Goal: Check status: Check status

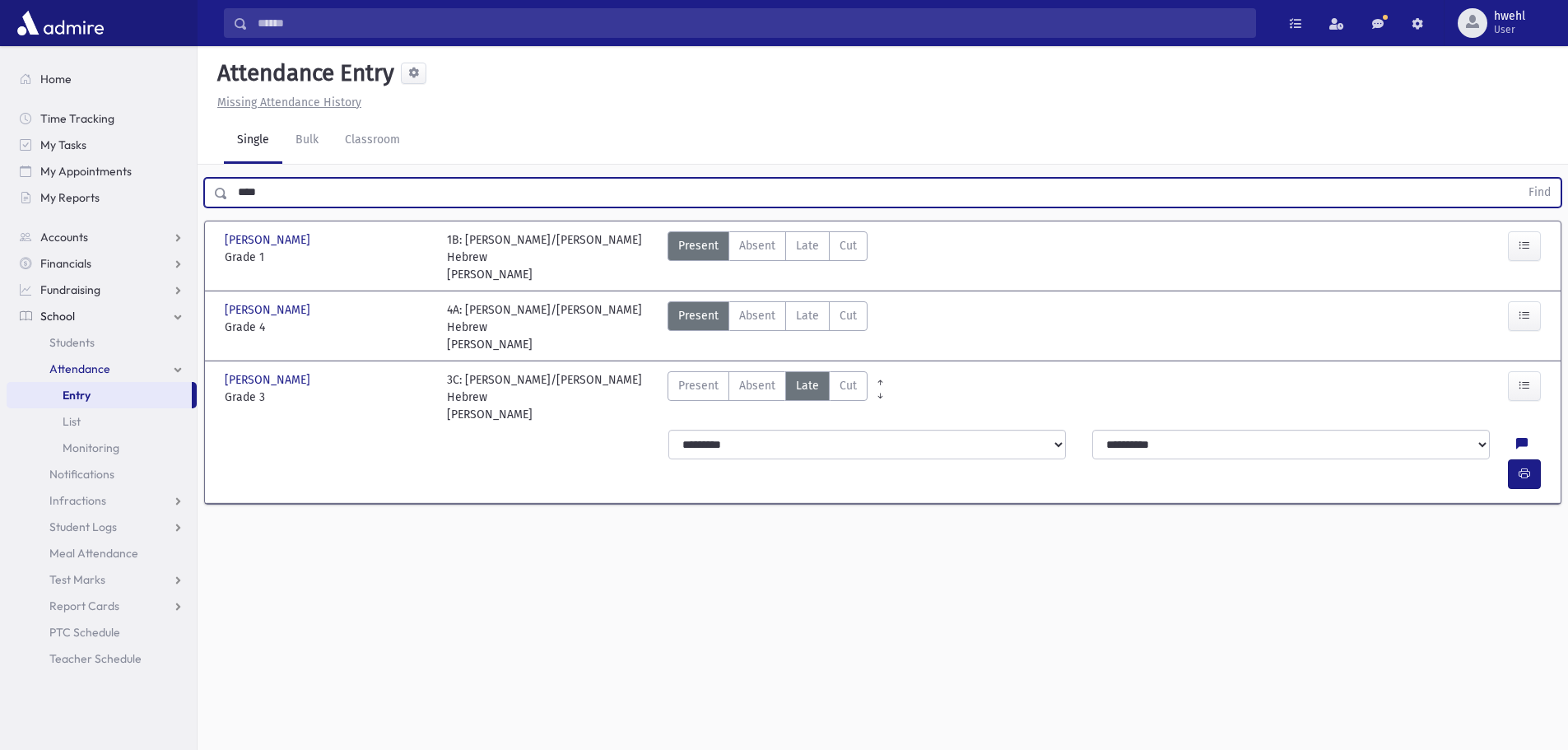
drag, startPoint x: 0, startPoint y: 0, endPoint x: 224, endPoint y: 166, distance: 278.8
click at [224, 166] on div "**** Find" at bounding box center [883, 189] width 1371 height 50
click at [1519, 178] on button "Find" at bounding box center [1540, 192] width 42 height 28
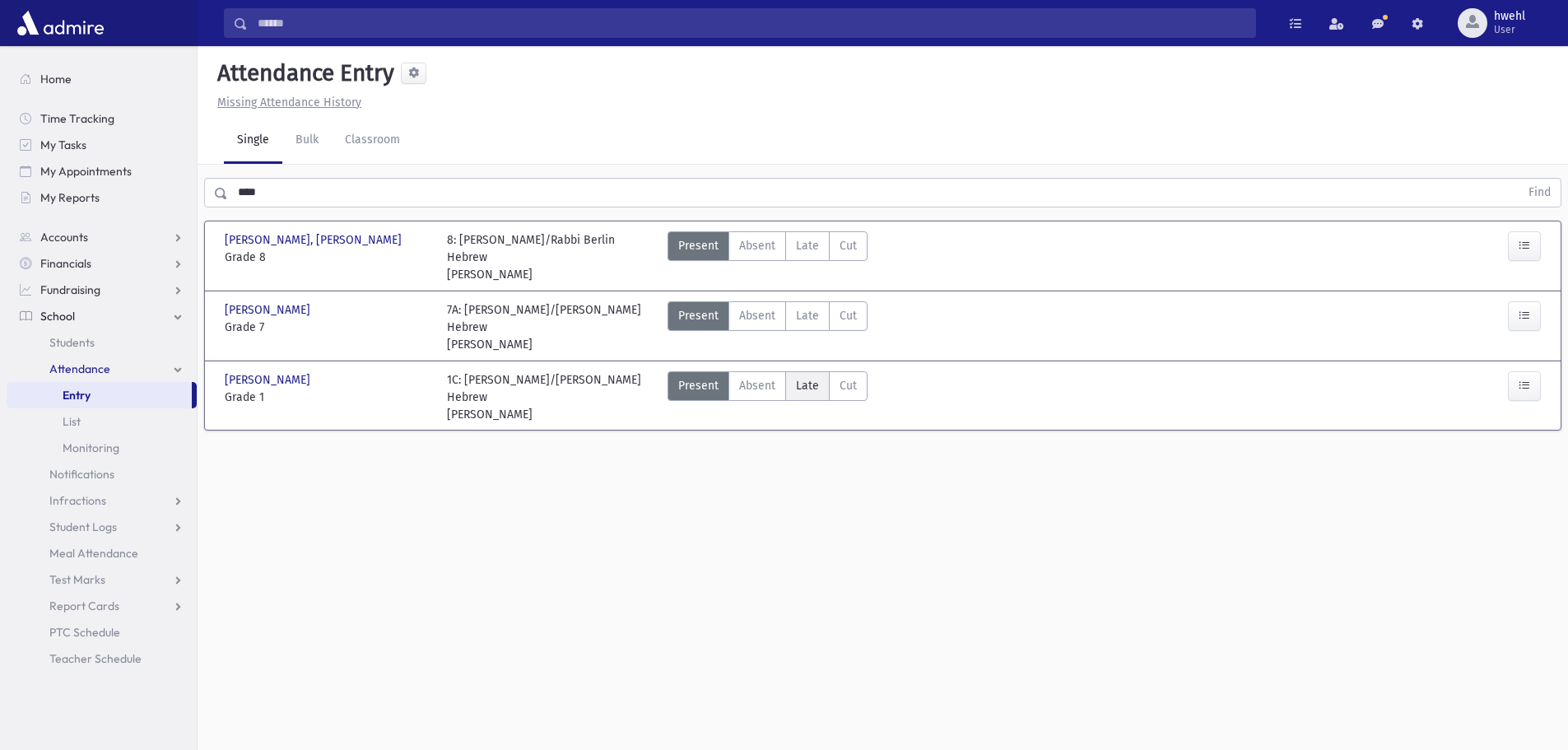
click at [798, 376] on span "Late" at bounding box center [808, 385] width 23 height 18
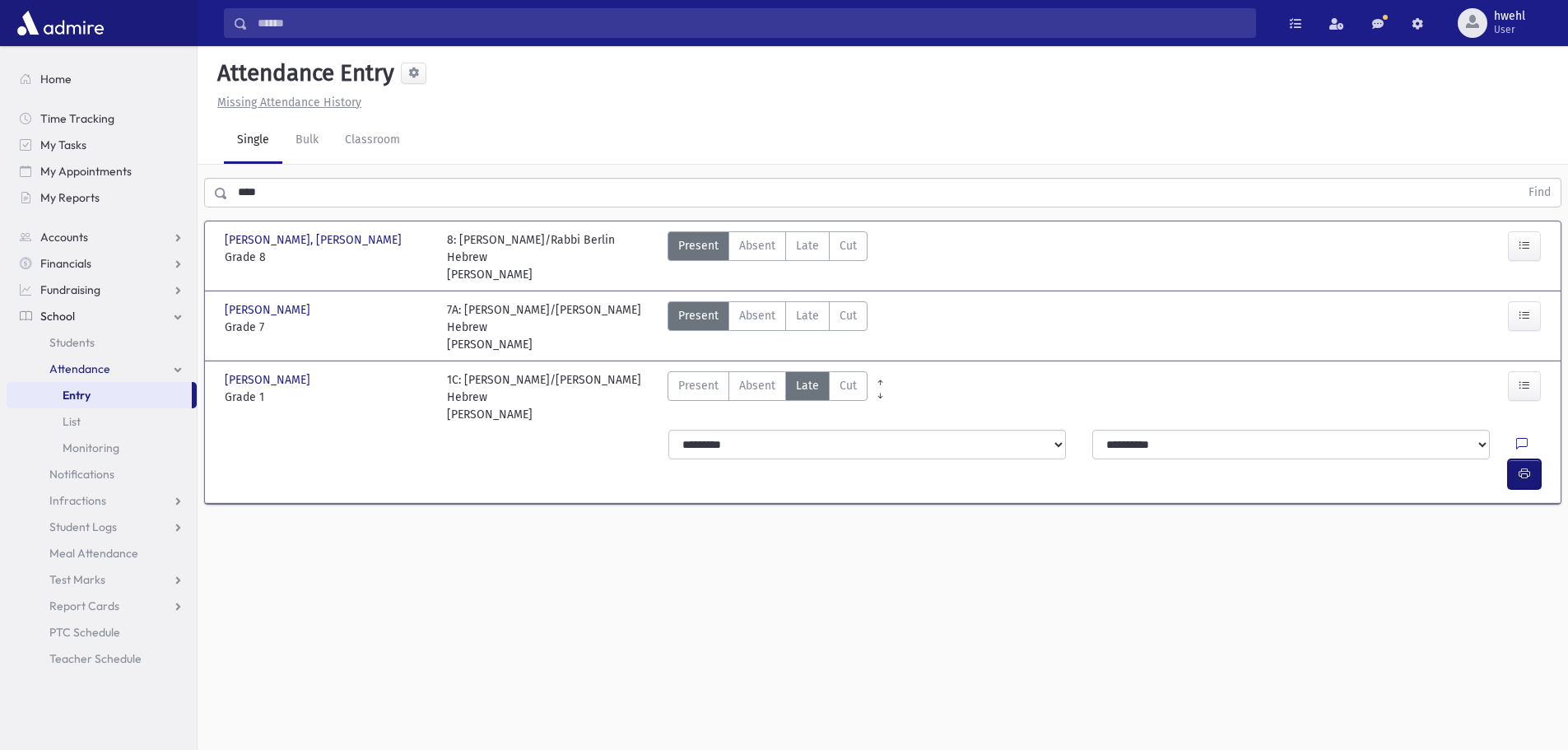
click at [1522, 466] on icon "button" at bounding box center [1525, 473] width 12 height 14
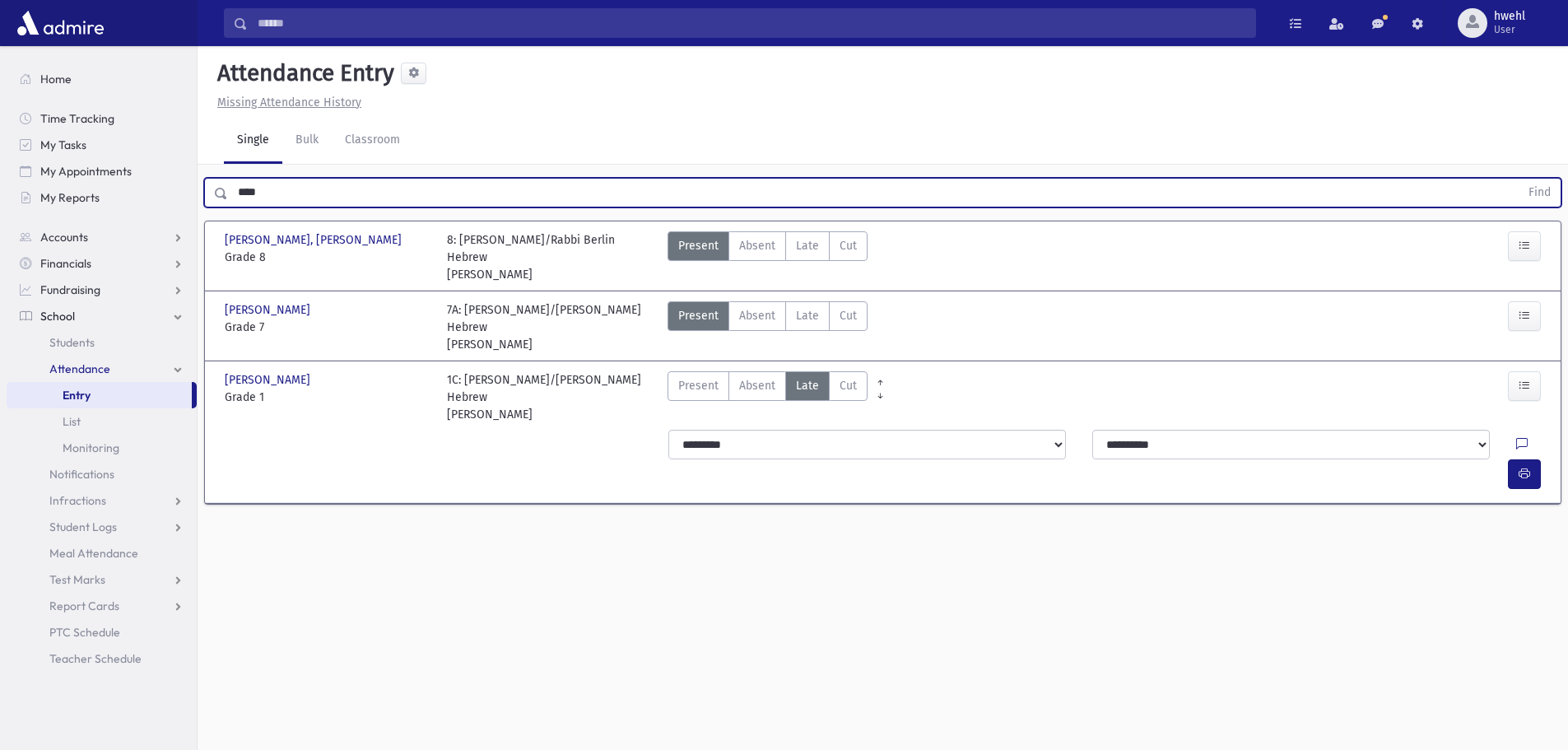
drag, startPoint x: 289, startPoint y: 200, endPoint x: 203, endPoint y: 198, distance: 86.0
click at [203, 198] on div "**** Find" at bounding box center [883, 189] width 1371 height 50
click at [1519, 178] on button "Find" at bounding box center [1540, 192] width 42 height 28
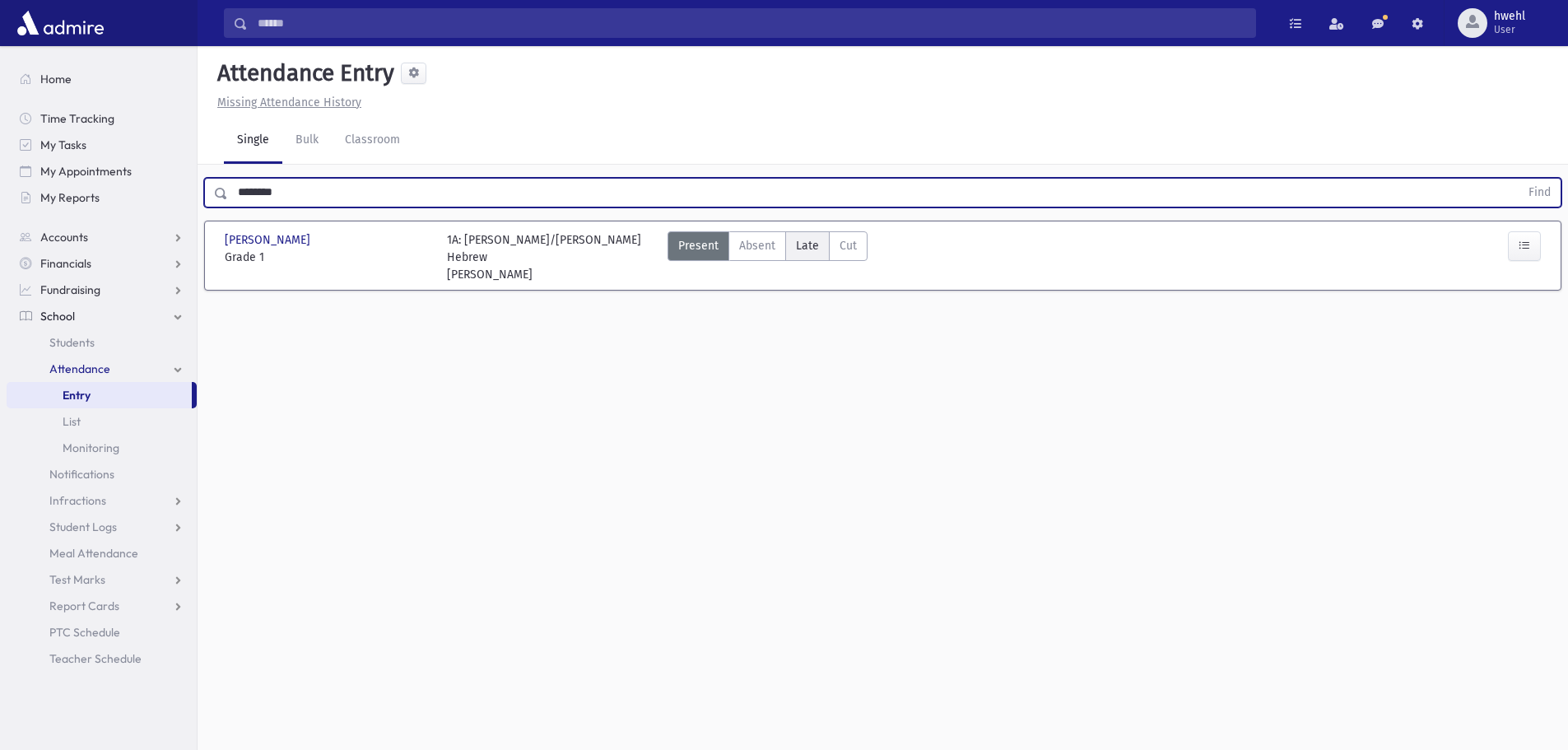
click at [813, 237] on span "Late" at bounding box center [808, 246] width 23 height 18
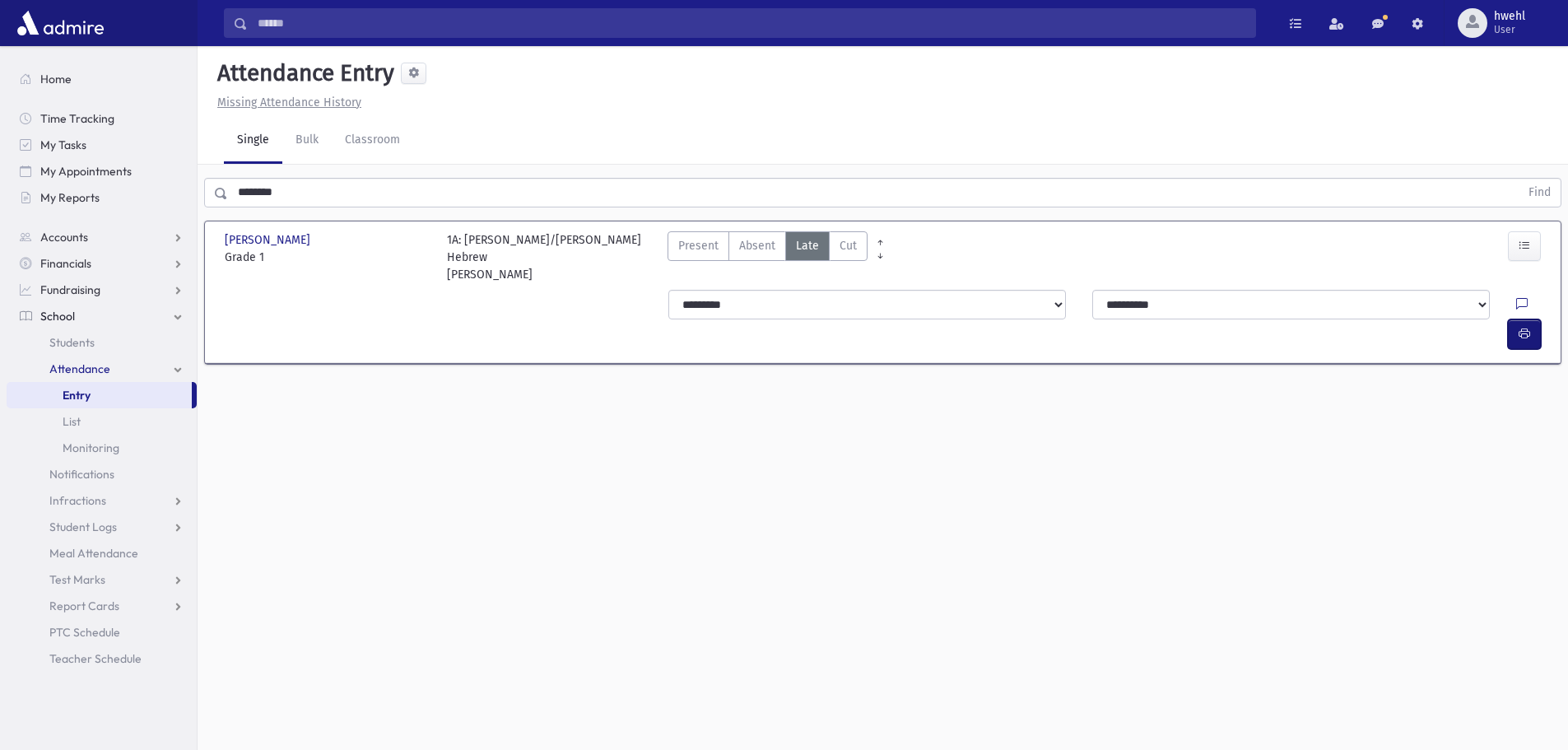
click at [1525, 319] on button "button" at bounding box center [1525, 334] width 33 height 29
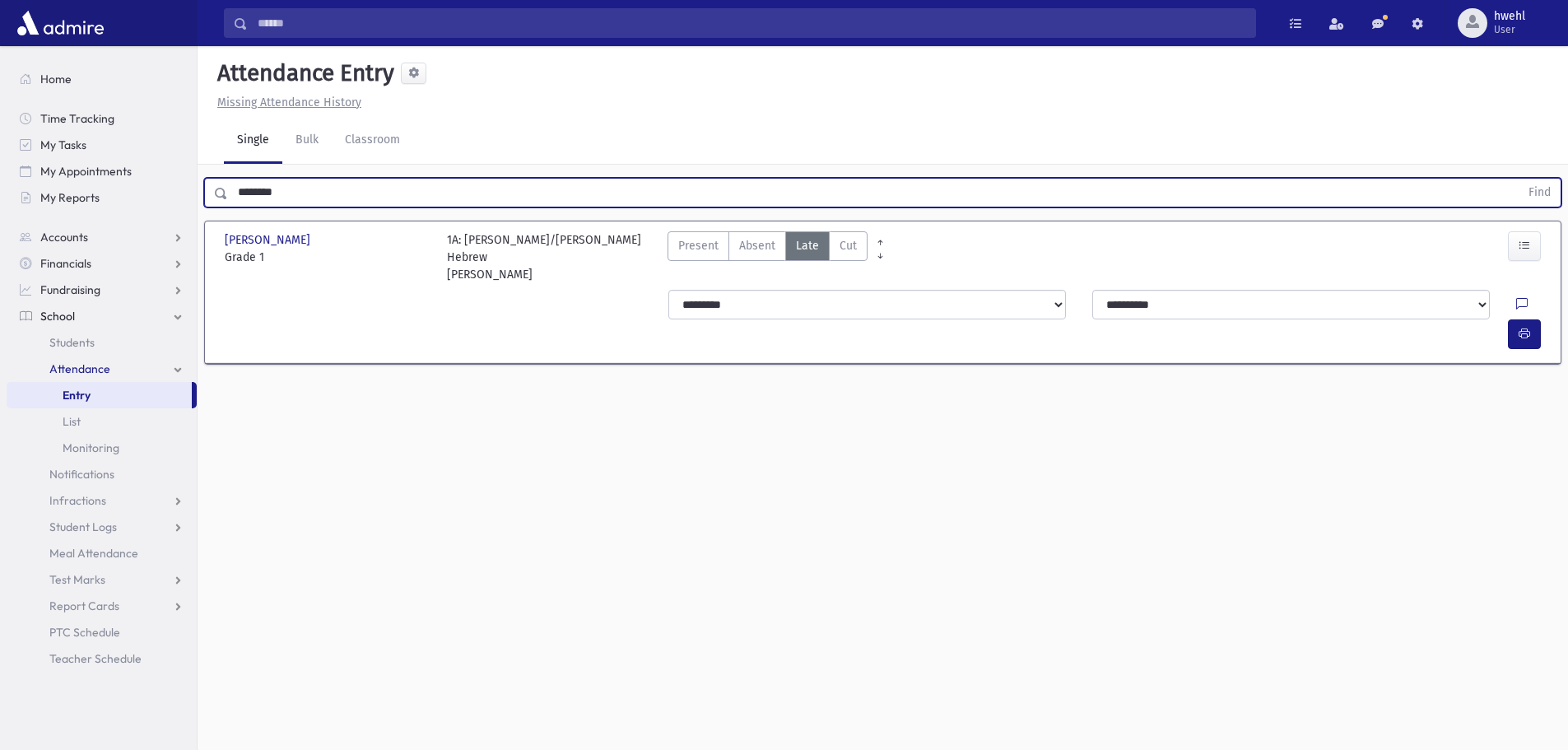
drag, startPoint x: 372, startPoint y: 199, endPoint x: 225, endPoint y: 197, distance: 147.0
click at [225, 197] on div "******** Find" at bounding box center [882, 192] width 1357 height 29
click at [1519, 178] on button "Find" at bounding box center [1540, 192] width 42 height 28
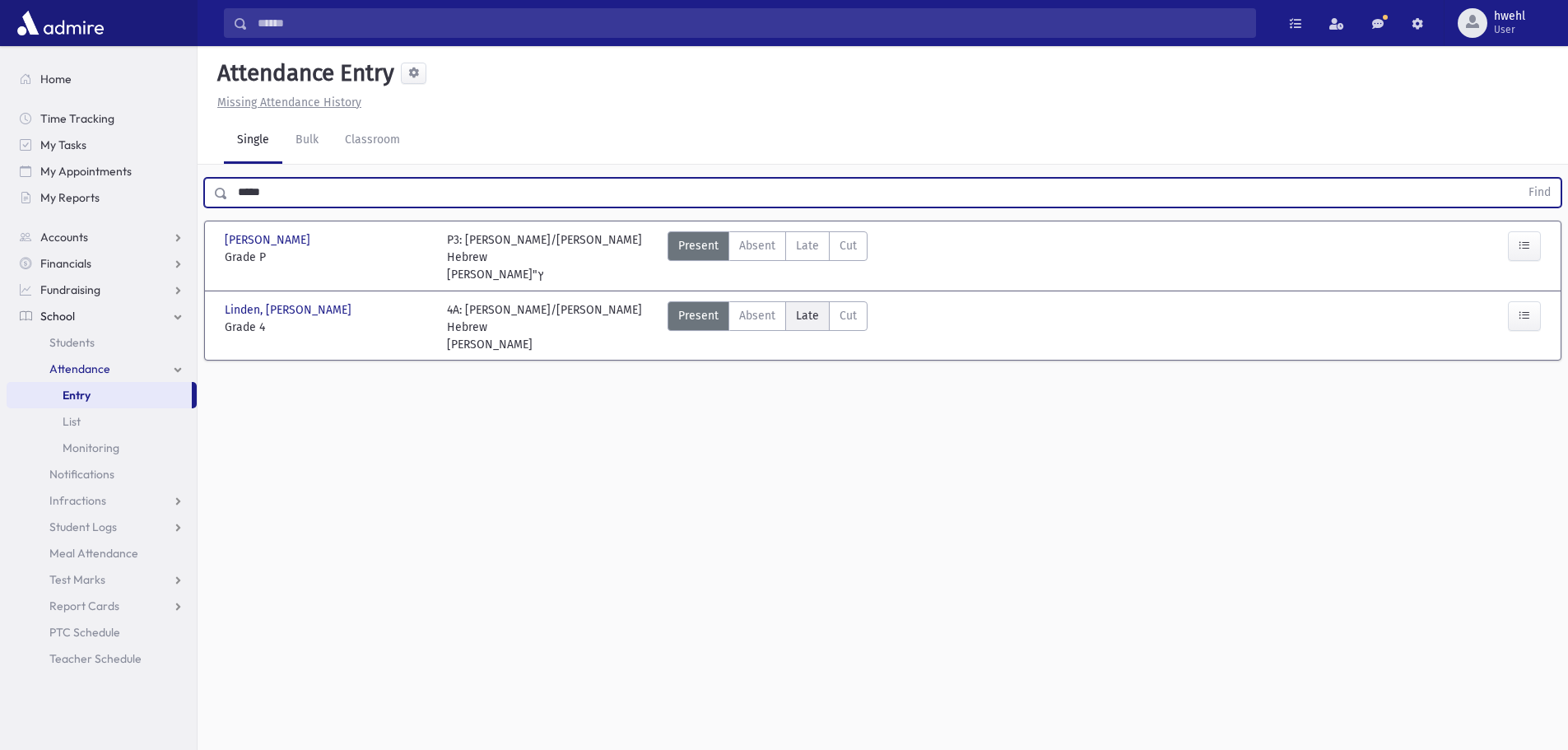
click at [822, 303] on label "Late Late" at bounding box center [808, 316] width 45 height 29
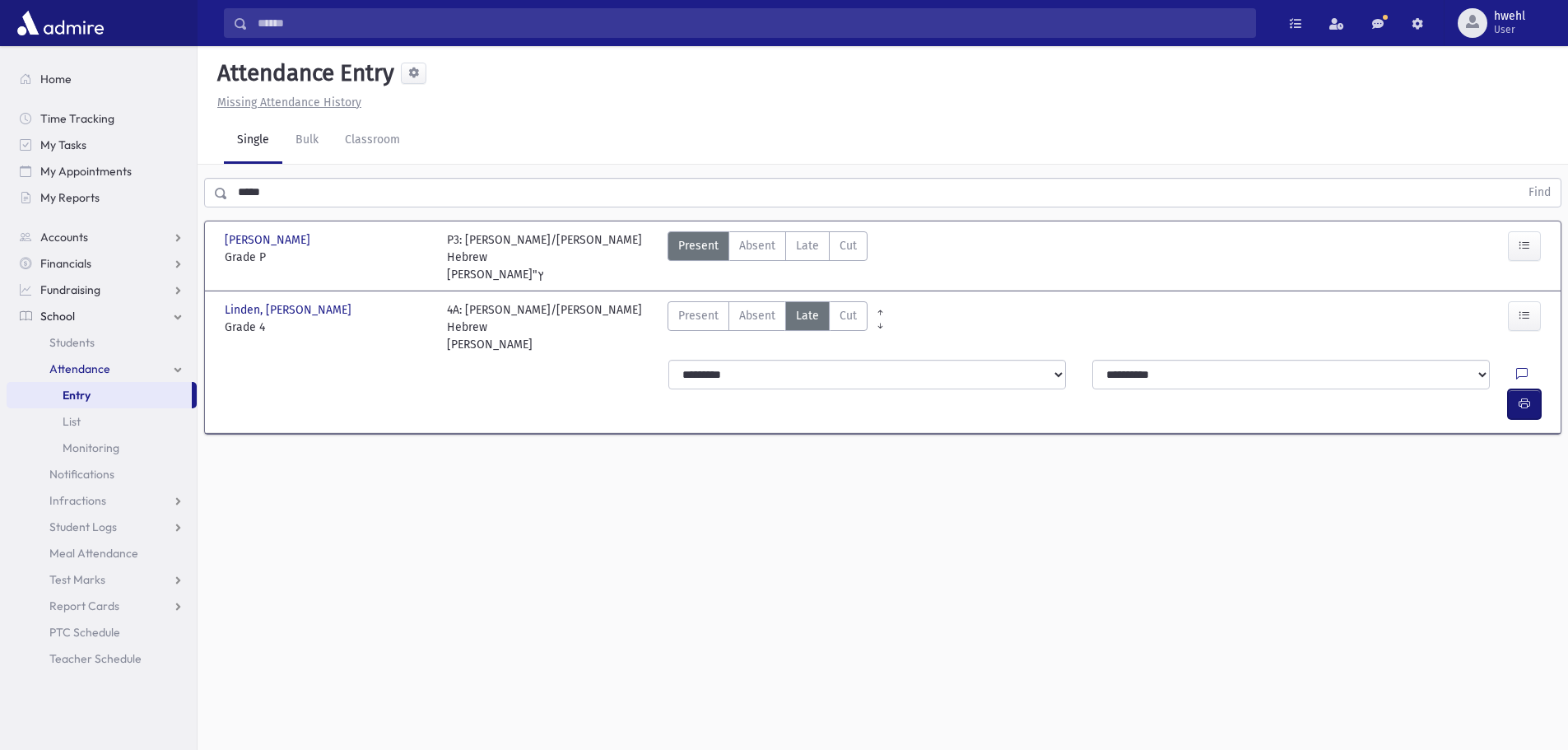
click at [1514, 389] on button "button" at bounding box center [1525, 404] width 33 height 29
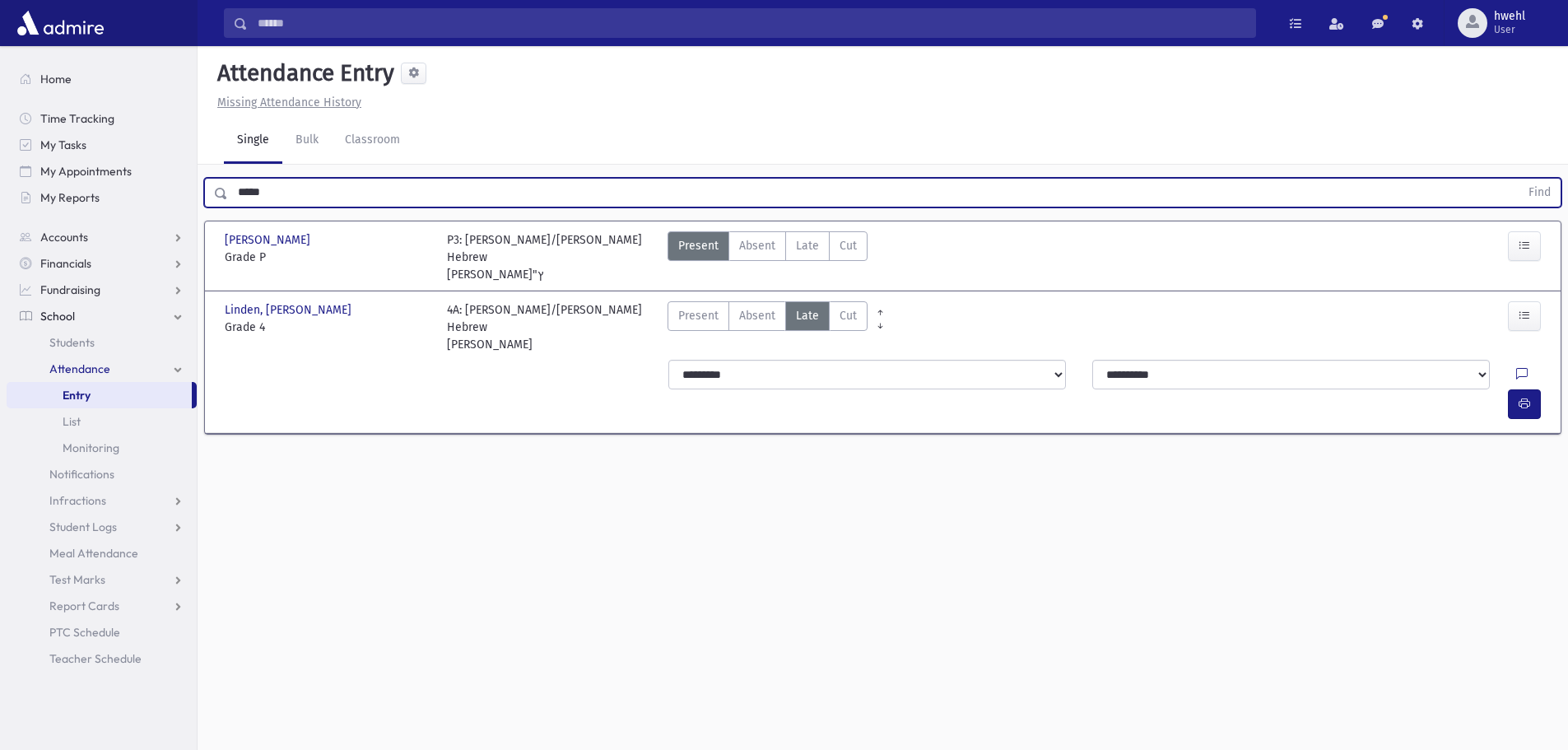
drag, startPoint x: 298, startPoint y: 195, endPoint x: 224, endPoint y: 187, distance: 74.4
click at [224, 187] on div "***** Find" at bounding box center [882, 192] width 1357 height 29
click at [1519, 178] on button "Find" at bounding box center [1540, 192] width 42 height 28
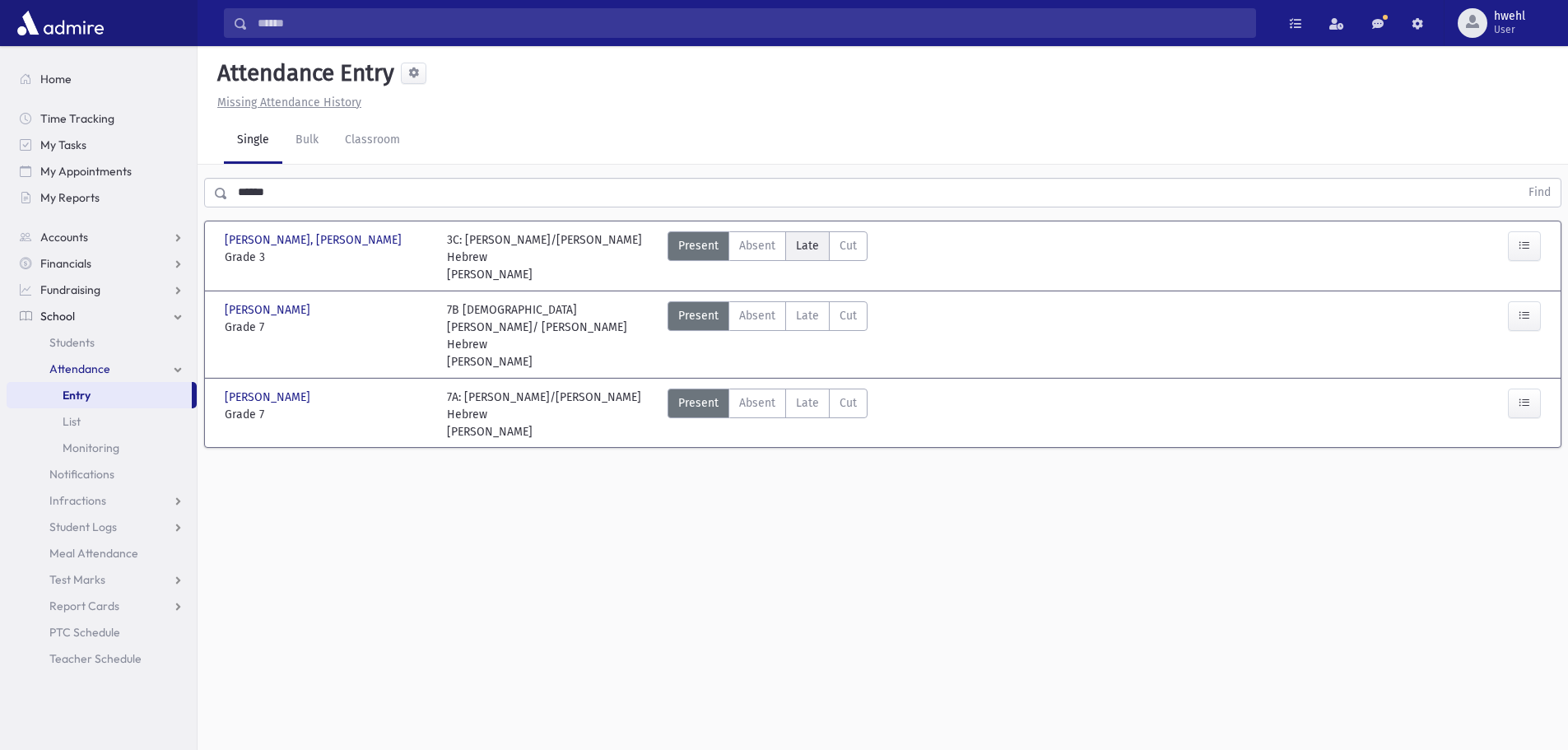
click at [811, 248] on span "Late" at bounding box center [808, 246] width 23 height 18
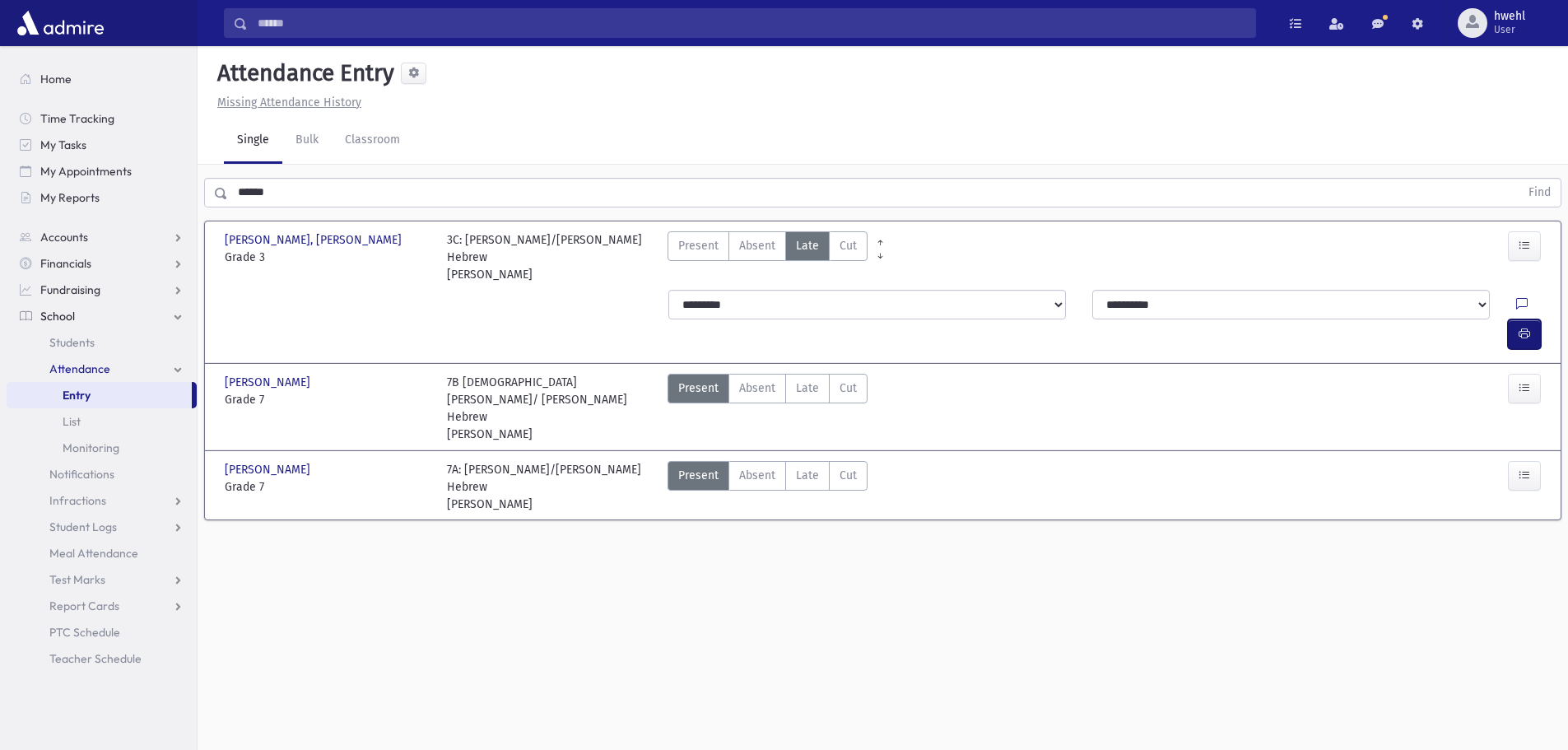
click at [1525, 319] on button "button" at bounding box center [1525, 334] width 33 height 29
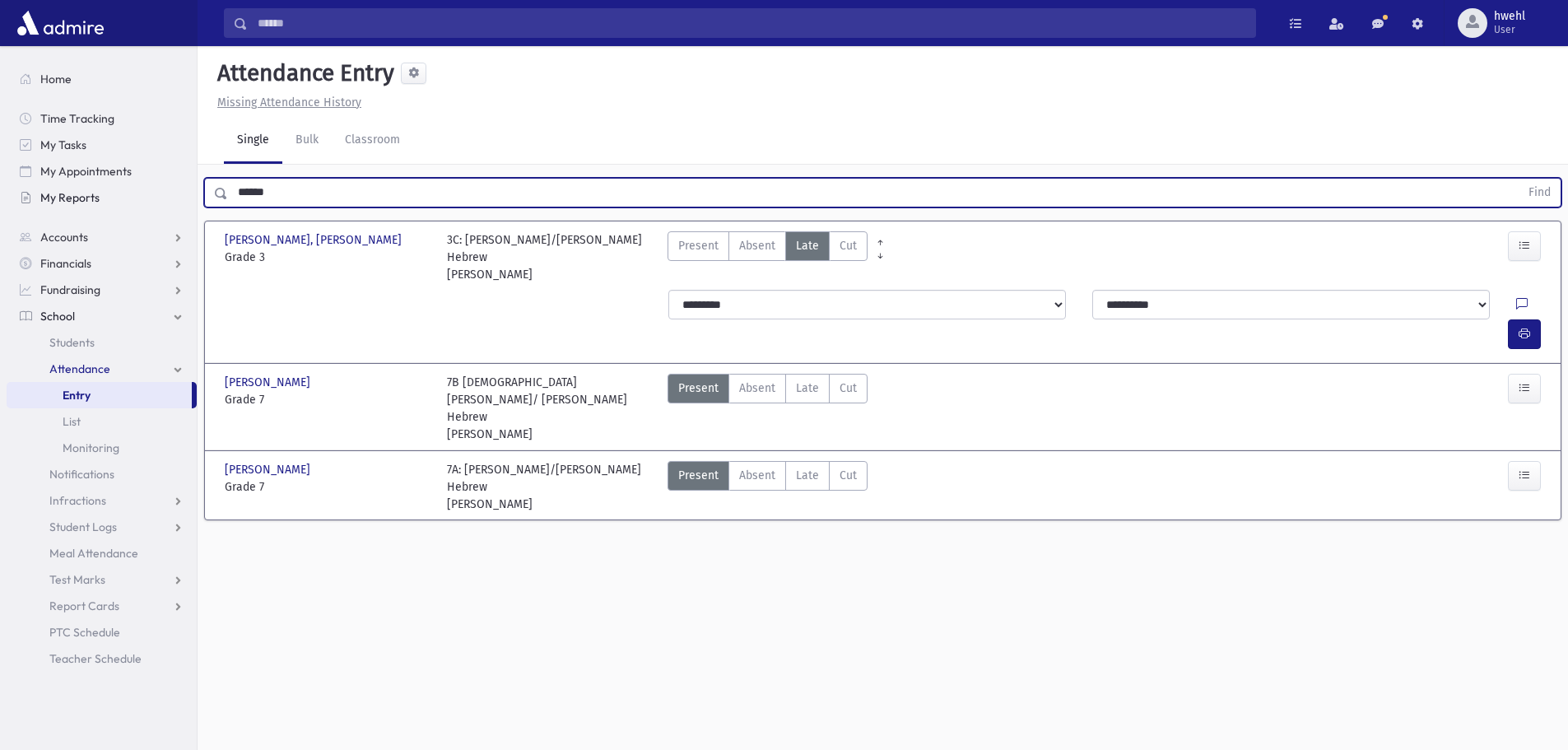
drag, startPoint x: 334, startPoint y: 200, endPoint x: 187, endPoint y: 198, distance: 147.0
click at [187, 198] on div "Search Results All Accounts" at bounding box center [784, 393] width 1568 height 787
click at [1519, 178] on button "Find" at bounding box center [1540, 192] width 42 height 28
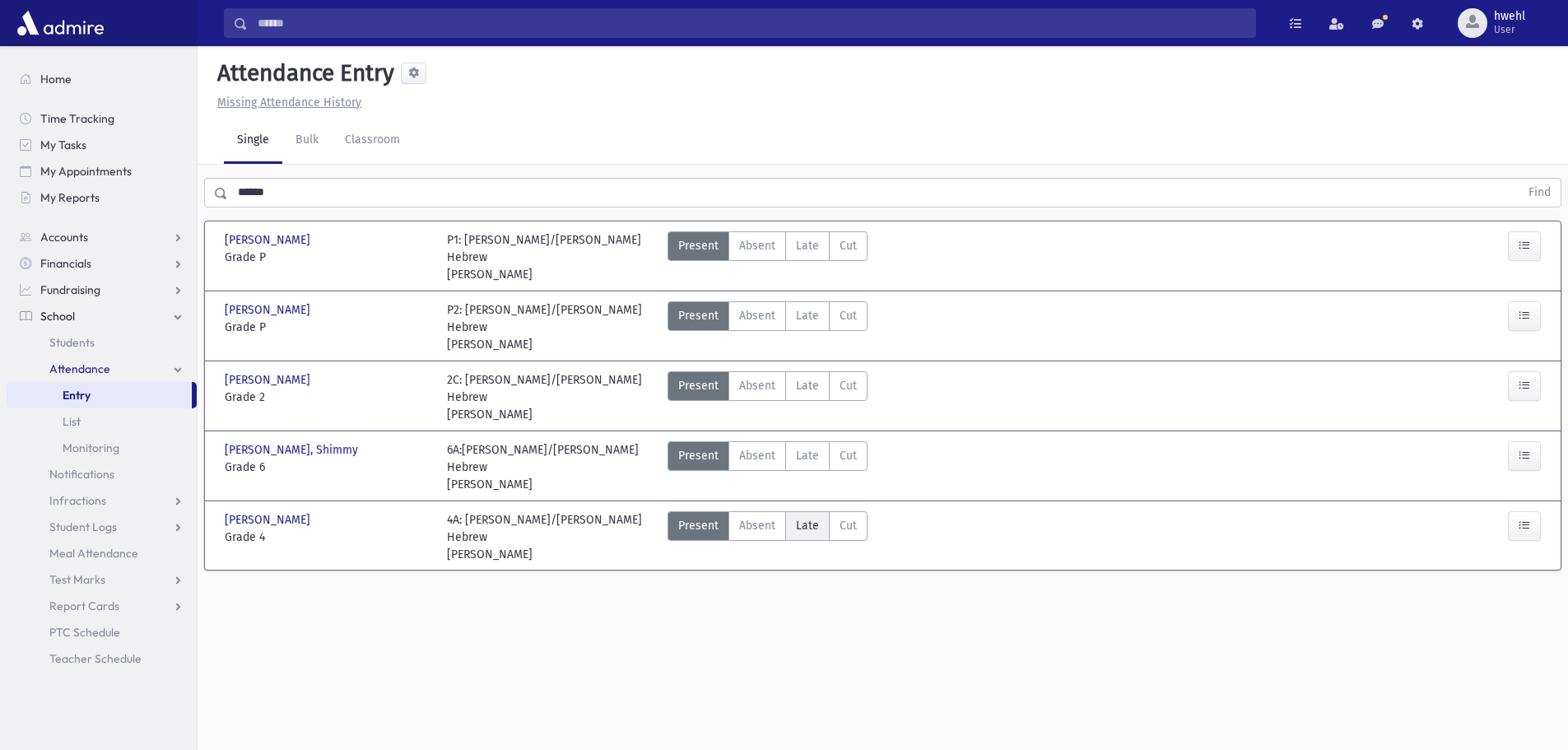
click at [807, 521] on span "Late" at bounding box center [808, 526] width 23 height 18
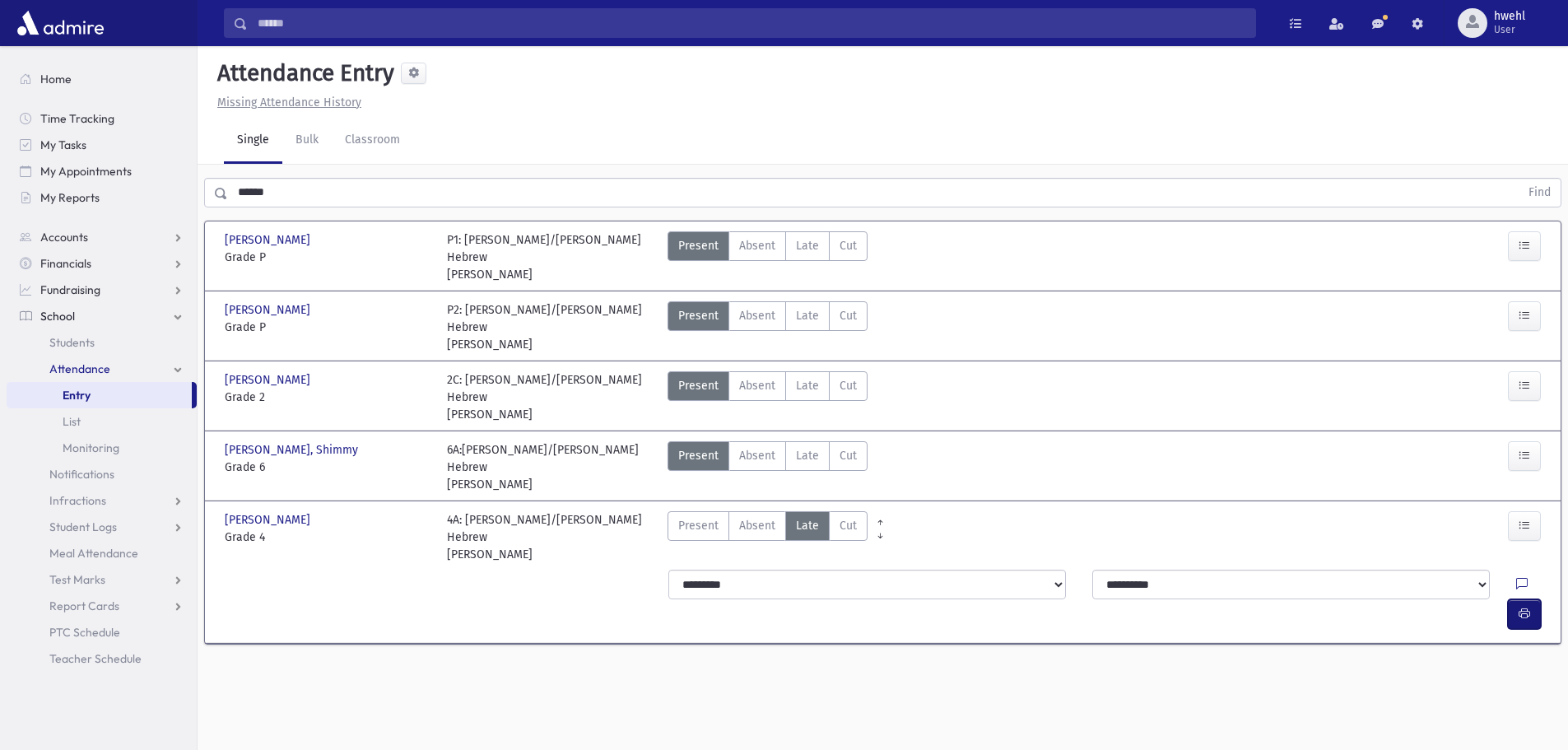
click at [1519, 607] on icon "button" at bounding box center [1525, 613] width 12 height 14
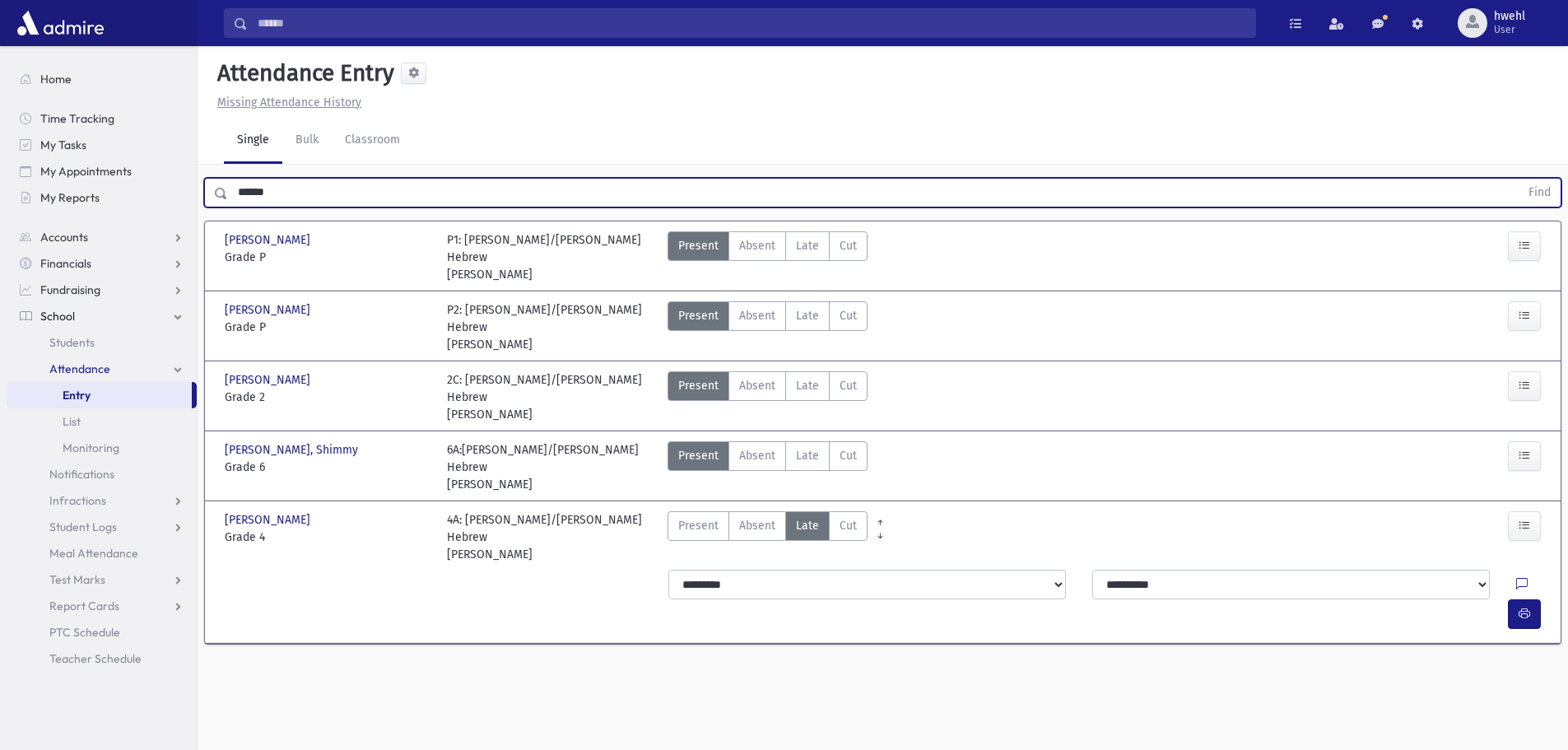
drag, startPoint x: 273, startPoint y: 190, endPoint x: 225, endPoint y: 191, distance: 48.0
click at [225, 191] on div "****** Find" at bounding box center [882, 192] width 1357 height 29
click at [1519, 178] on button "Find" at bounding box center [1540, 192] width 42 height 28
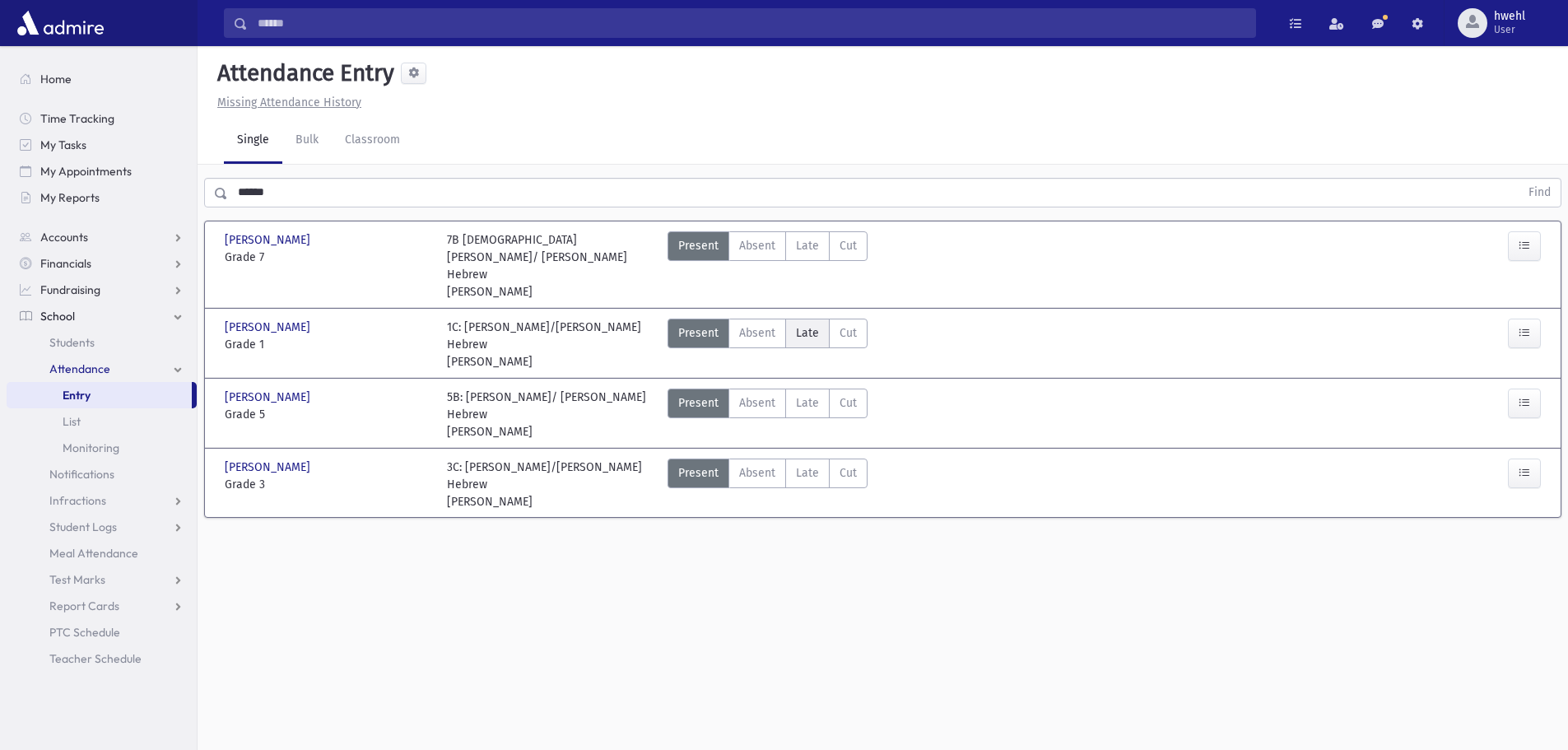
click at [790, 319] on label "Late Late" at bounding box center [808, 334] width 45 height 29
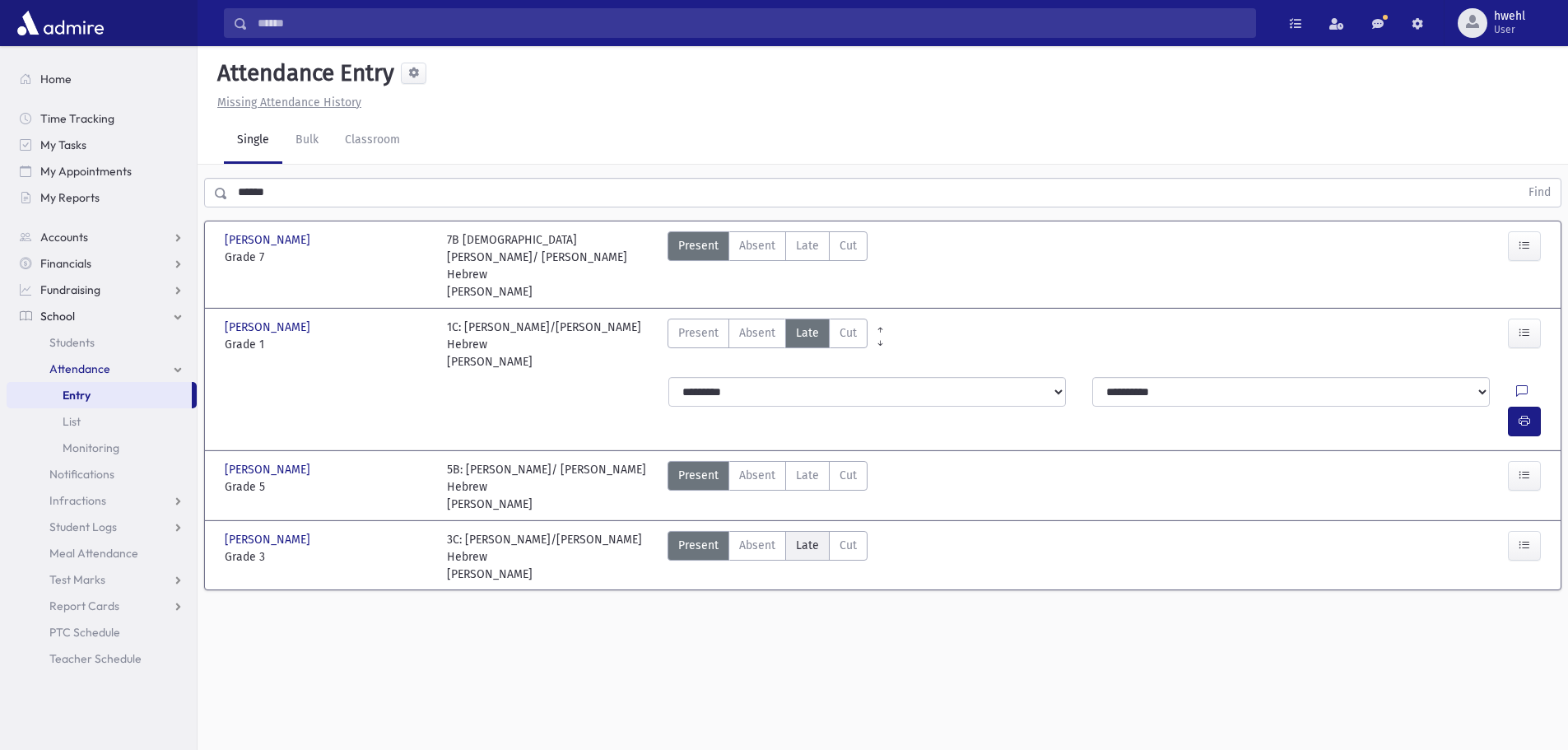
click at [824, 531] on label "Late Late" at bounding box center [808, 545] width 45 height 29
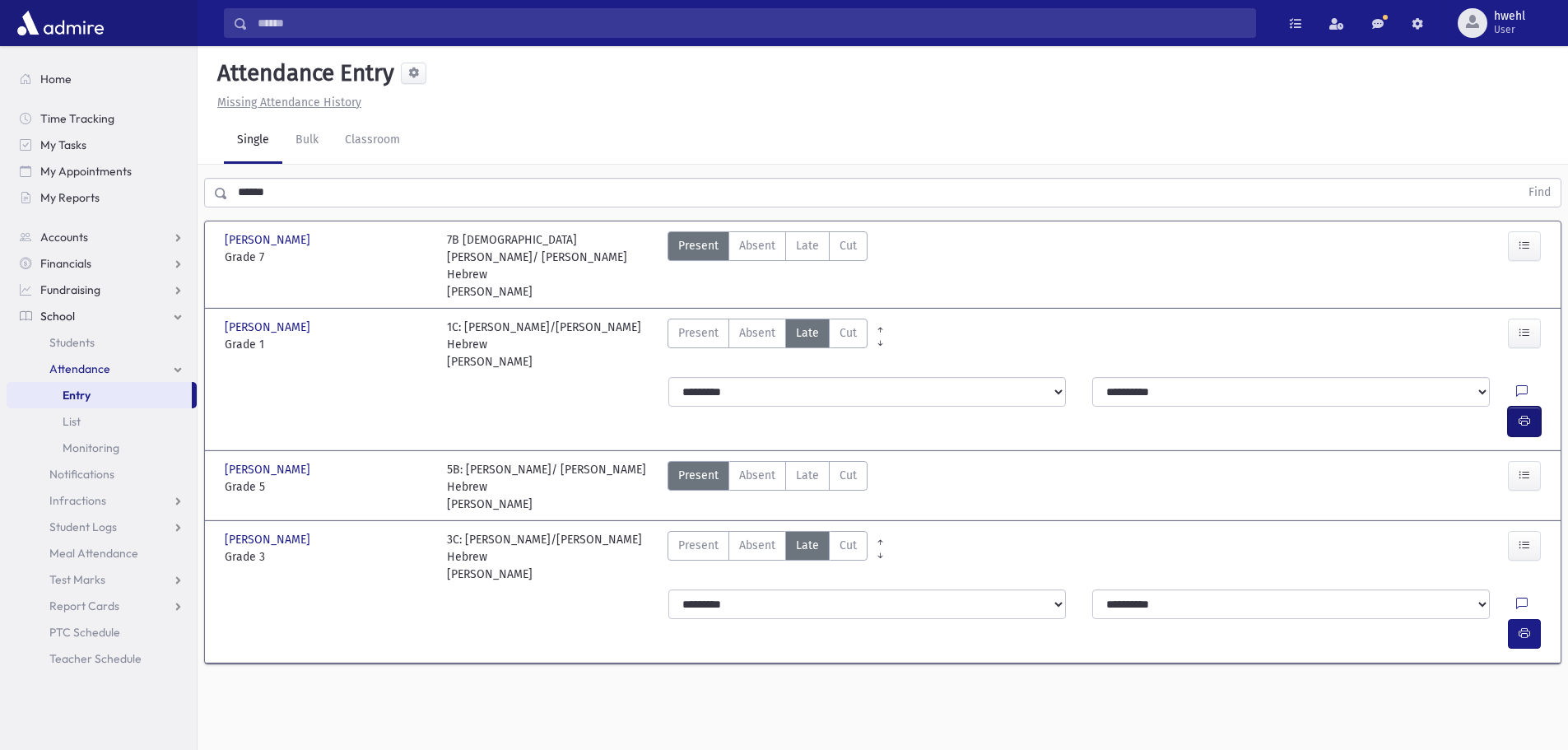
click at [1523, 414] on icon "button" at bounding box center [1525, 420] width 12 height 14
click at [1521, 626] on icon "button" at bounding box center [1525, 633] width 12 height 14
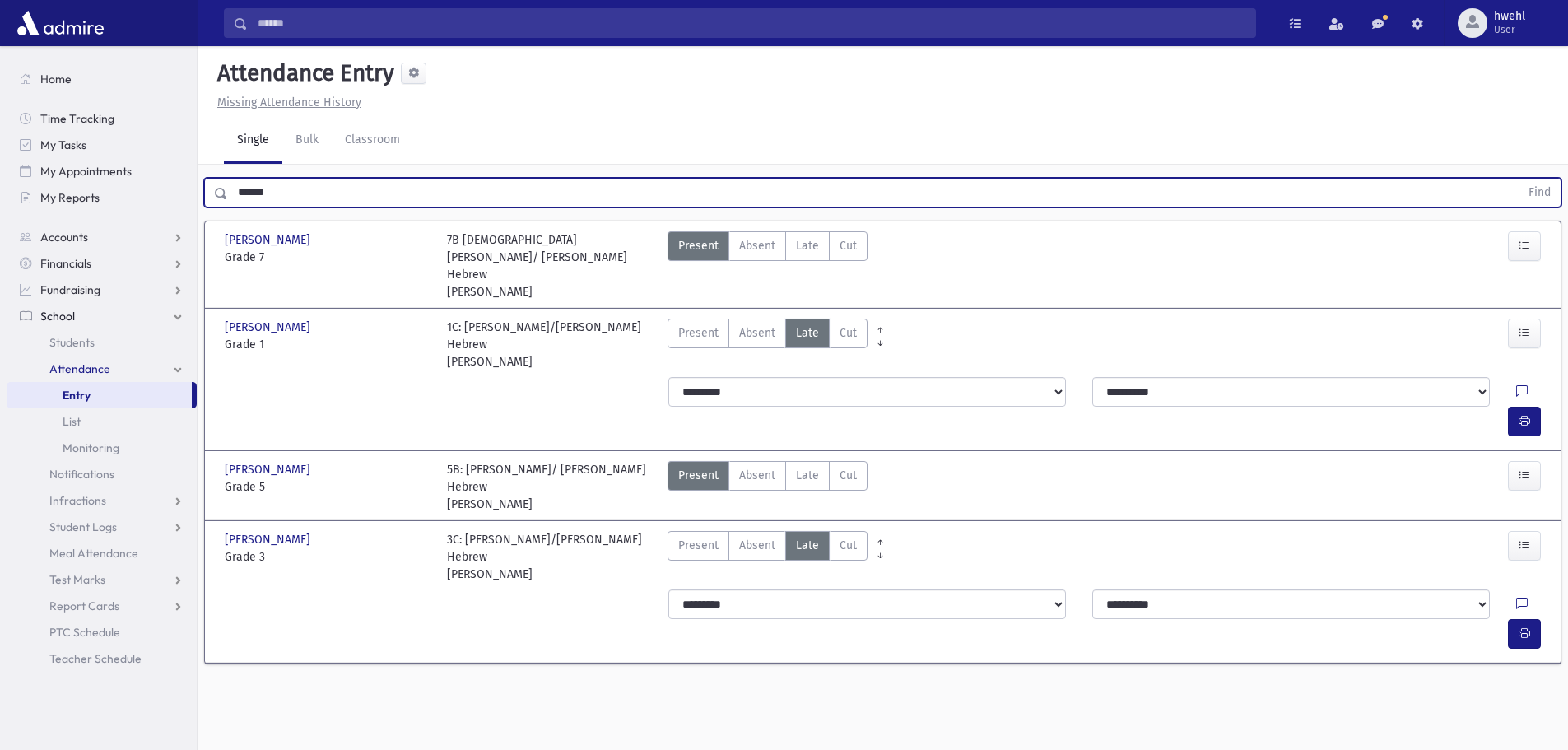
drag, startPoint x: 498, startPoint y: 193, endPoint x: 230, endPoint y: 196, distance: 268.0
click at [229, 196] on input "******" at bounding box center [874, 192] width 1292 height 29
click at [1519, 178] on button "Find" at bounding box center [1540, 192] width 42 height 28
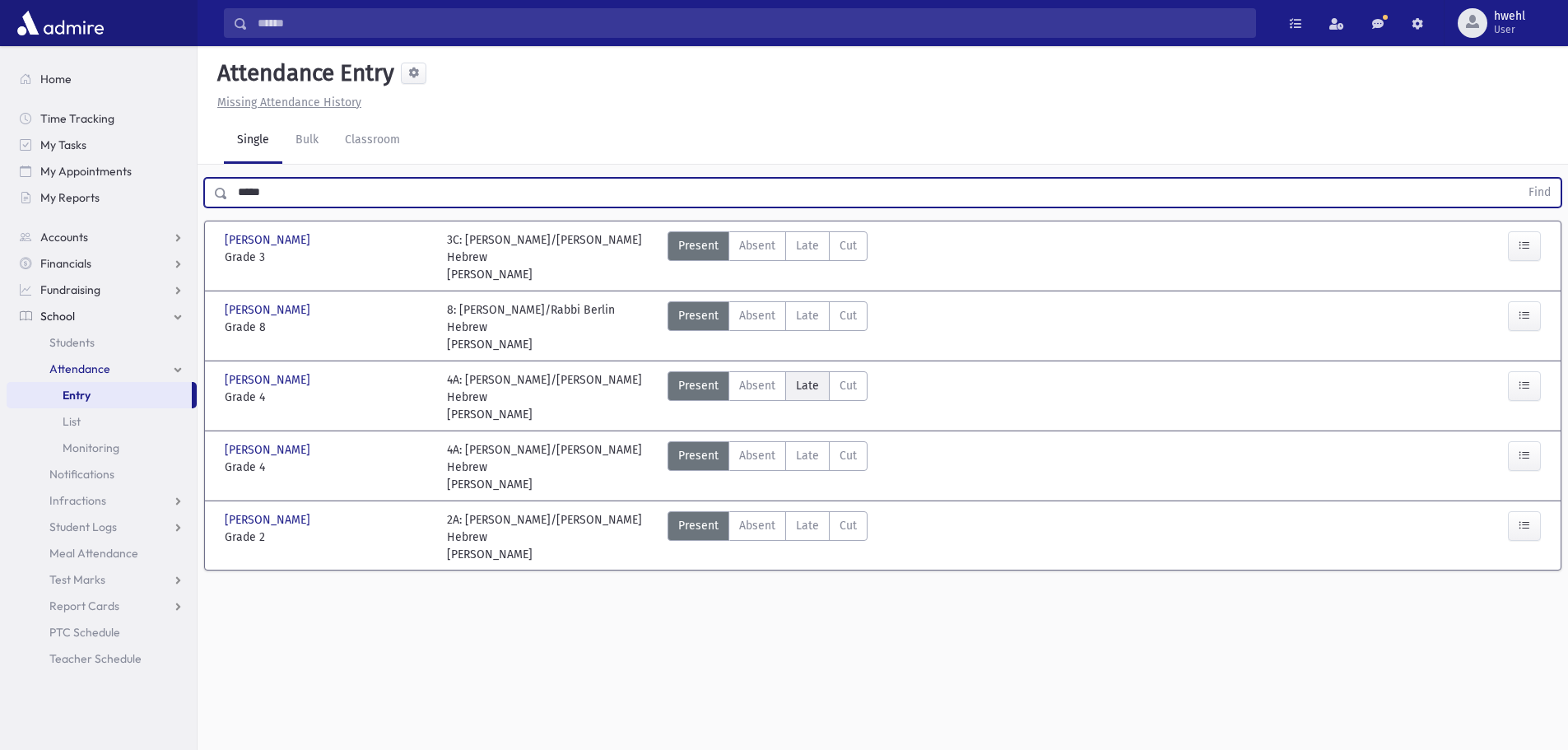
click at [814, 380] on span "Late" at bounding box center [808, 385] width 23 height 18
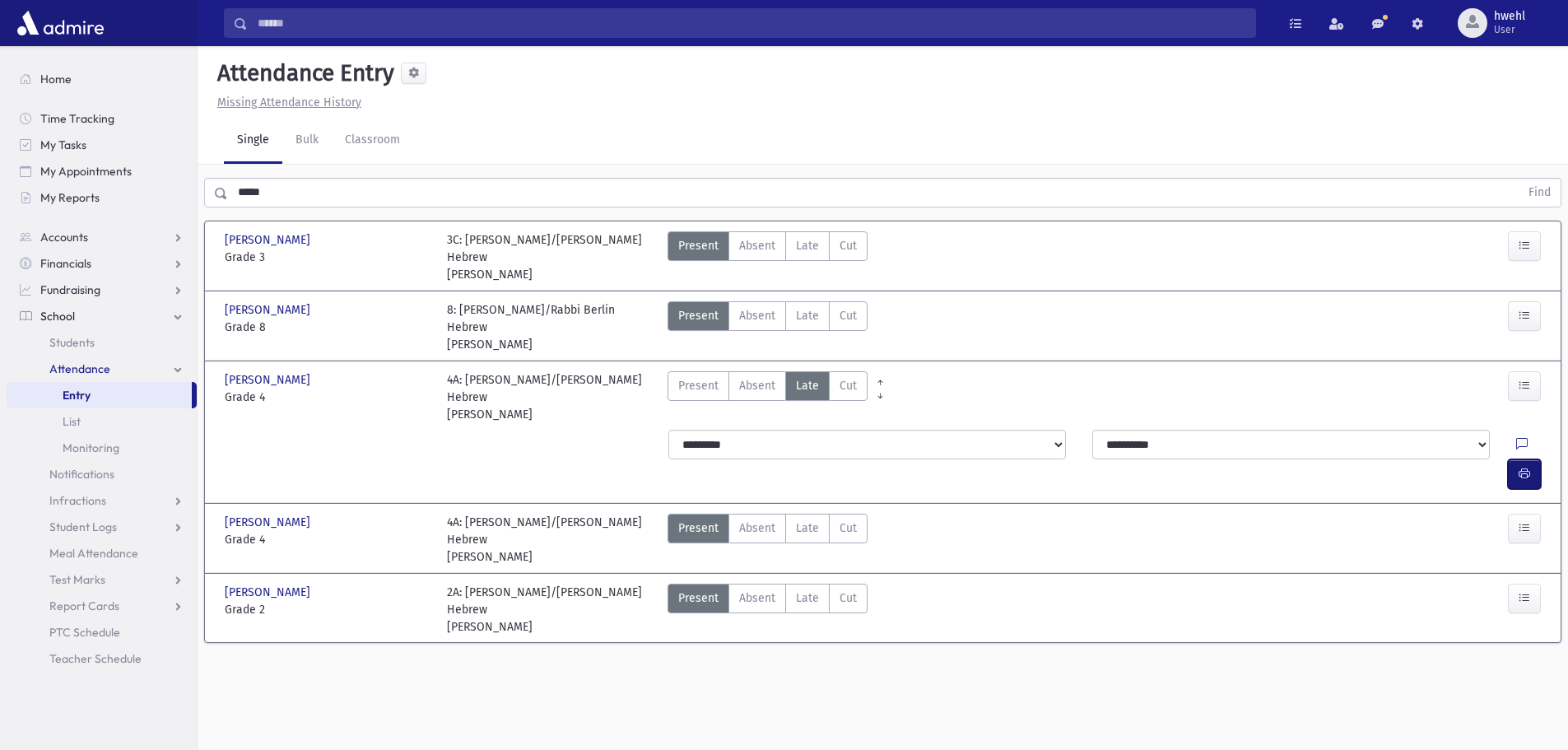
click at [1520, 459] on button "button" at bounding box center [1525, 474] width 33 height 29
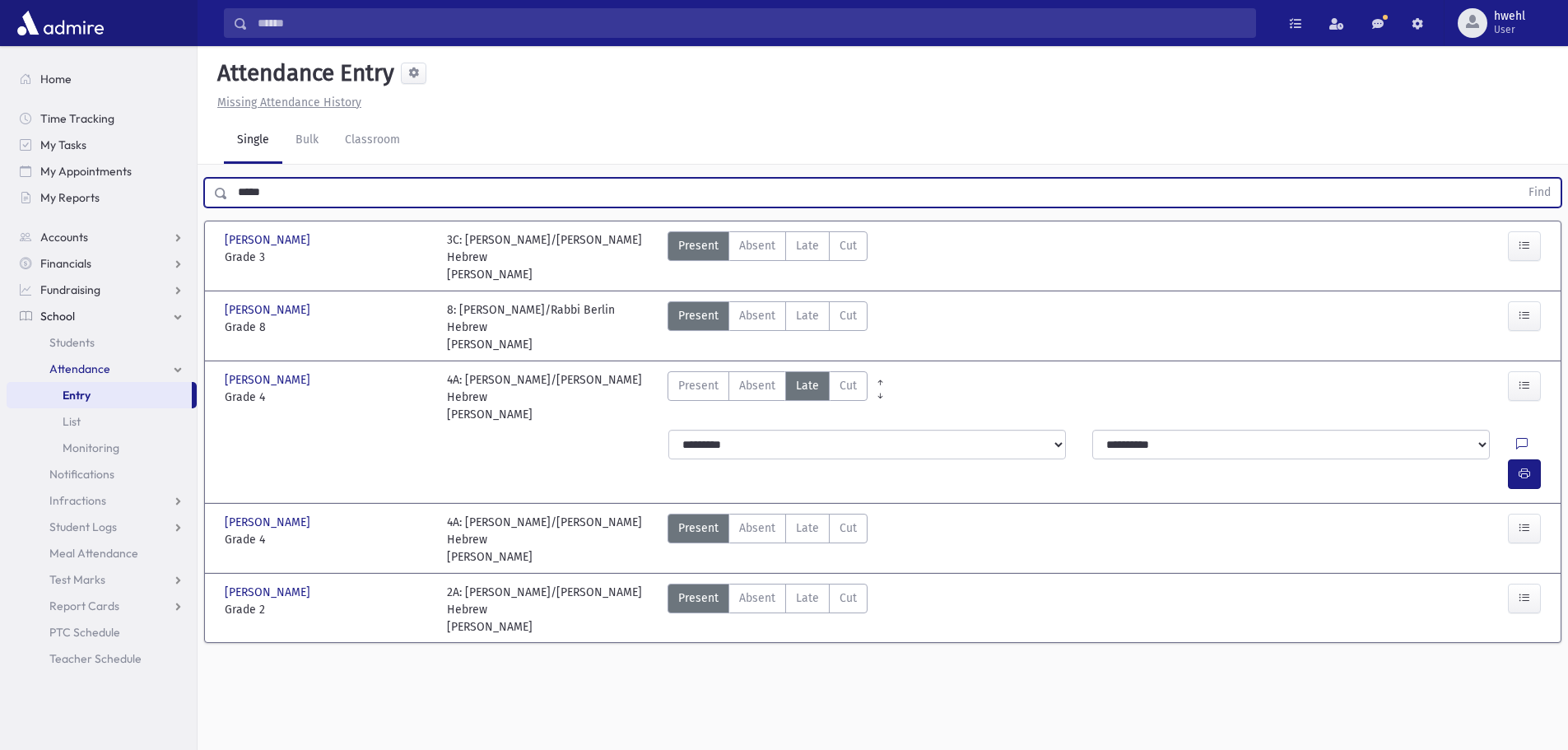
drag, startPoint x: 268, startPoint y: 199, endPoint x: 208, endPoint y: 190, distance: 60.7
click at [208, 190] on div "***** Find" at bounding box center [882, 192] width 1357 height 29
click at [1519, 178] on button "Find" at bounding box center [1540, 192] width 42 height 28
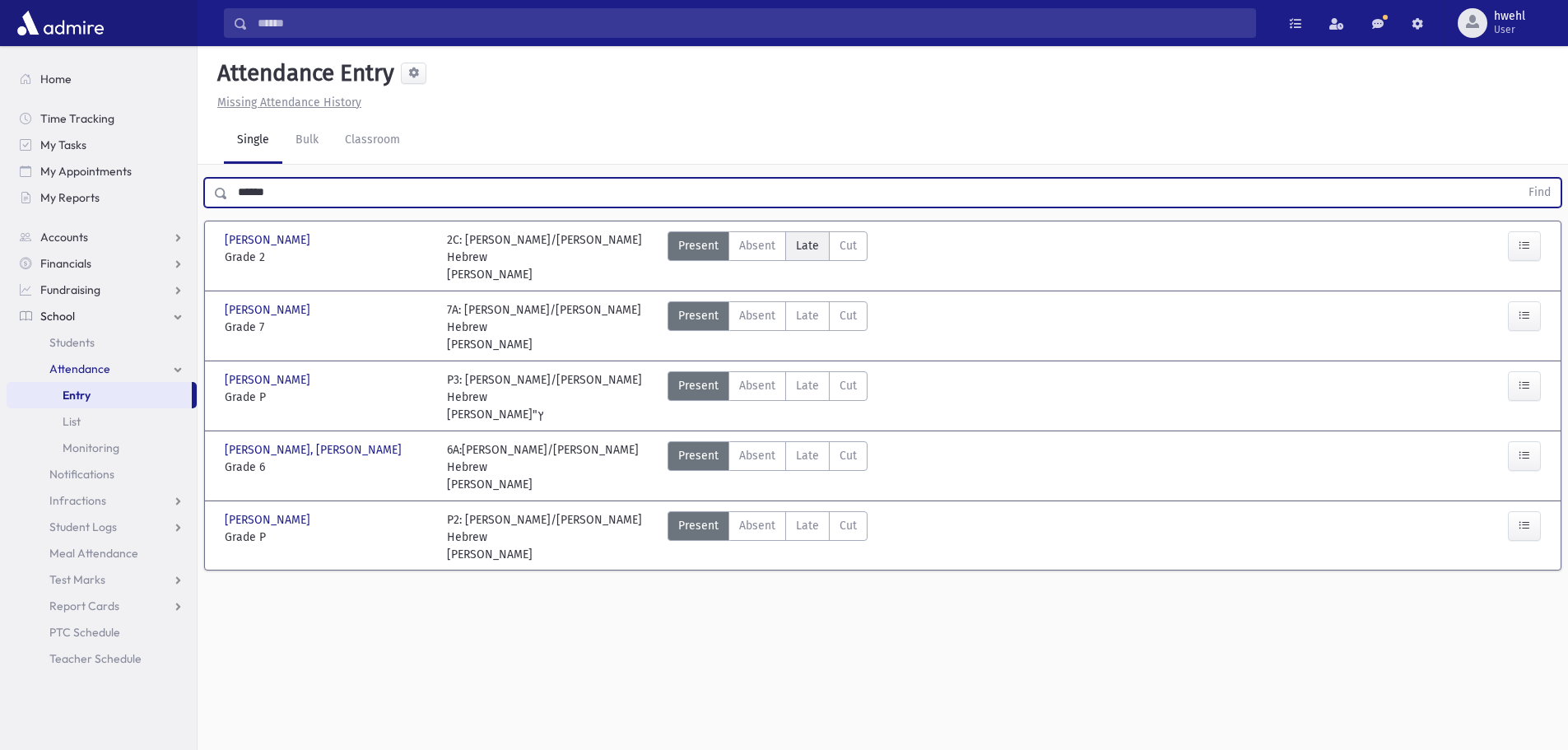
click at [796, 252] on span "Late" at bounding box center [808, 246] width 23 height 18
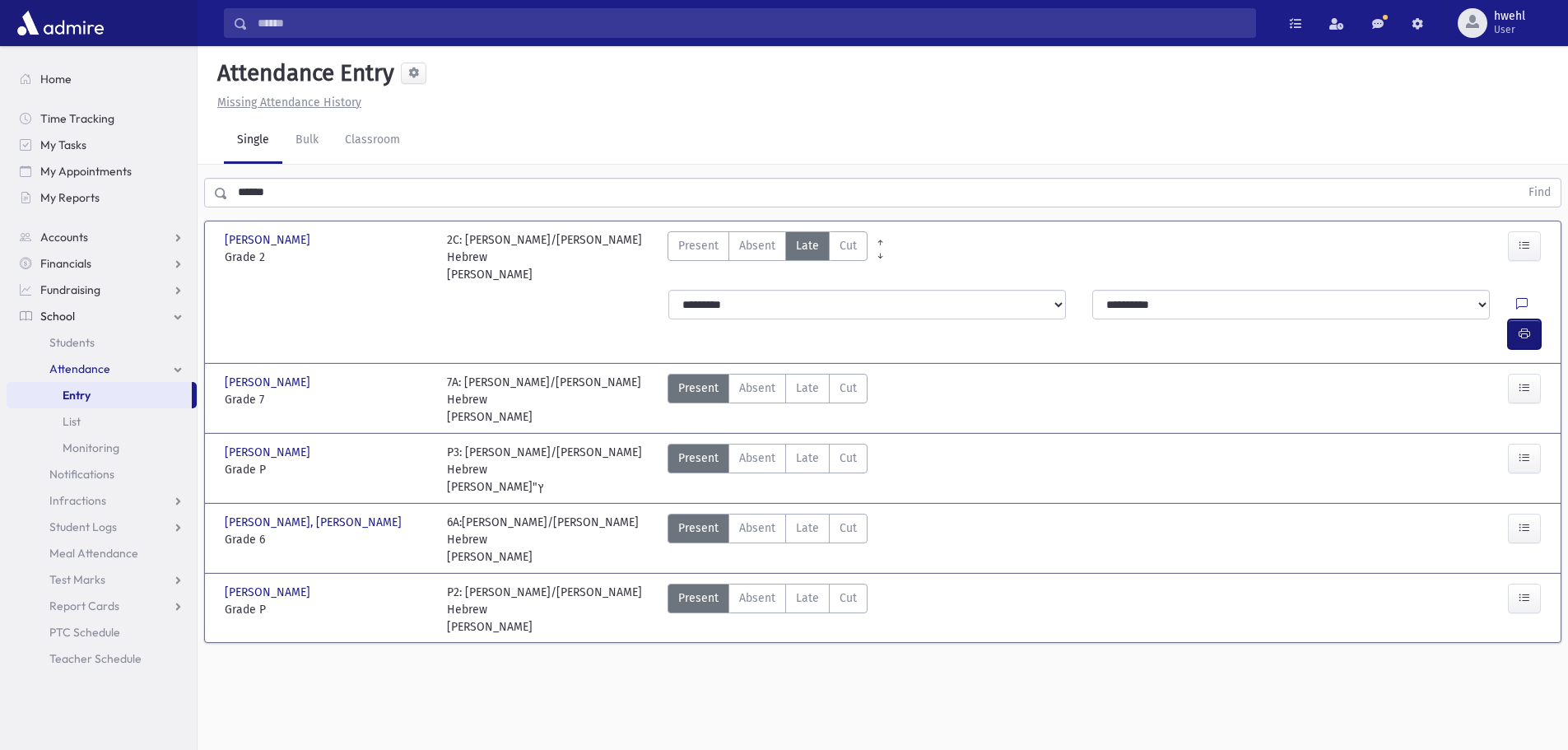
click at [1516, 319] on button "button" at bounding box center [1525, 334] width 33 height 29
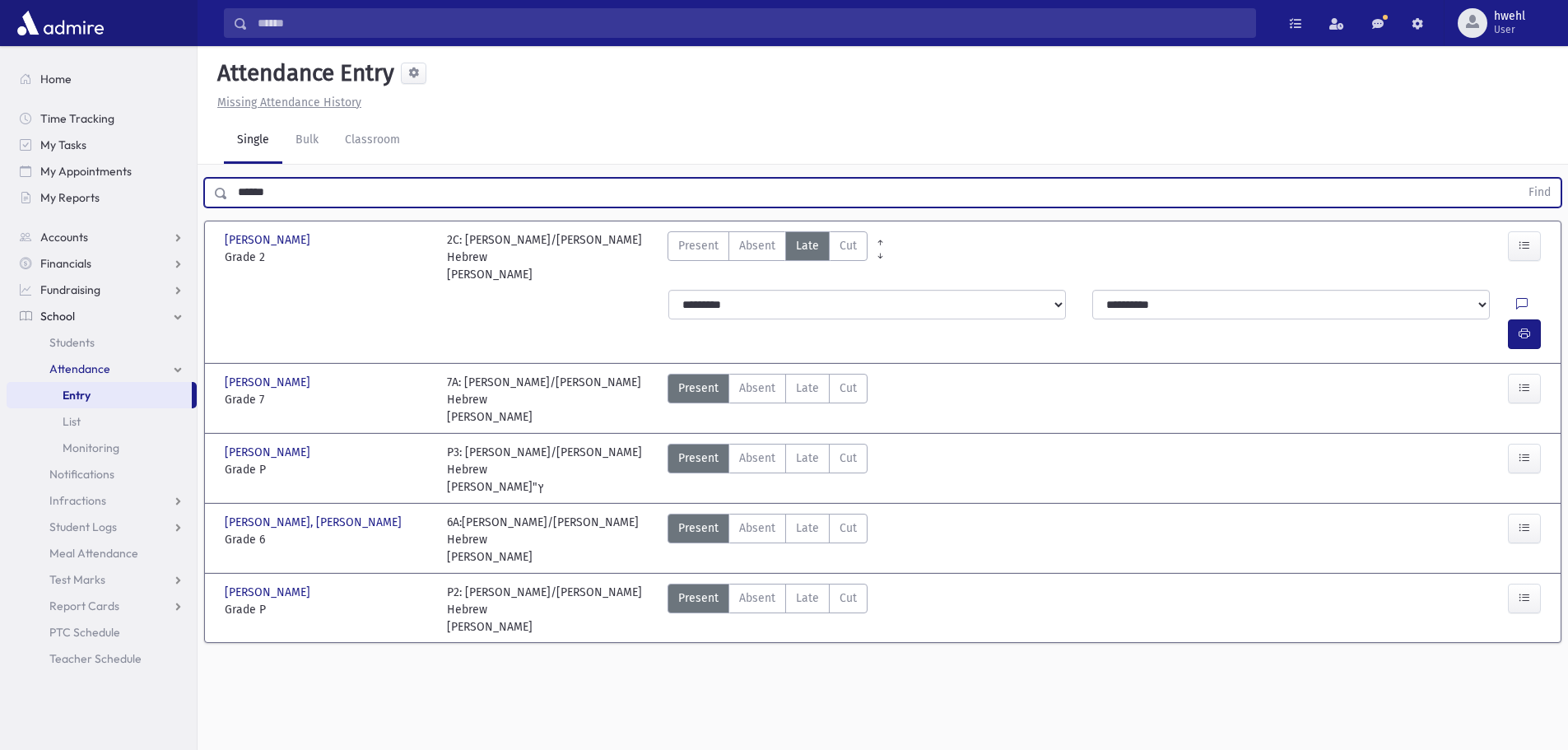
drag, startPoint x: 292, startPoint y: 186, endPoint x: 198, endPoint y: 187, distance: 94.0
click at [198, 187] on div "****** Find" at bounding box center [883, 189] width 1371 height 50
click at [1519, 178] on button "Find" at bounding box center [1540, 192] width 42 height 28
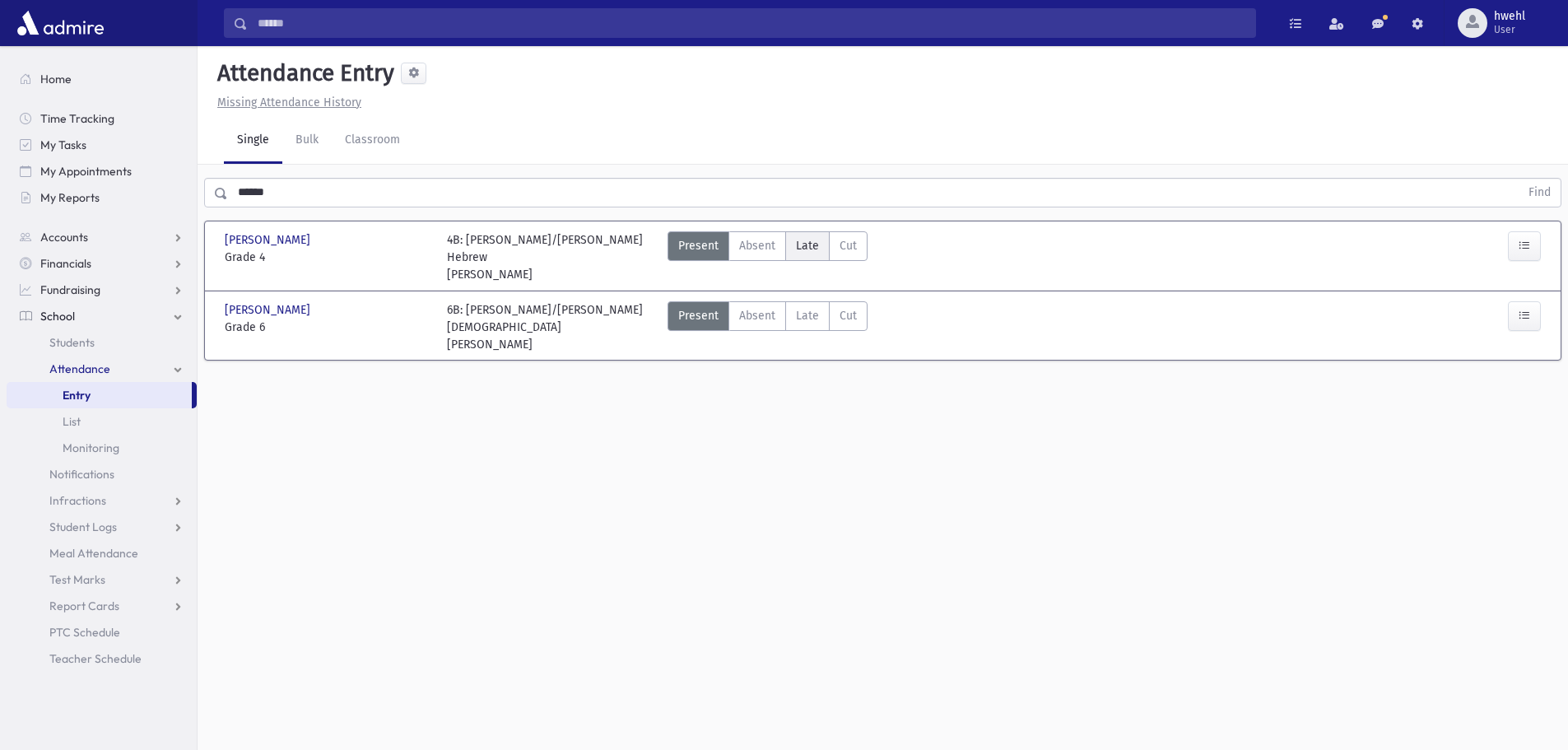
click at [813, 241] on span "Late" at bounding box center [808, 246] width 23 height 18
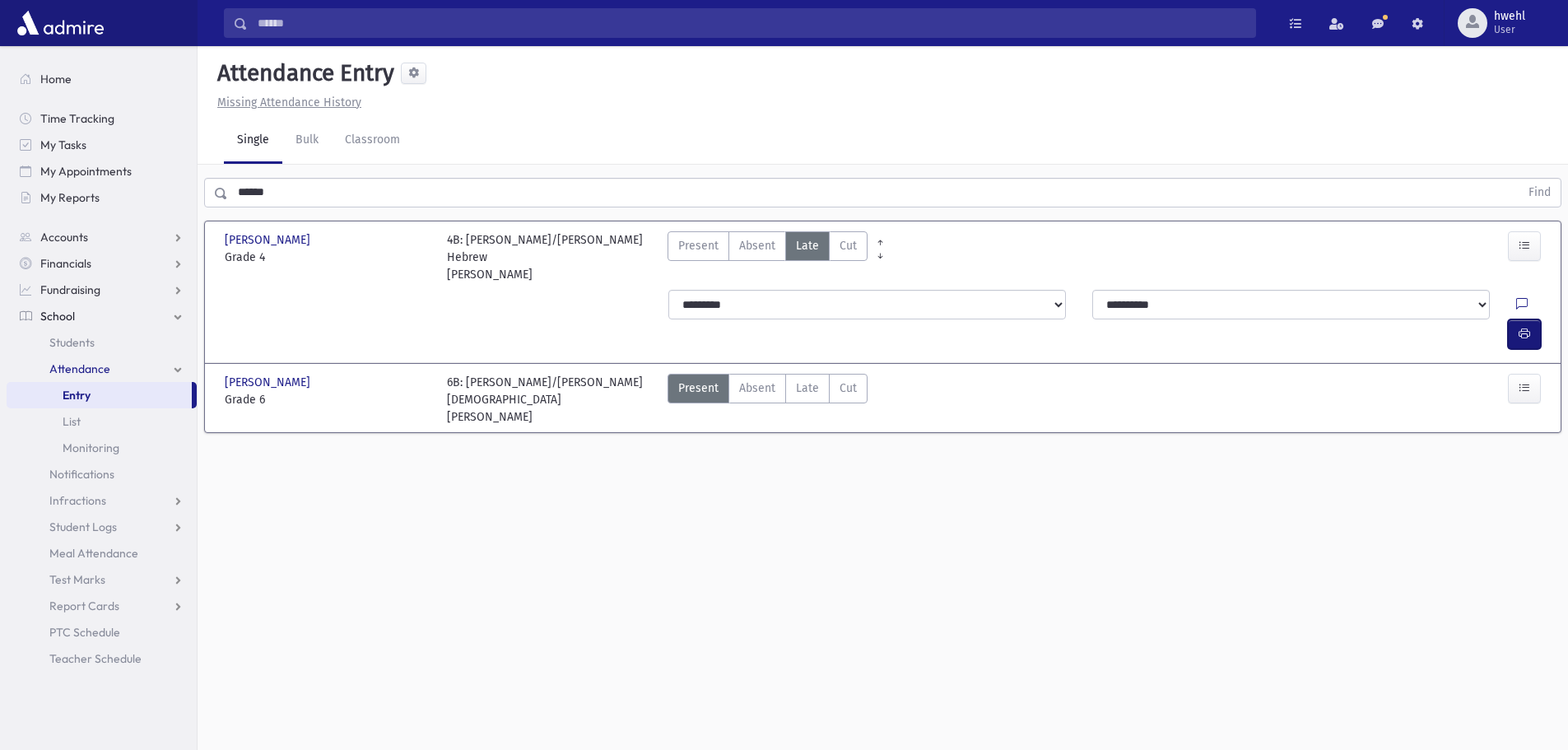
click at [1536, 319] on button "button" at bounding box center [1525, 334] width 33 height 29
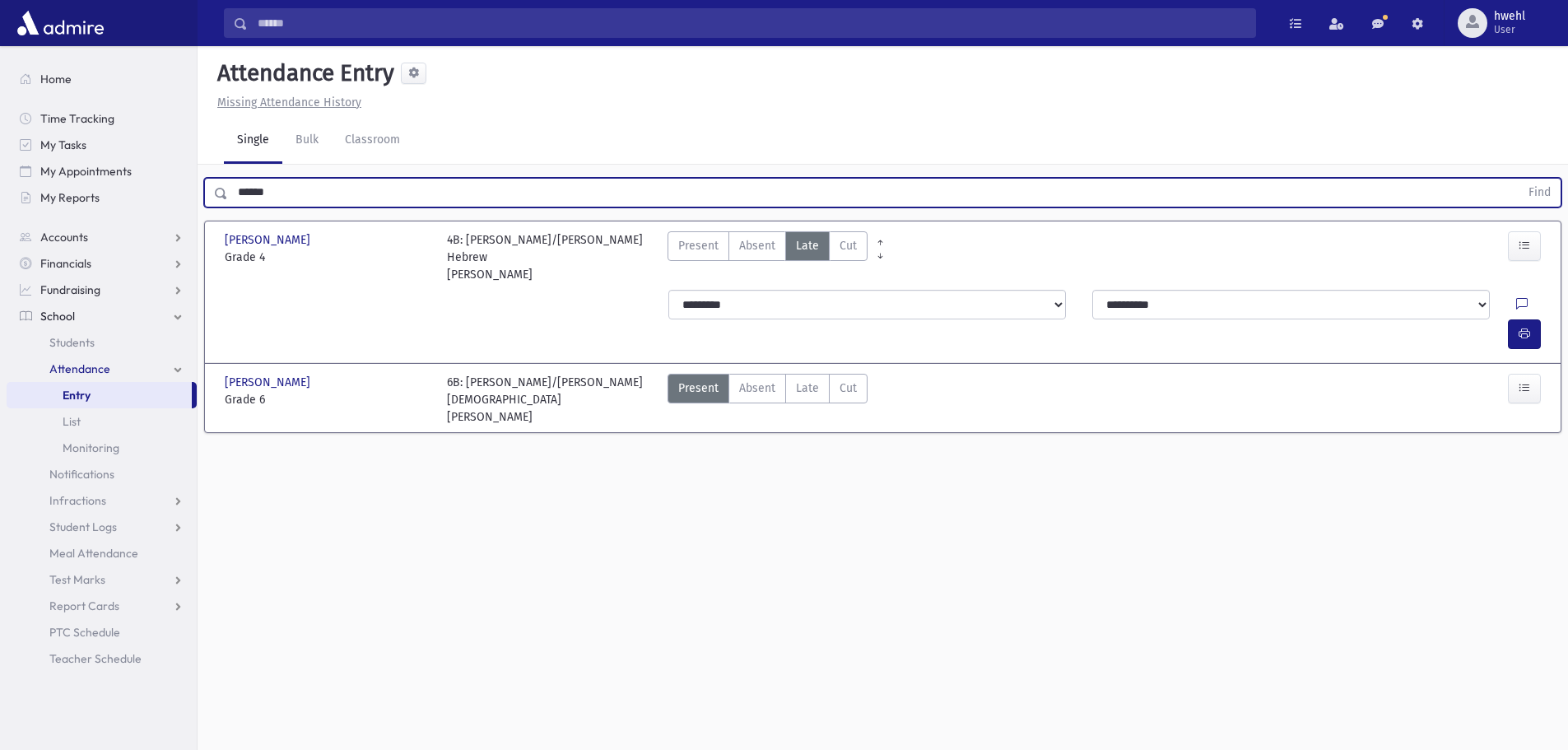
drag, startPoint x: 328, startPoint y: 192, endPoint x: 209, endPoint y: 192, distance: 119.0
click at [209, 192] on div "****** Find" at bounding box center [882, 192] width 1357 height 29
click at [1519, 178] on button "Find" at bounding box center [1540, 192] width 42 height 28
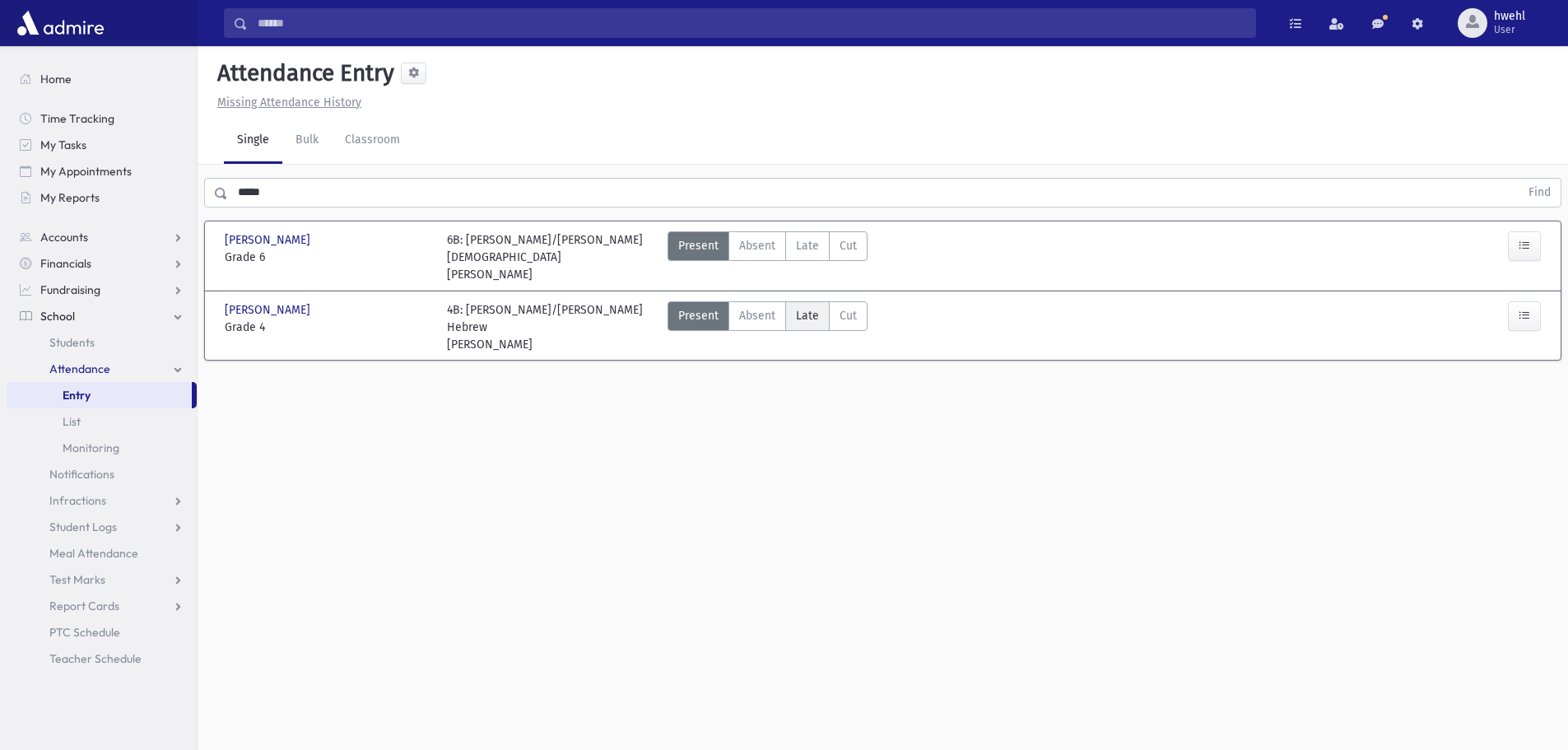
click at [816, 317] on span "Late" at bounding box center [808, 316] width 23 height 18
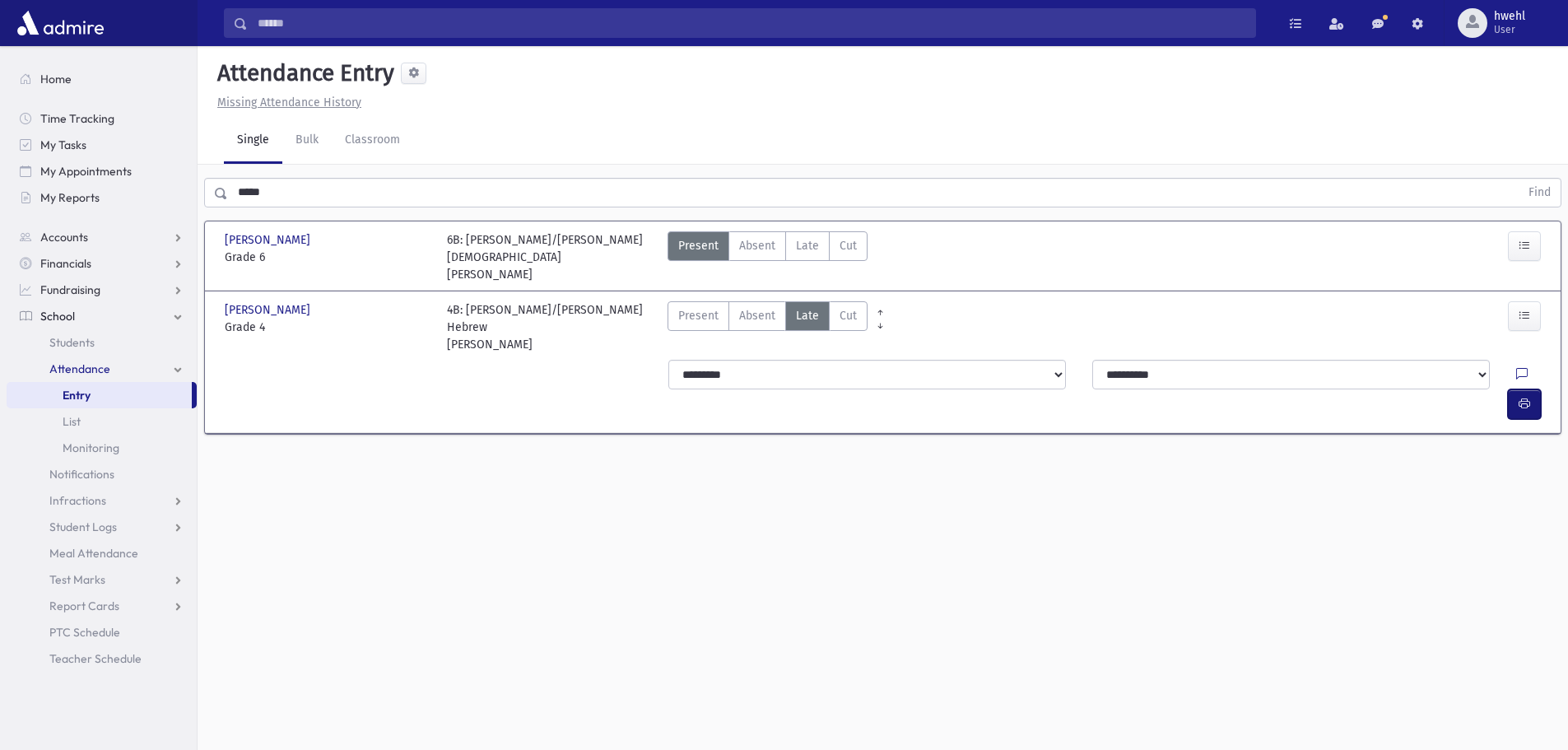
click at [1530, 397] on icon "button" at bounding box center [1525, 404] width 12 height 14
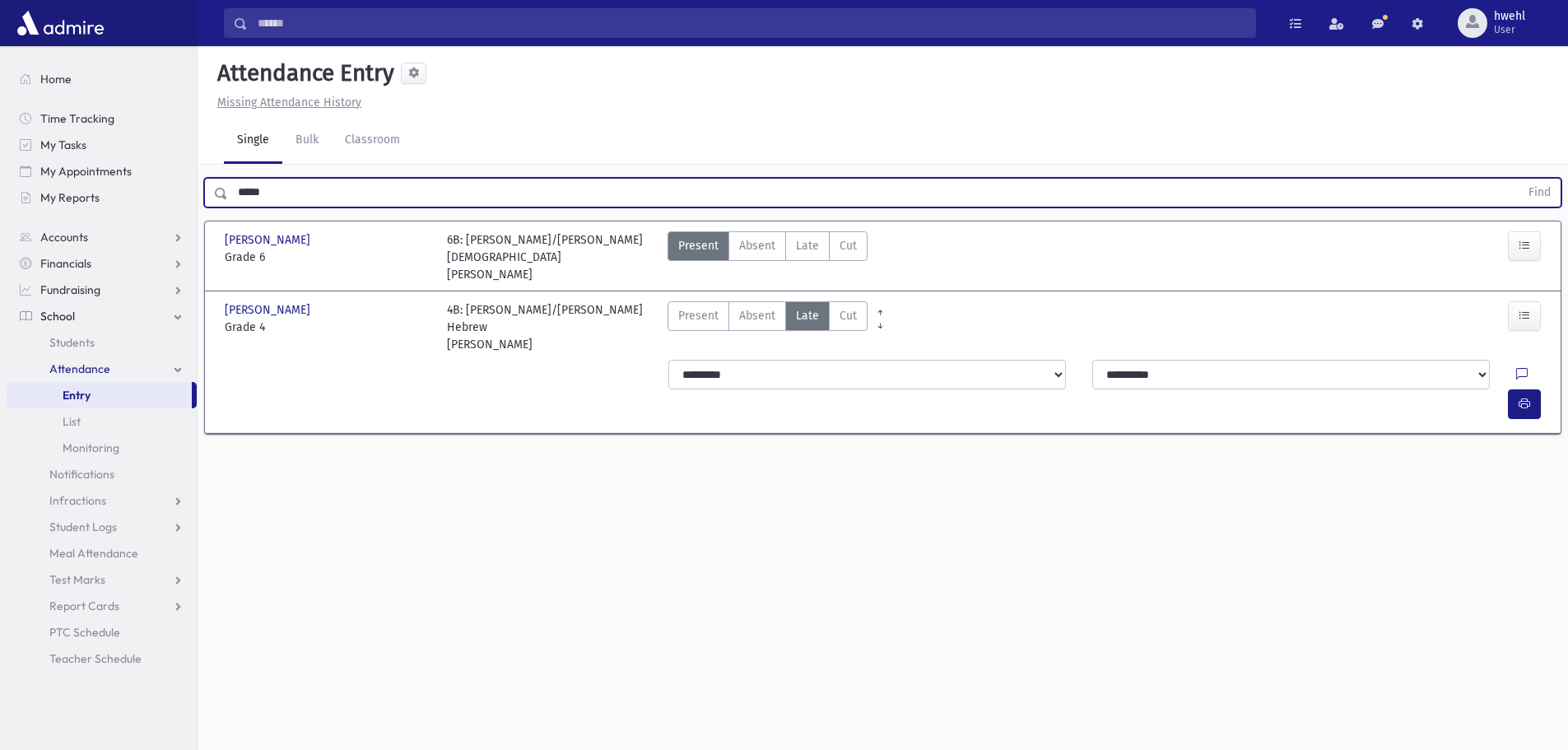
drag, startPoint x: 337, startPoint y: 201, endPoint x: 224, endPoint y: 200, distance: 113.0
click at [224, 200] on div "***** Find" at bounding box center [882, 192] width 1357 height 29
click at [1519, 178] on button "Find" at bounding box center [1540, 192] width 42 height 28
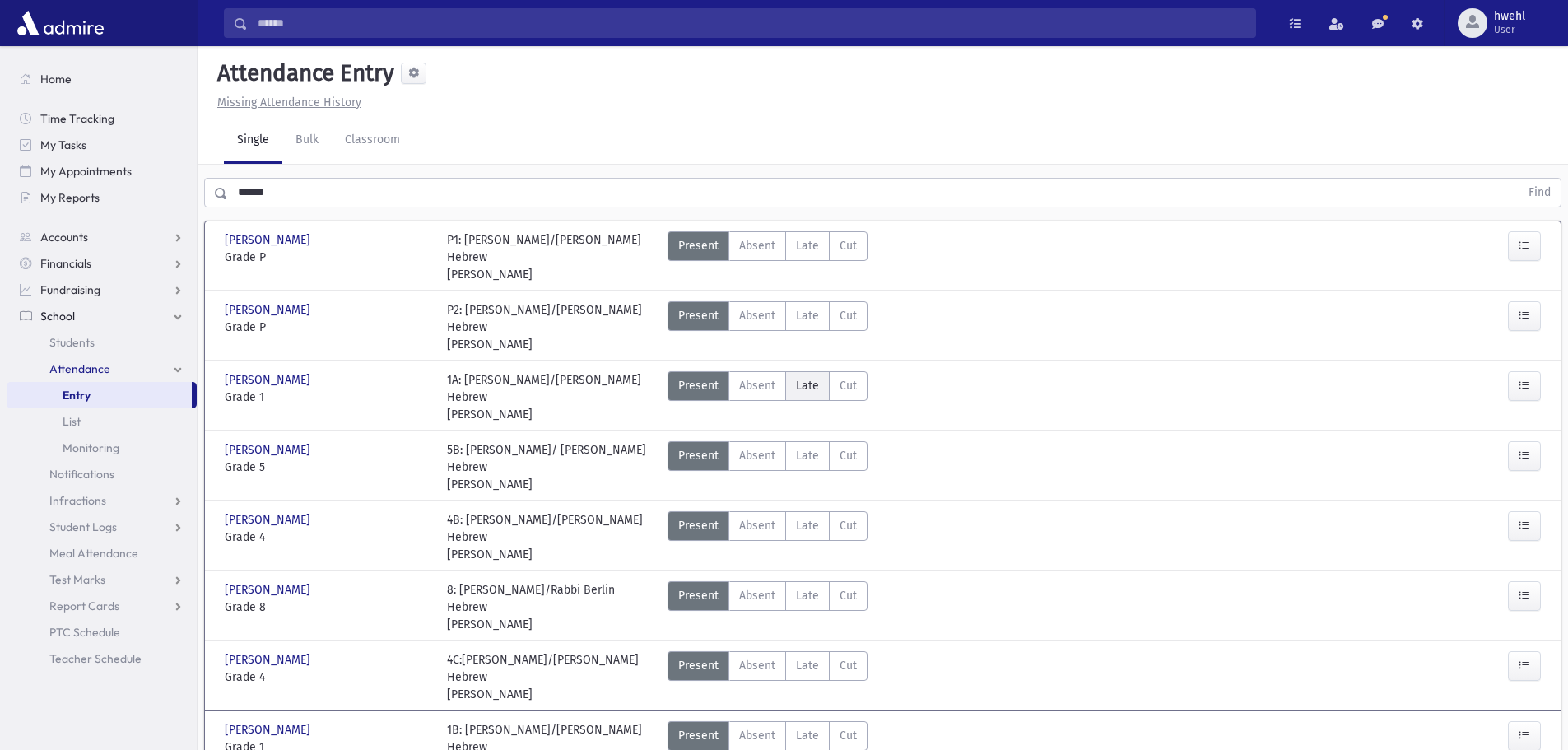
click at [802, 382] on span "Late" at bounding box center [808, 385] width 23 height 18
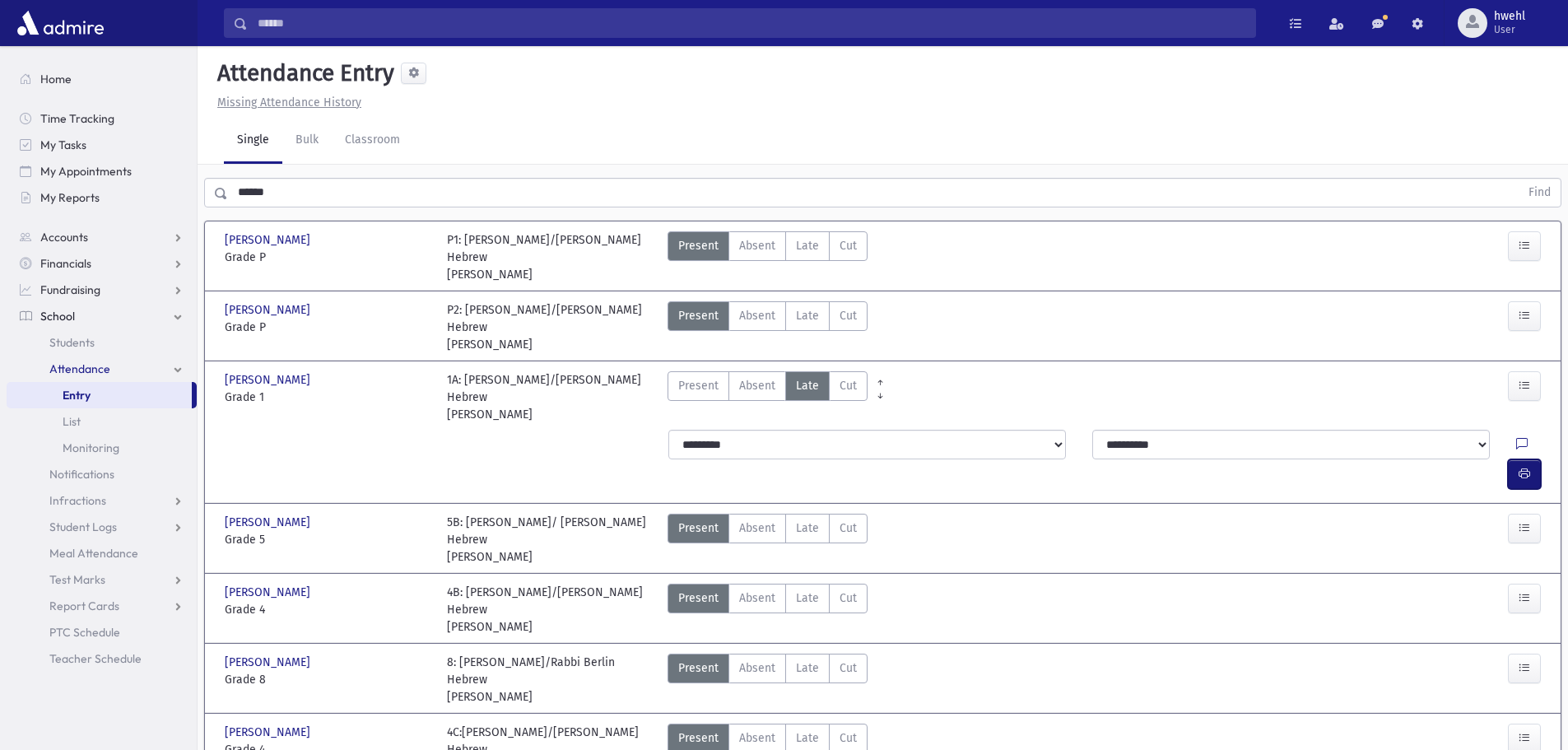
click at [1523, 466] on icon "button" at bounding box center [1525, 473] width 12 height 14
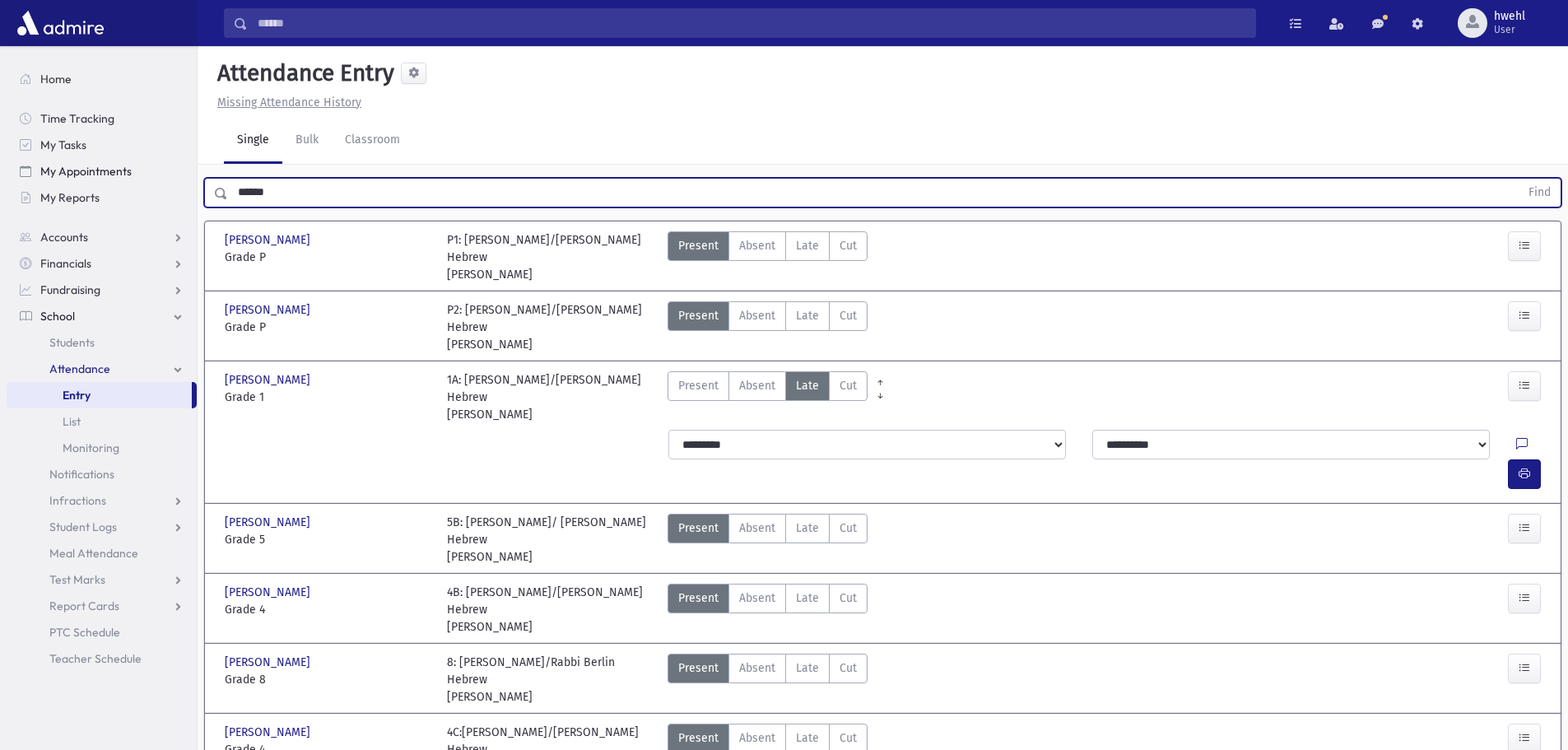
drag, startPoint x: 365, startPoint y: 178, endPoint x: 114, endPoint y: 178, distance: 251.0
click at [114, 178] on div "Search Results All Accounts" at bounding box center [784, 491] width 1568 height 982
click at [1519, 178] on button "Find" at bounding box center [1540, 192] width 42 height 28
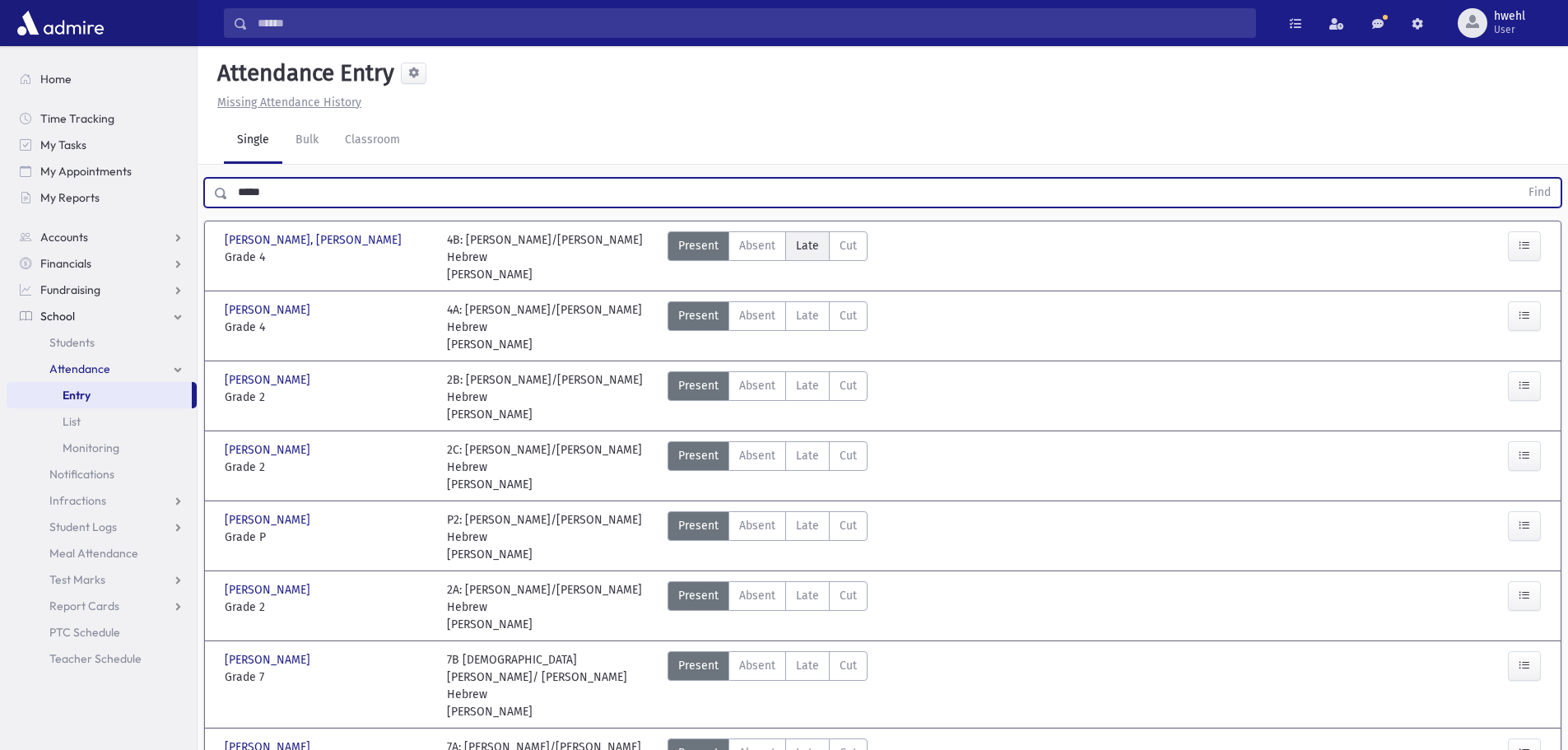
click at [821, 244] on label "Late Late" at bounding box center [808, 246] width 45 height 29
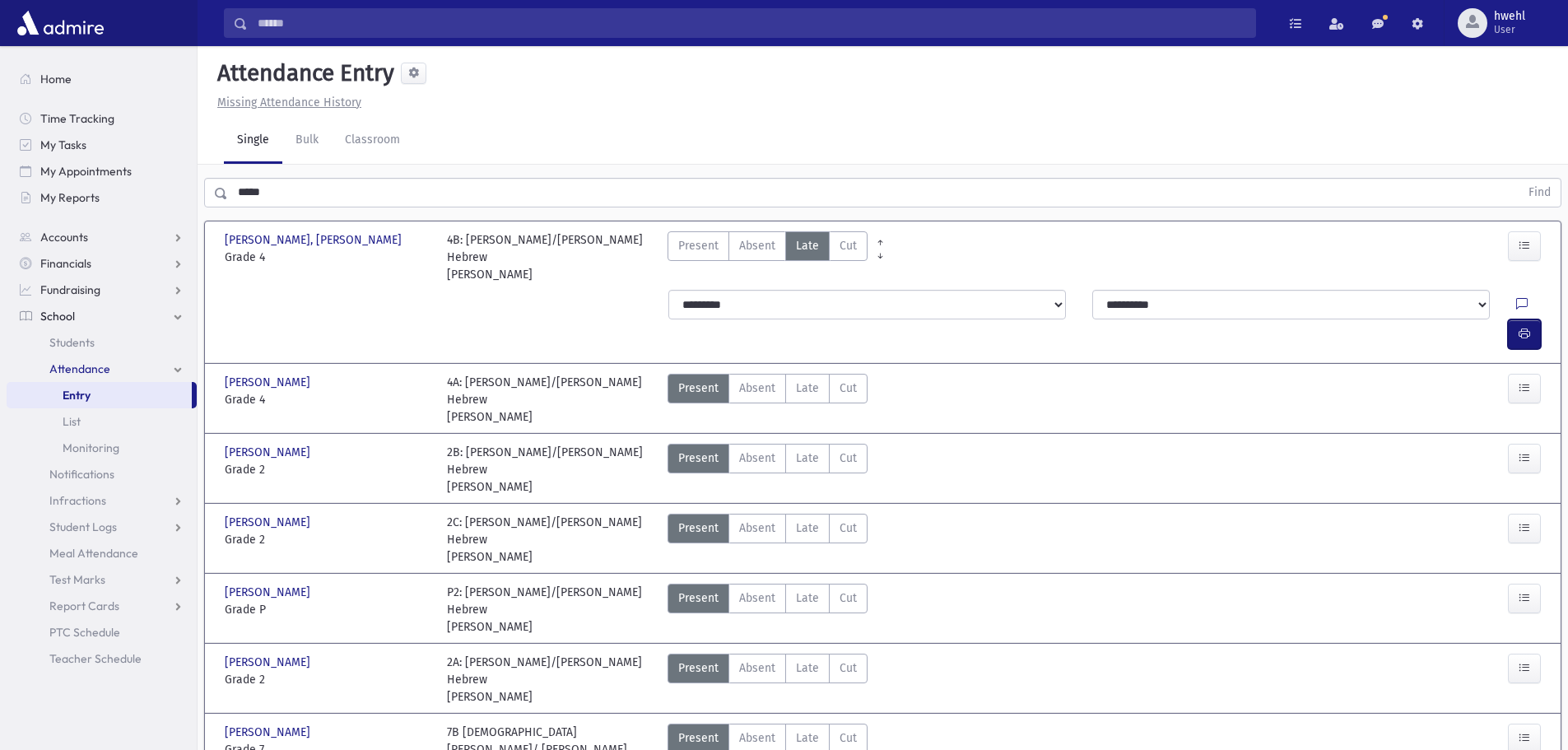
click at [1523, 327] on icon "button" at bounding box center [1525, 334] width 12 height 14
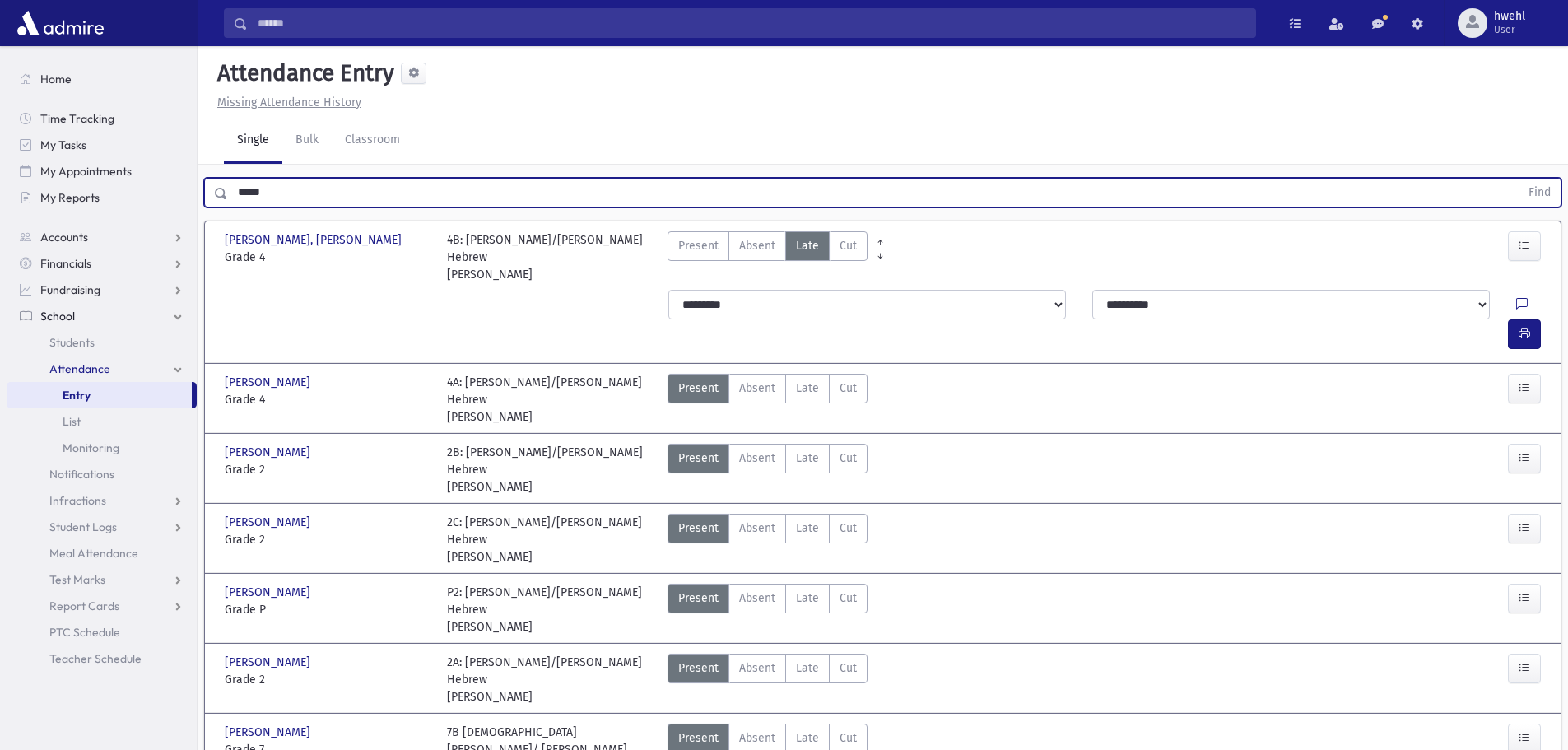
drag, startPoint x: 282, startPoint y: 189, endPoint x: 214, endPoint y: 187, distance: 68.0
click at [214, 187] on div "***** Find" at bounding box center [882, 192] width 1357 height 29
click at [1519, 178] on button "Find" at bounding box center [1540, 192] width 42 height 28
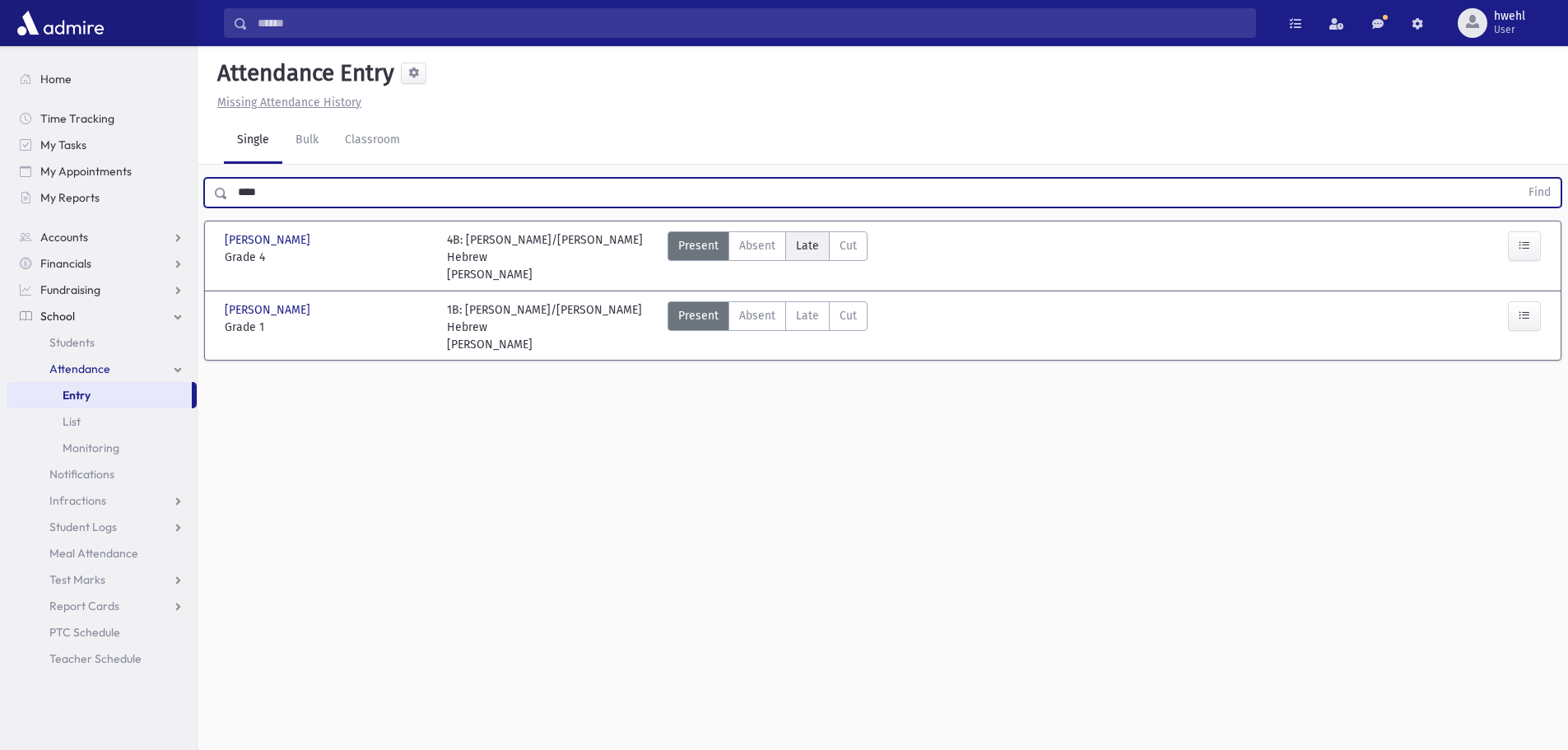
click at [796, 247] on span "Late" at bounding box center [808, 246] width 23 height 18
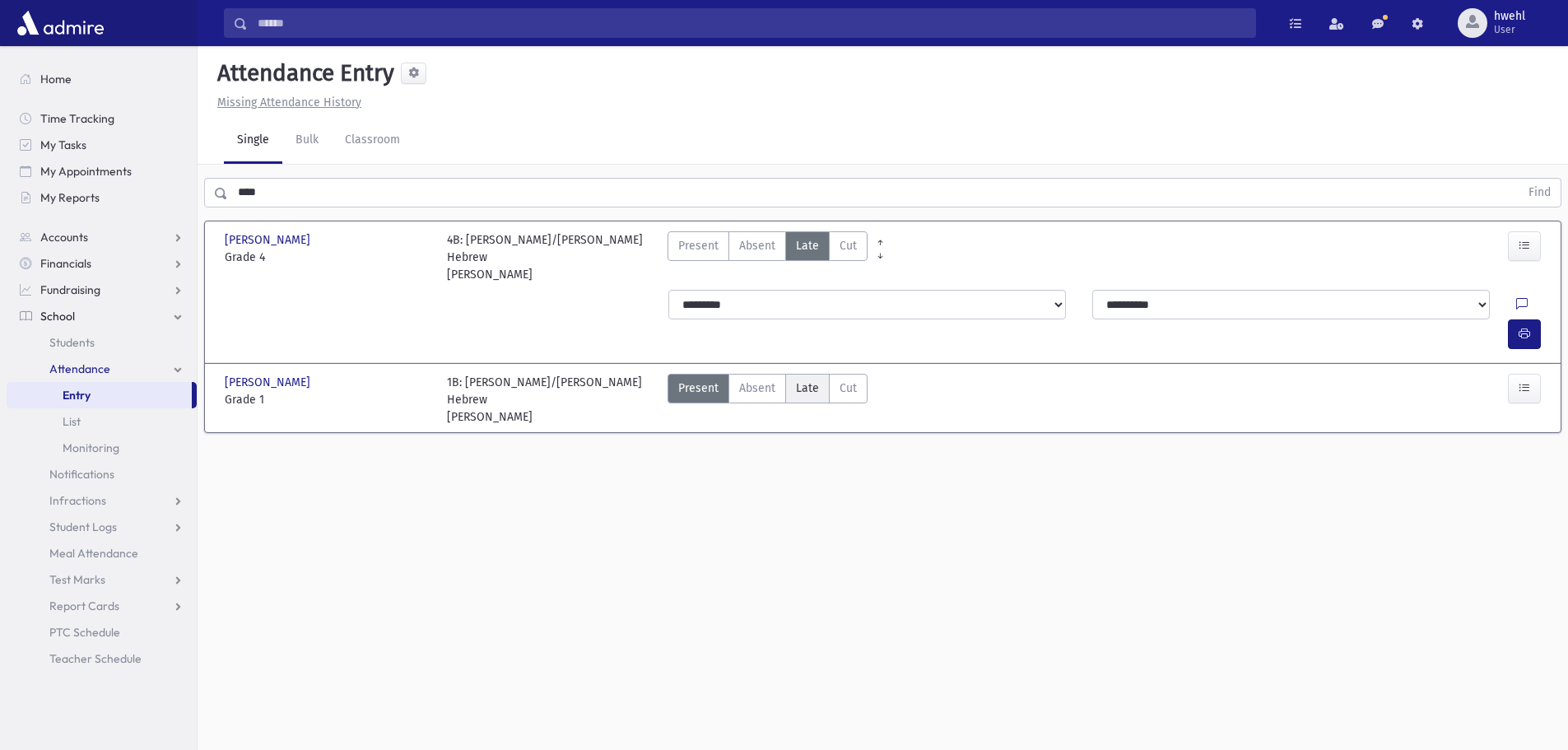
click at [796, 379] on span "Late" at bounding box center [808, 388] width 23 height 18
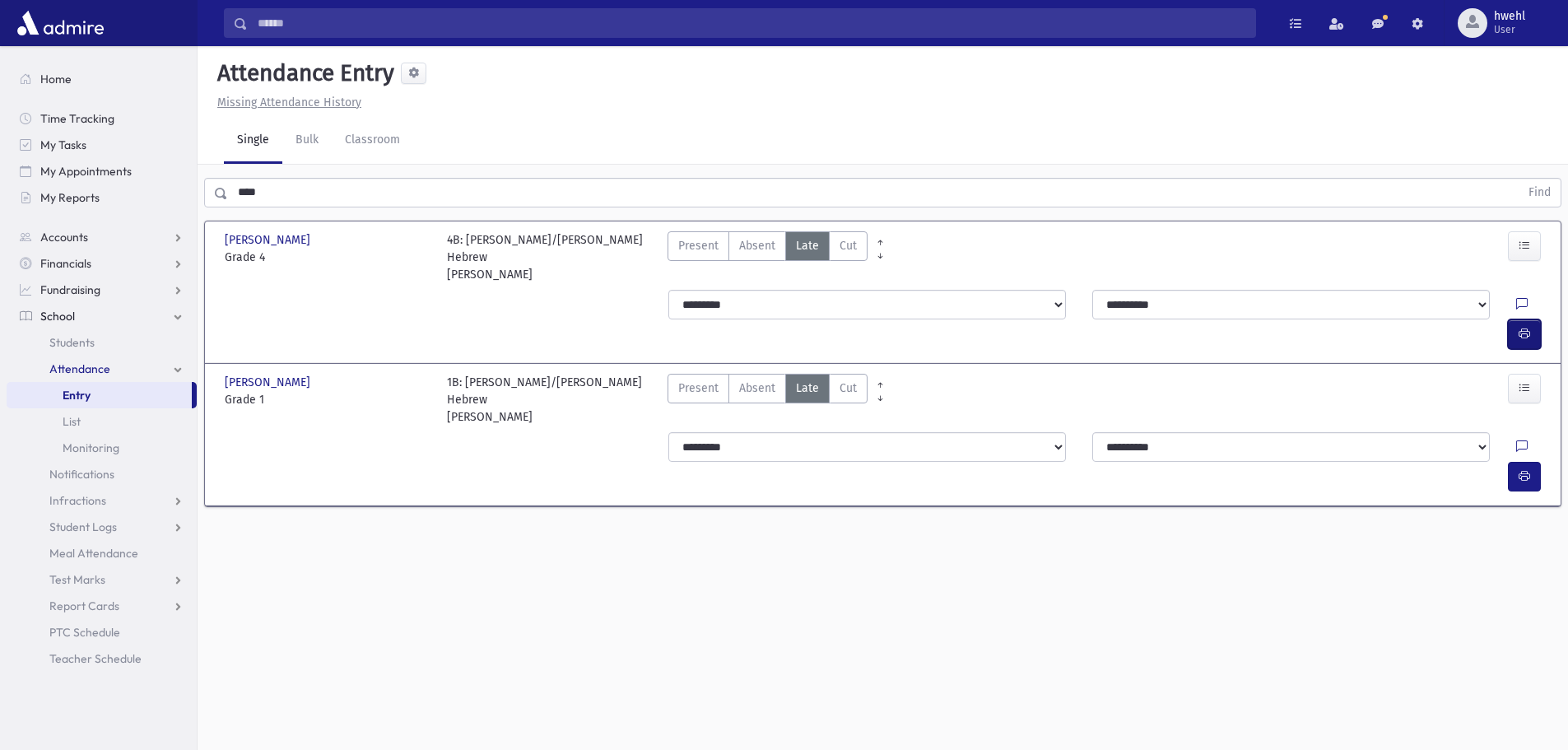
click at [1527, 327] on icon "button" at bounding box center [1525, 334] width 12 height 14
click at [1517, 461] on button "button" at bounding box center [1525, 476] width 33 height 29
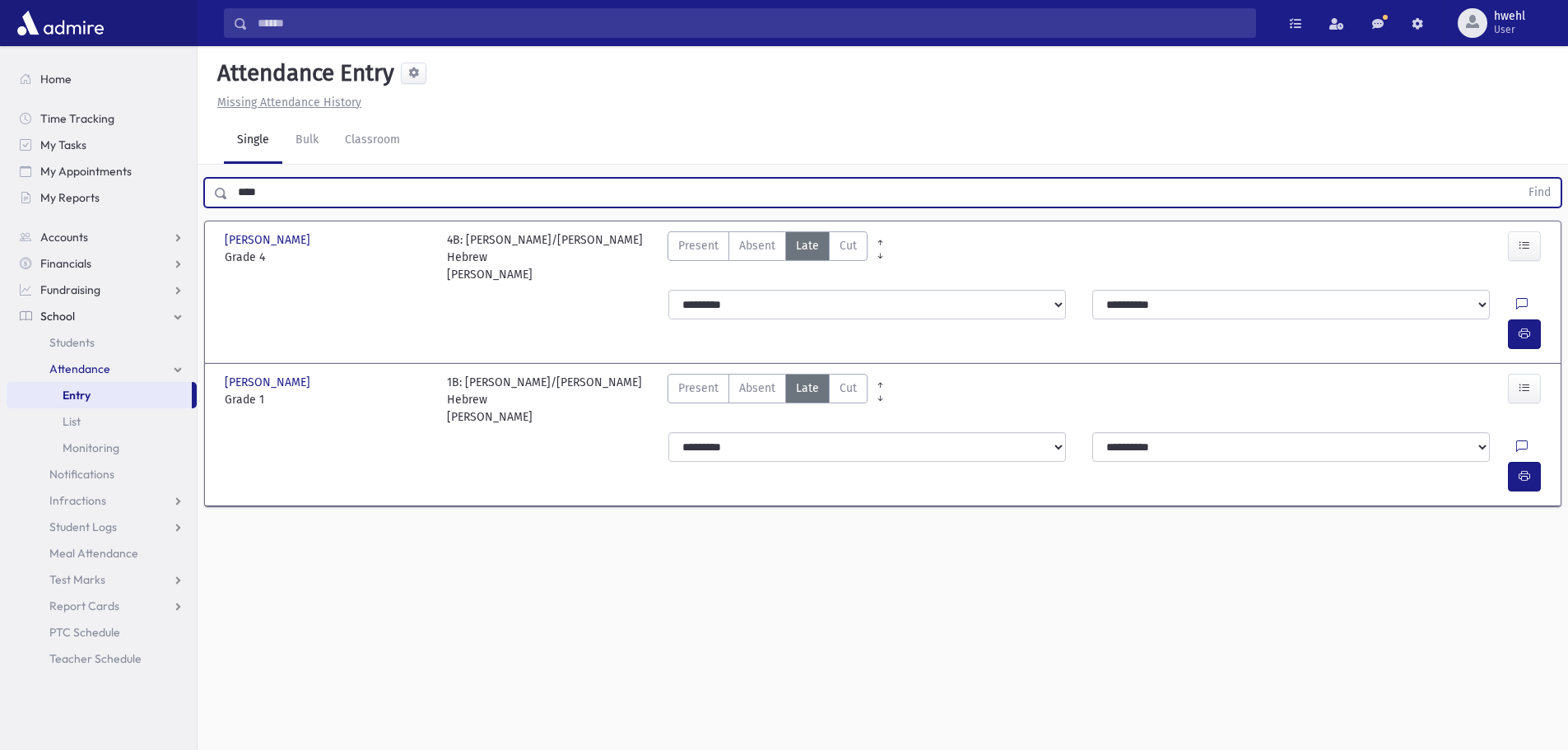
drag, startPoint x: 329, startPoint y: 198, endPoint x: 228, endPoint y: 175, distance: 103.6
click at [228, 175] on div "**** Find" at bounding box center [883, 189] width 1371 height 50
click at [1519, 178] on button "Find" at bounding box center [1540, 192] width 42 height 28
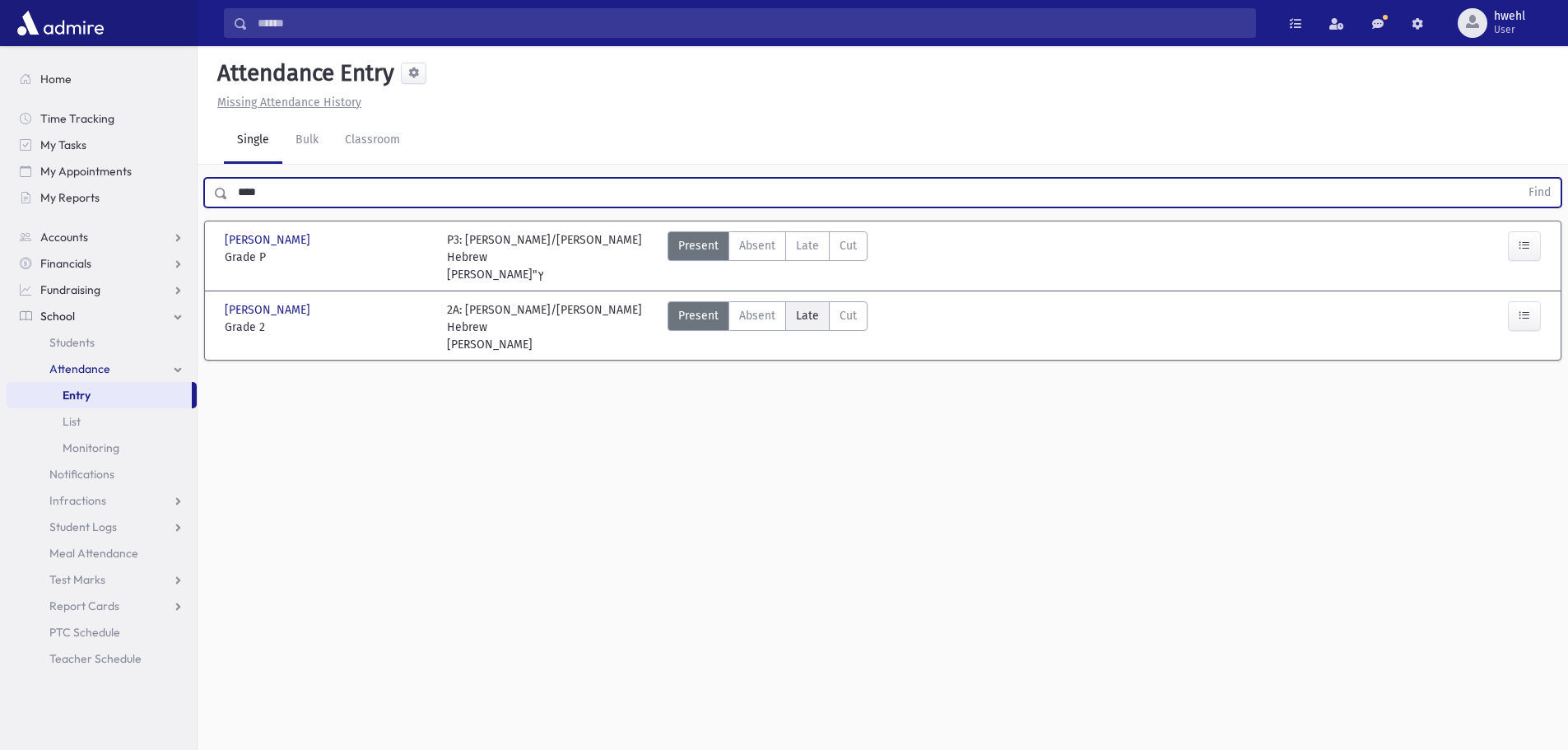
click at [793, 301] on label "Late Late" at bounding box center [808, 316] width 45 height 29
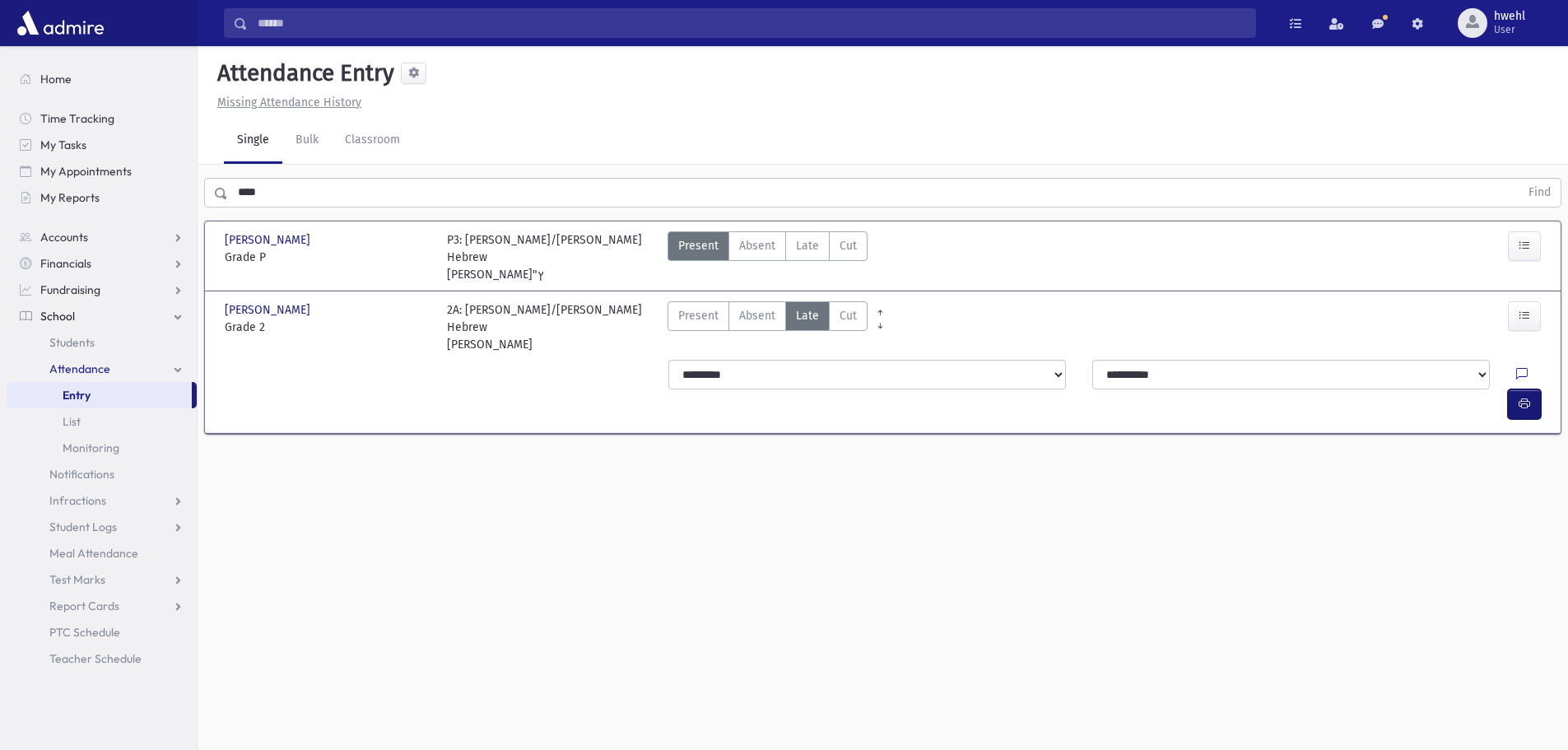
click at [1536, 389] on button "button" at bounding box center [1525, 404] width 33 height 29
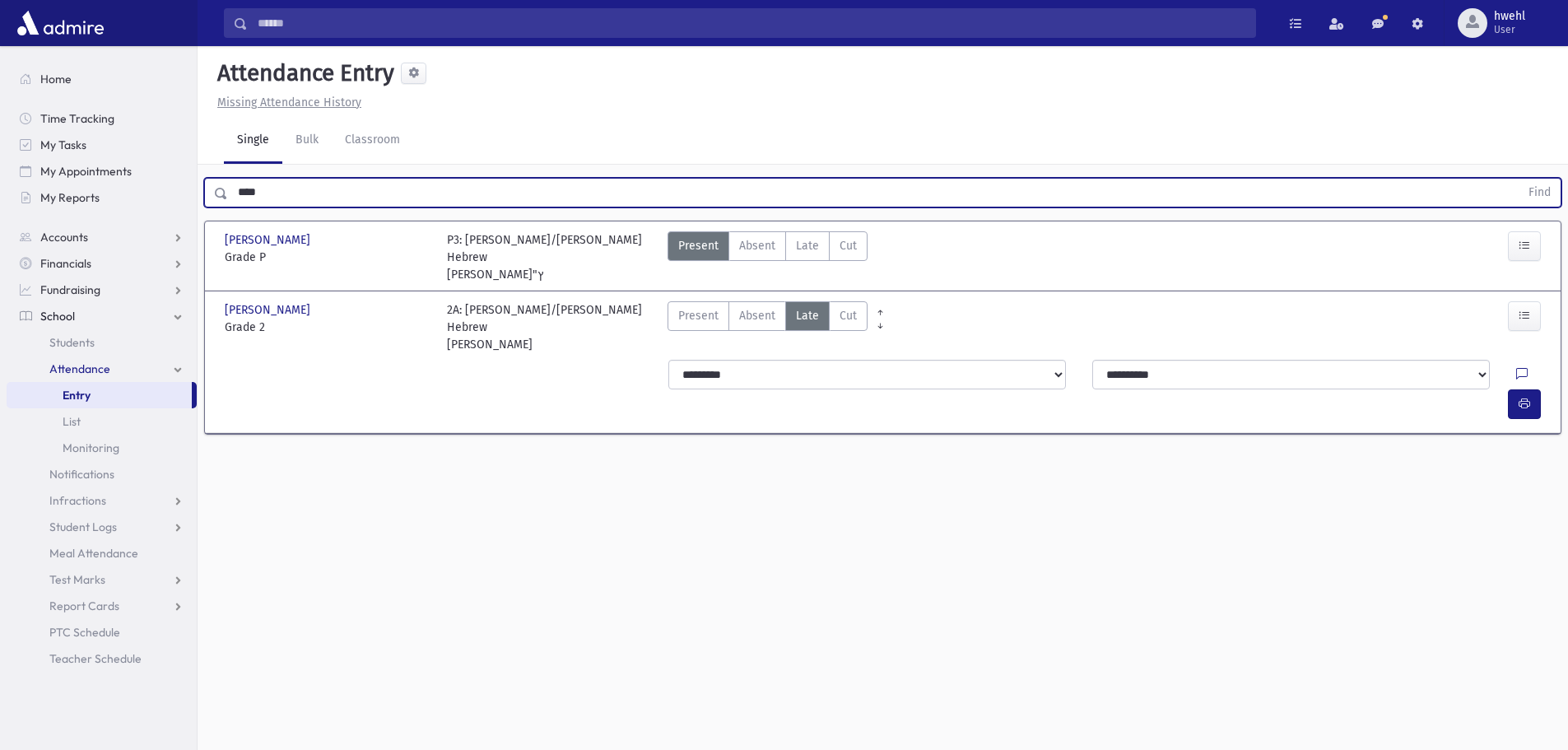
drag, startPoint x: 297, startPoint y: 198, endPoint x: 203, endPoint y: 194, distance: 94.1
click at [203, 194] on div "**** Find" at bounding box center [883, 189] width 1371 height 50
click at [1519, 178] on button "Find" at bounding box center [1540, 192] width 42 height 28
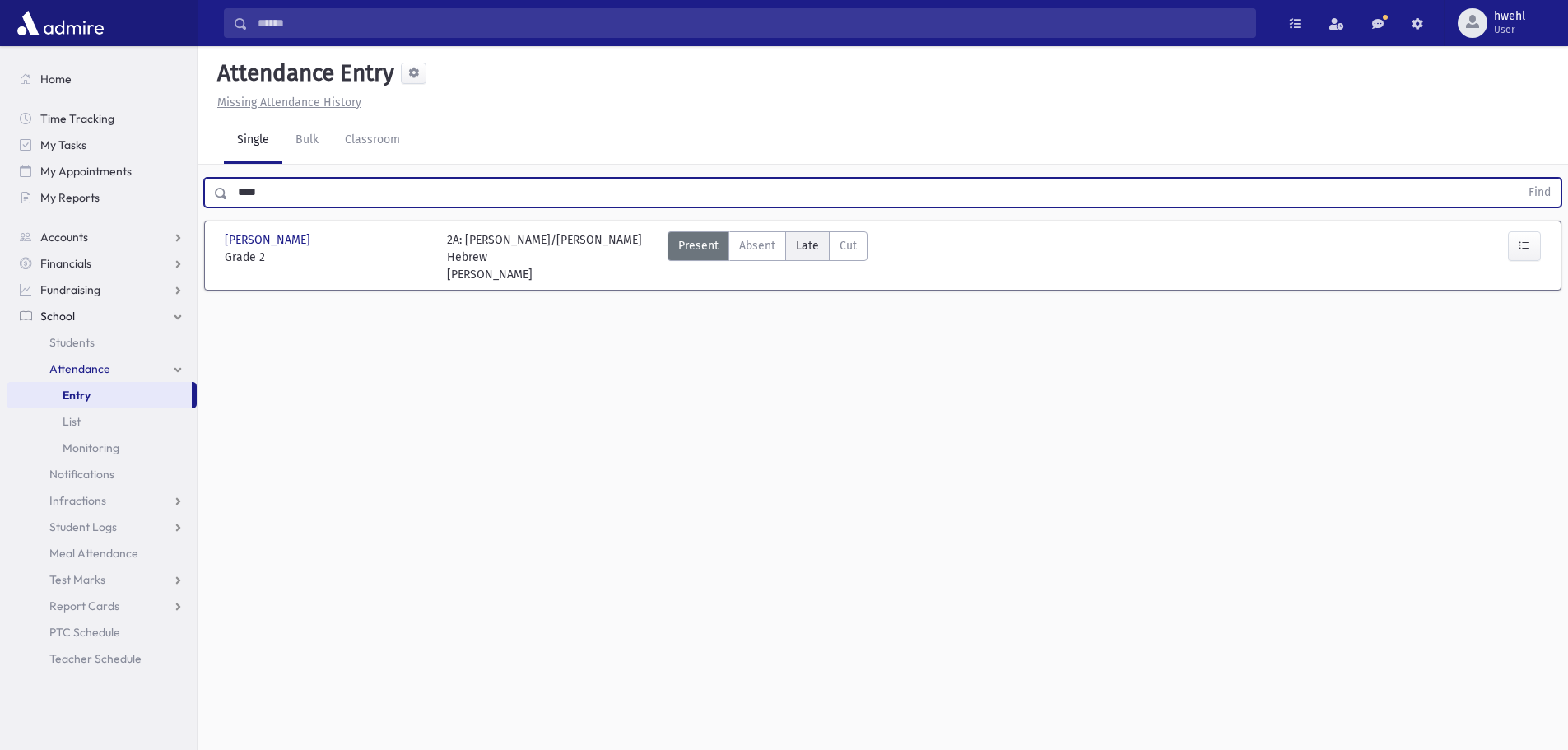
click at [802, 251] on span "Late" at bounding box center [808, 246] width 23 height 18
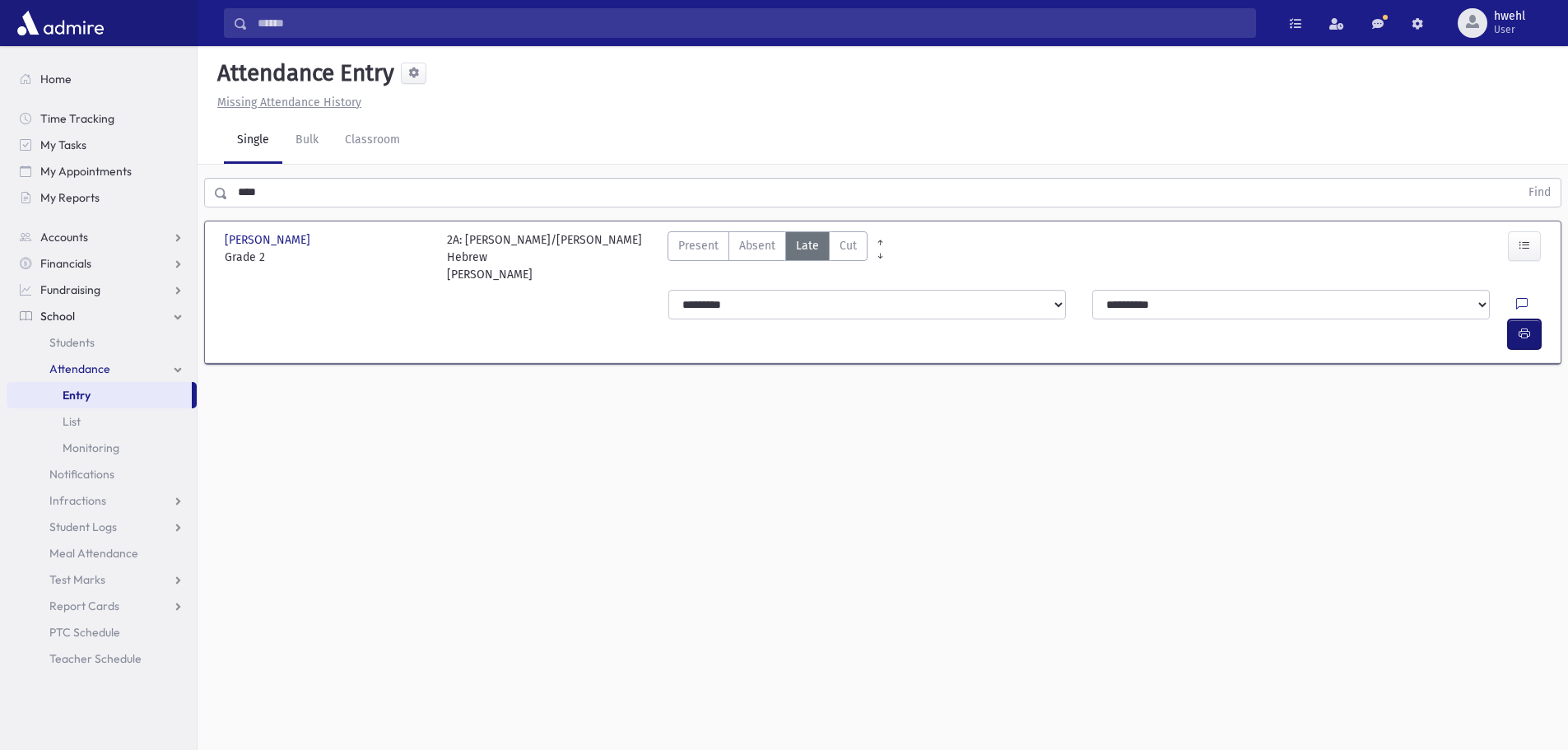
click at [1529, 327] on icon "button" at bounding box center [1525, 334] width 12 height 14
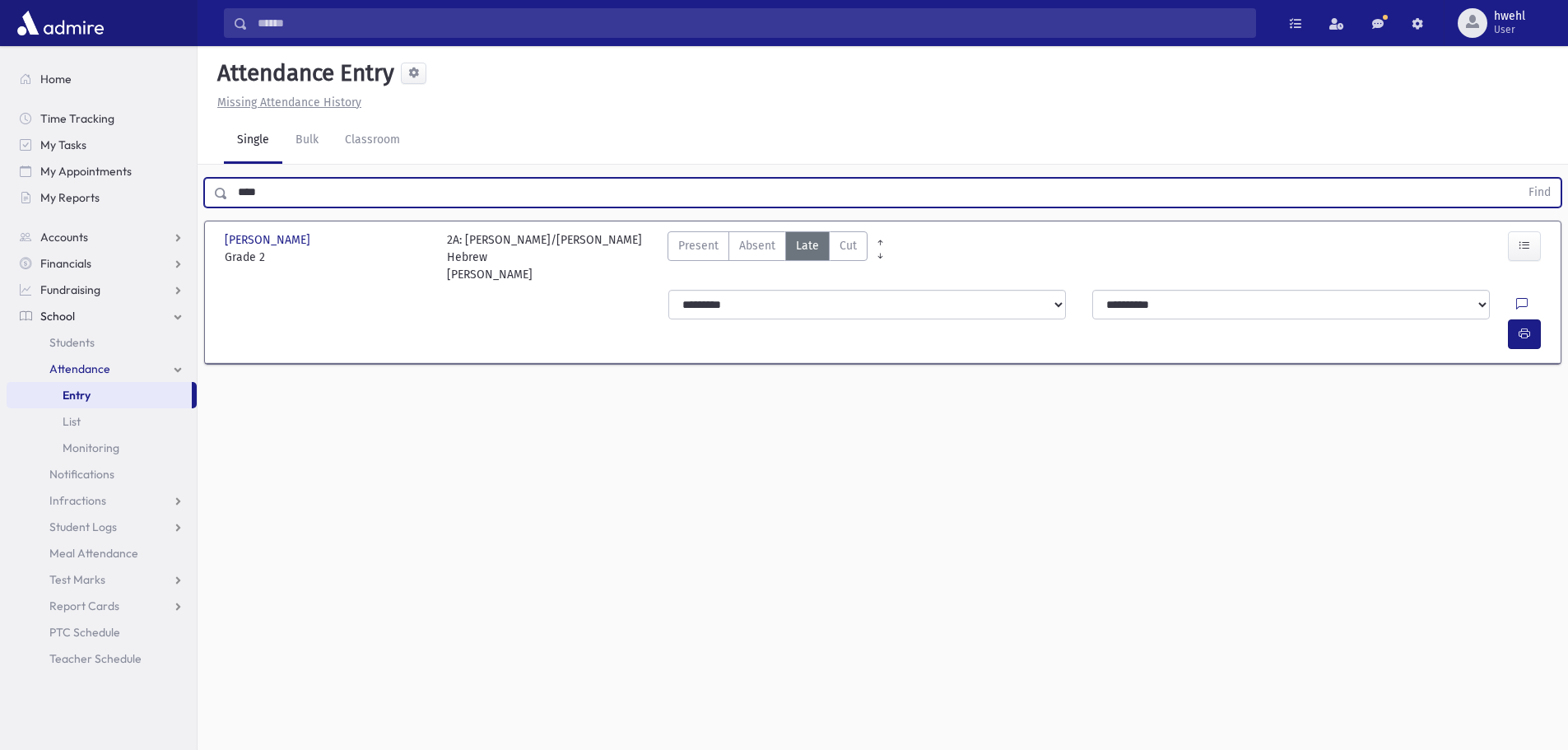
drag, startPoint x: 279, startPoint y: 200, endPoint x: 229, endPoint y: 206, distance: 50.4
click at [229, 206] on input "****" at bounding box center [874, 192] width 1292 height 29
click at [1519, 178] on button "Find" at bounding box center [1540, 192] width 42 height 28
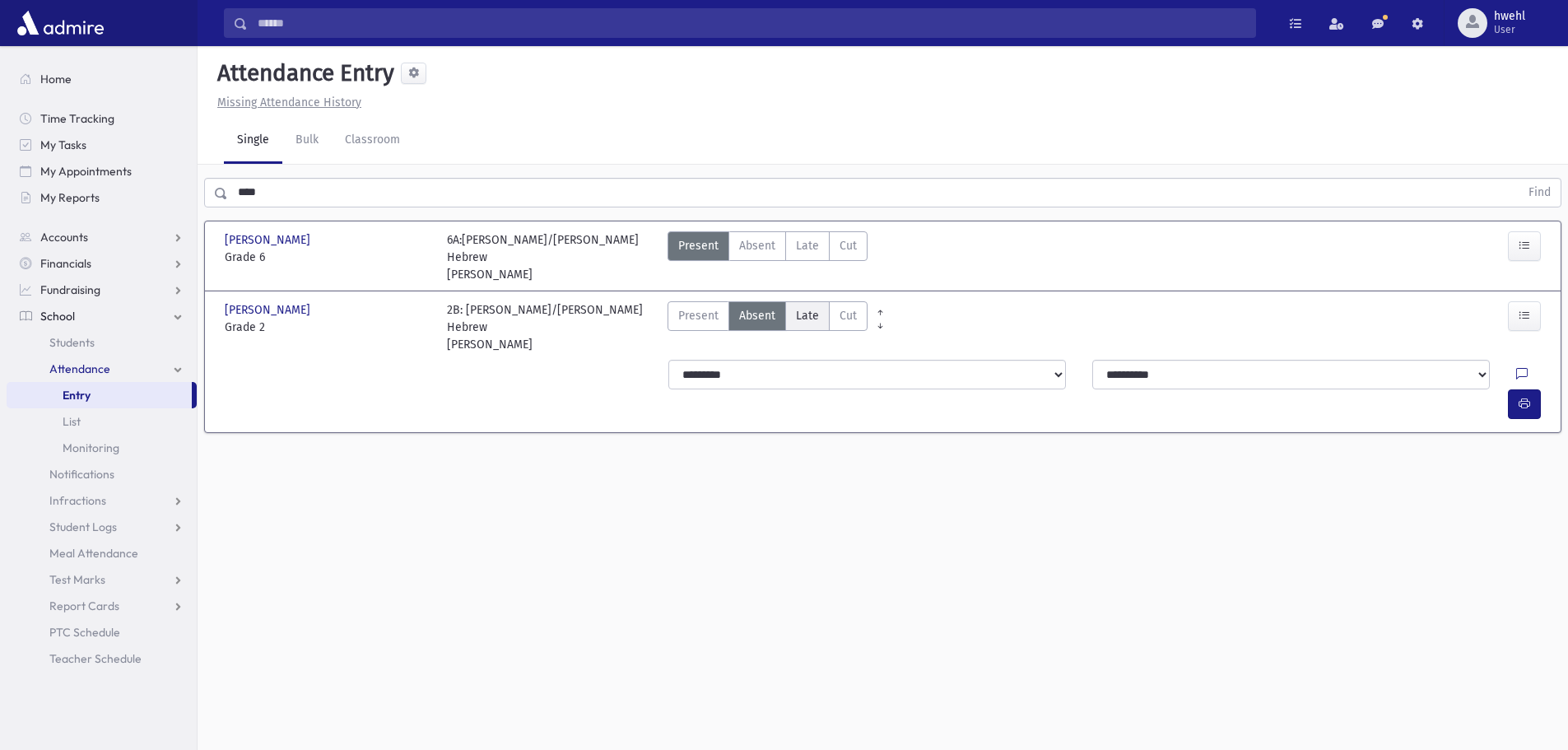
click at [796, 313] on span "Late" at bounding box center [808, 316] width 23 height 18
click at [1535, 389] on button "button" at bounding box center [1525, 404] width 33 height 29
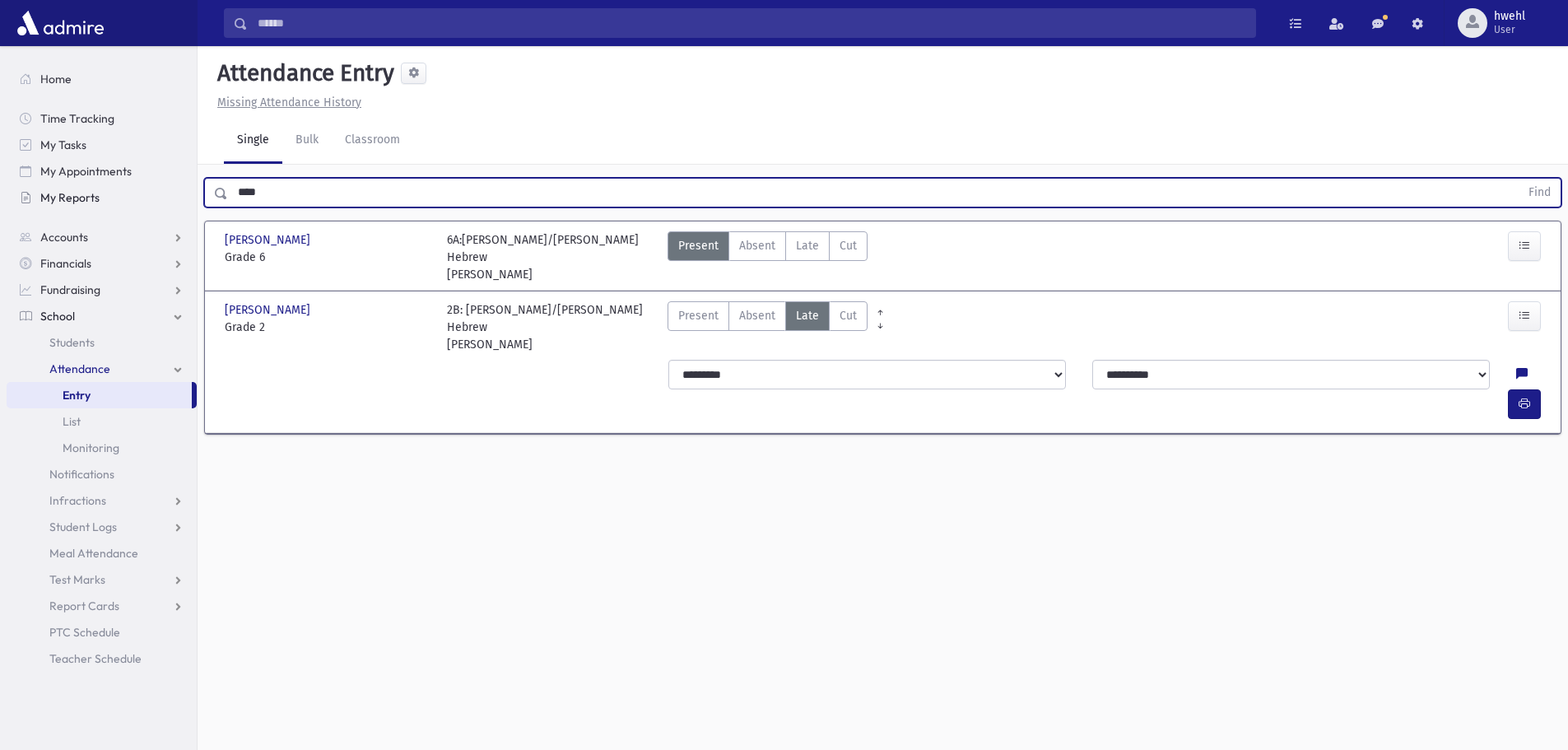
drag, startPoint x: 303, startPoint y: 197, endPoint x: 186, endPoint y: 204, distance: 117.2
click at [184, 204] on div "Search Results All Accounts" at bounding box center [784, 393] width 1568 height 787
click at [1519, 178] on button "Find" at bounding box center [1540, 192] width 42 height 28
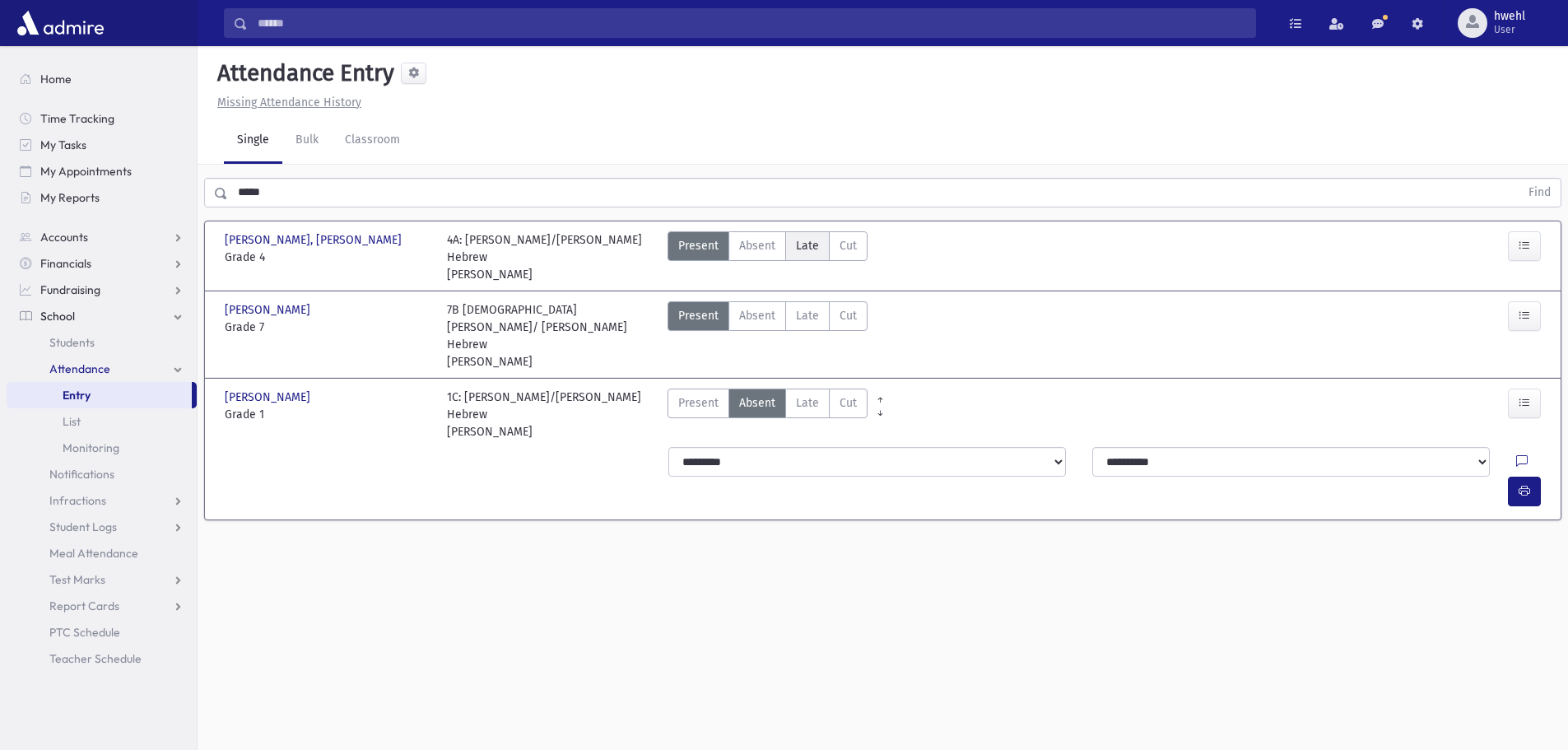
click at [820, 245] on label "Late Late" at bounding box center [808, 246] width 45 height 29
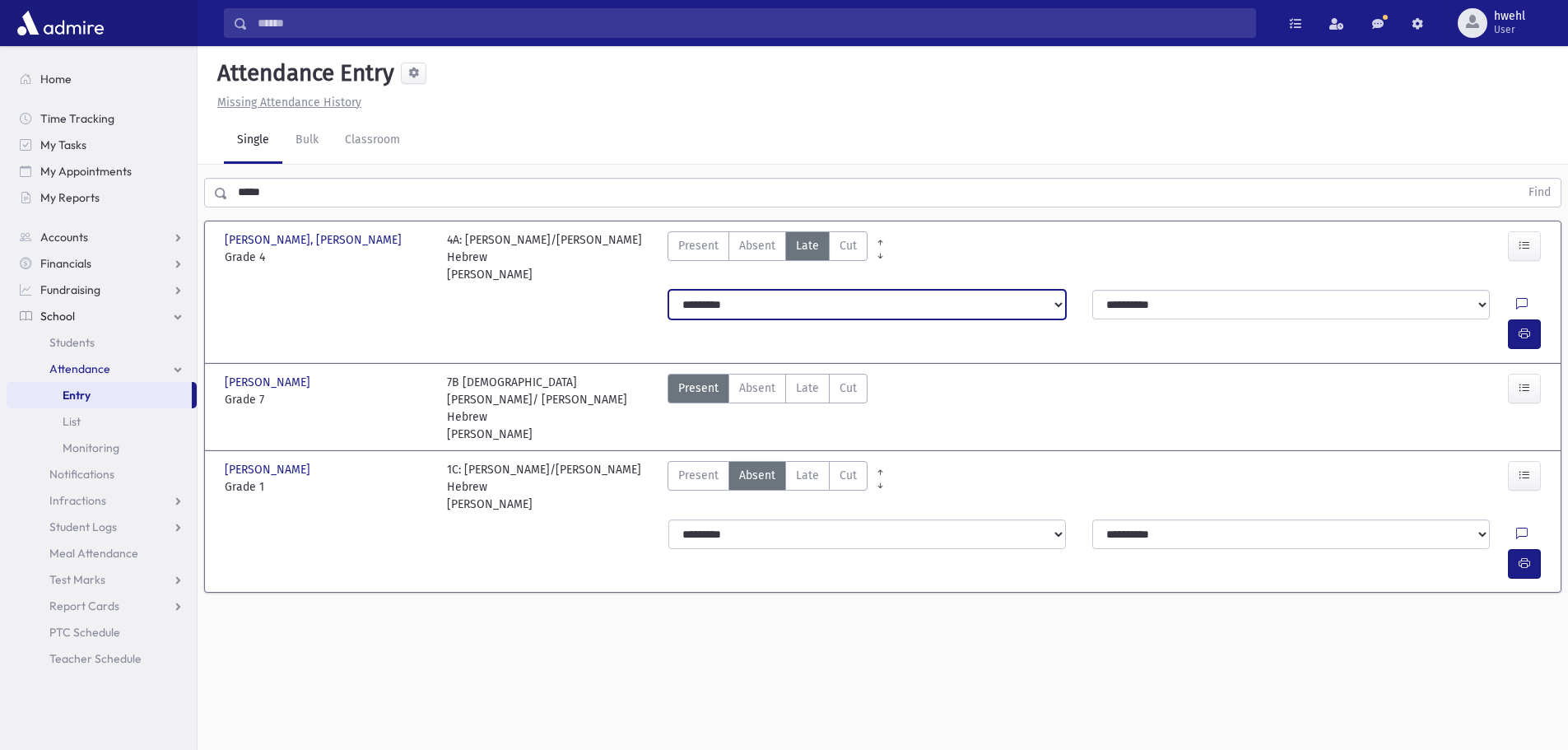
click at [975, 290] on select "**********" at bounding box center [867, 304] width 398 height 29
click at [668, 290] on select "**********" at bounding box center [867, 304] width 398 height 29
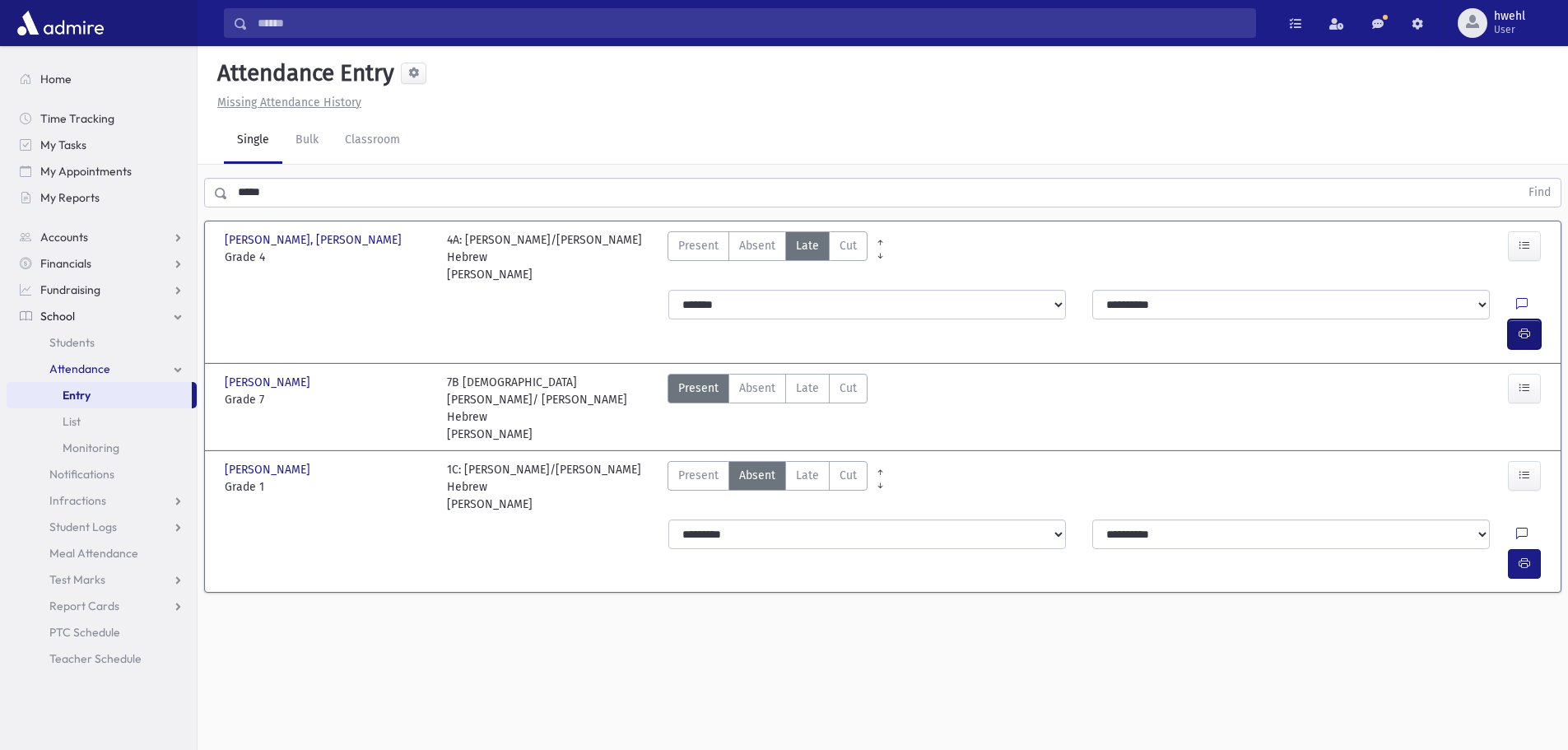
click at [1521, 327] on icon "button" at bounding box center [1525, 334] width 12 height 14
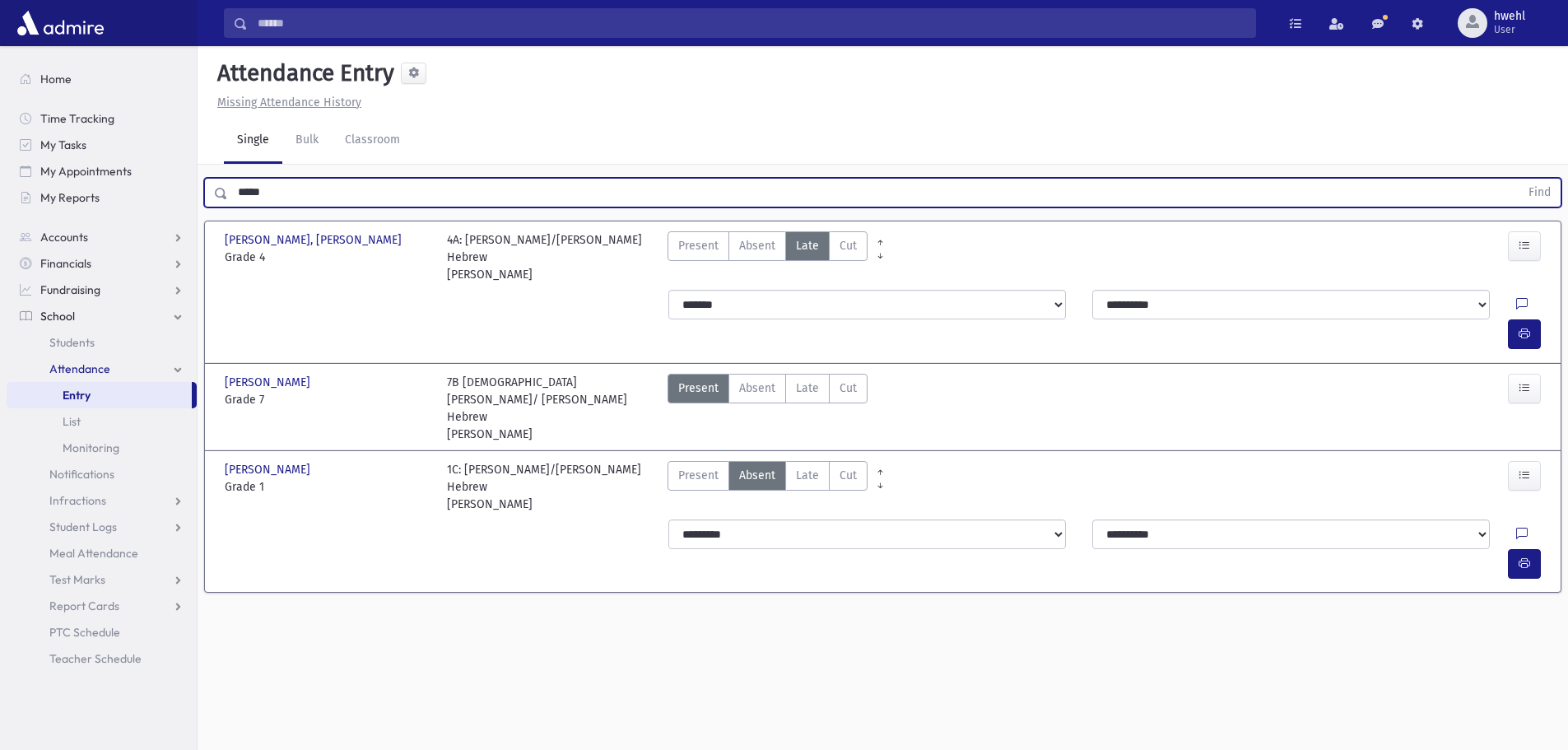
drag, startPoint x: 276, startPoint y: 202, endPoint x: 225, endPoint y: 200, distance: 51.0
click at [225, 200] on div "***** Find" at bounding box center [882, 192] width 1357 height 29
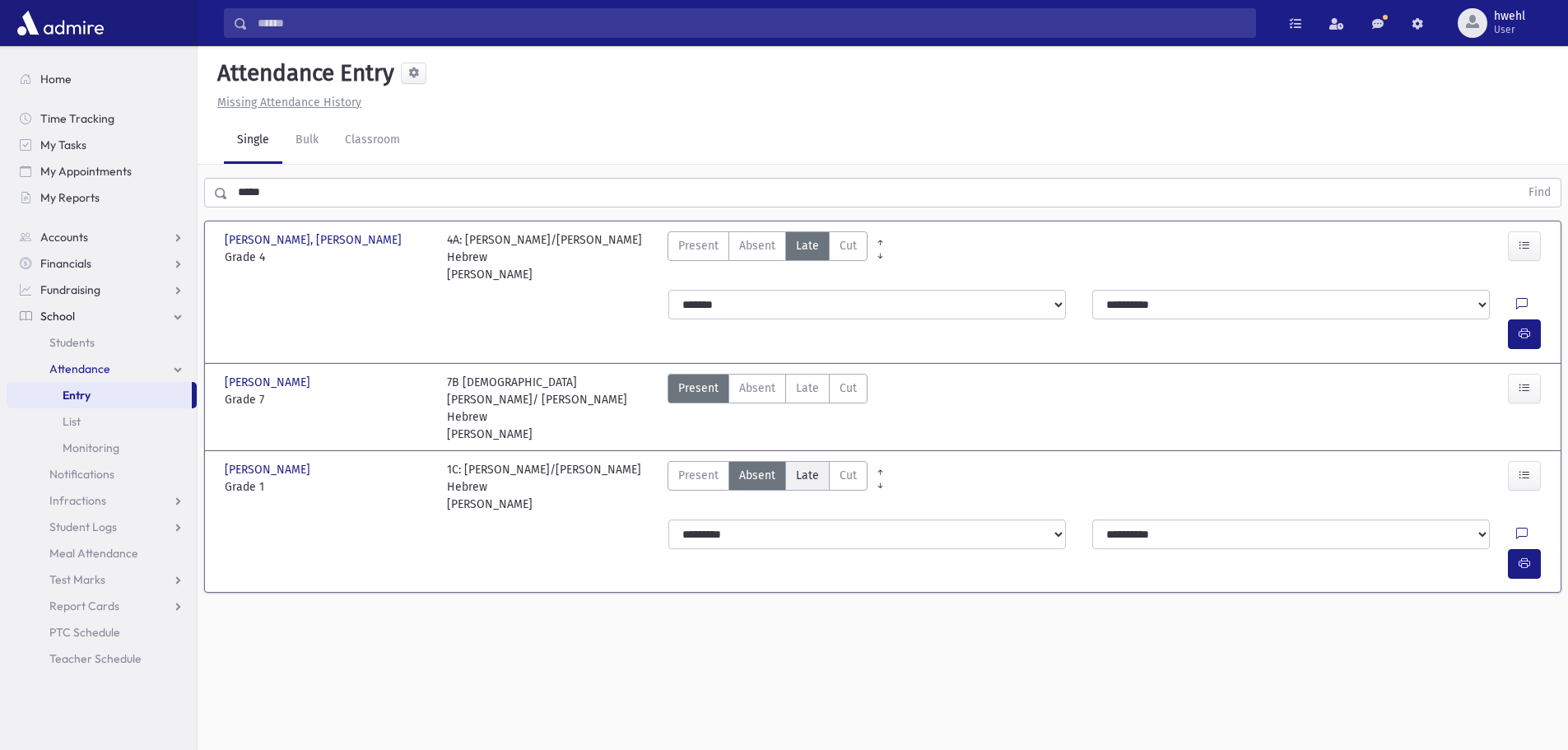
click at [803, 466] on span "Late" at bounding box center [808, 475] width 23 height 18
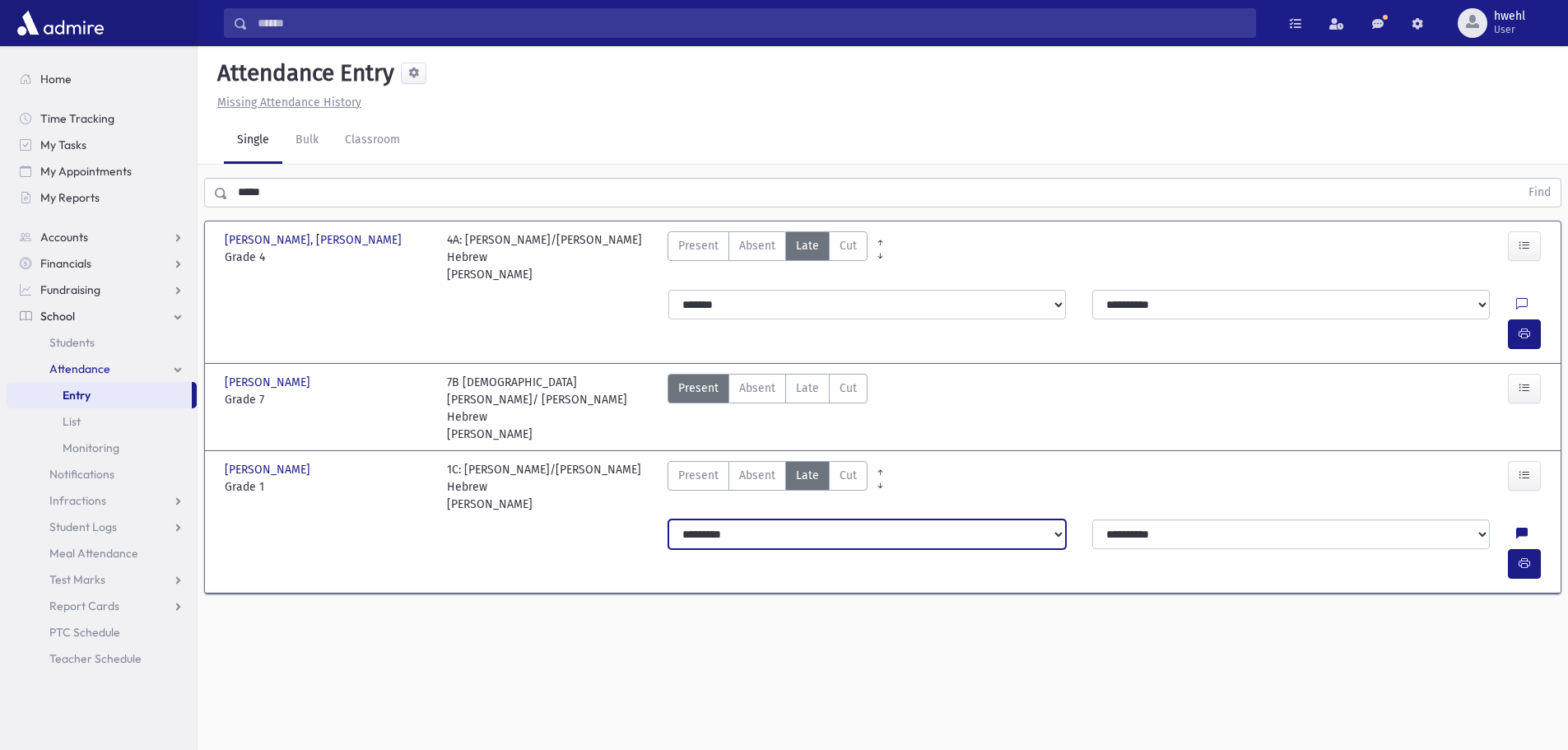
click at [824, 519] on select "**********" at bounding box center [867, 533] width 398 height 29
click at [668, 519] on select "**********" at bounding box center [867, 533] width 398 height 29
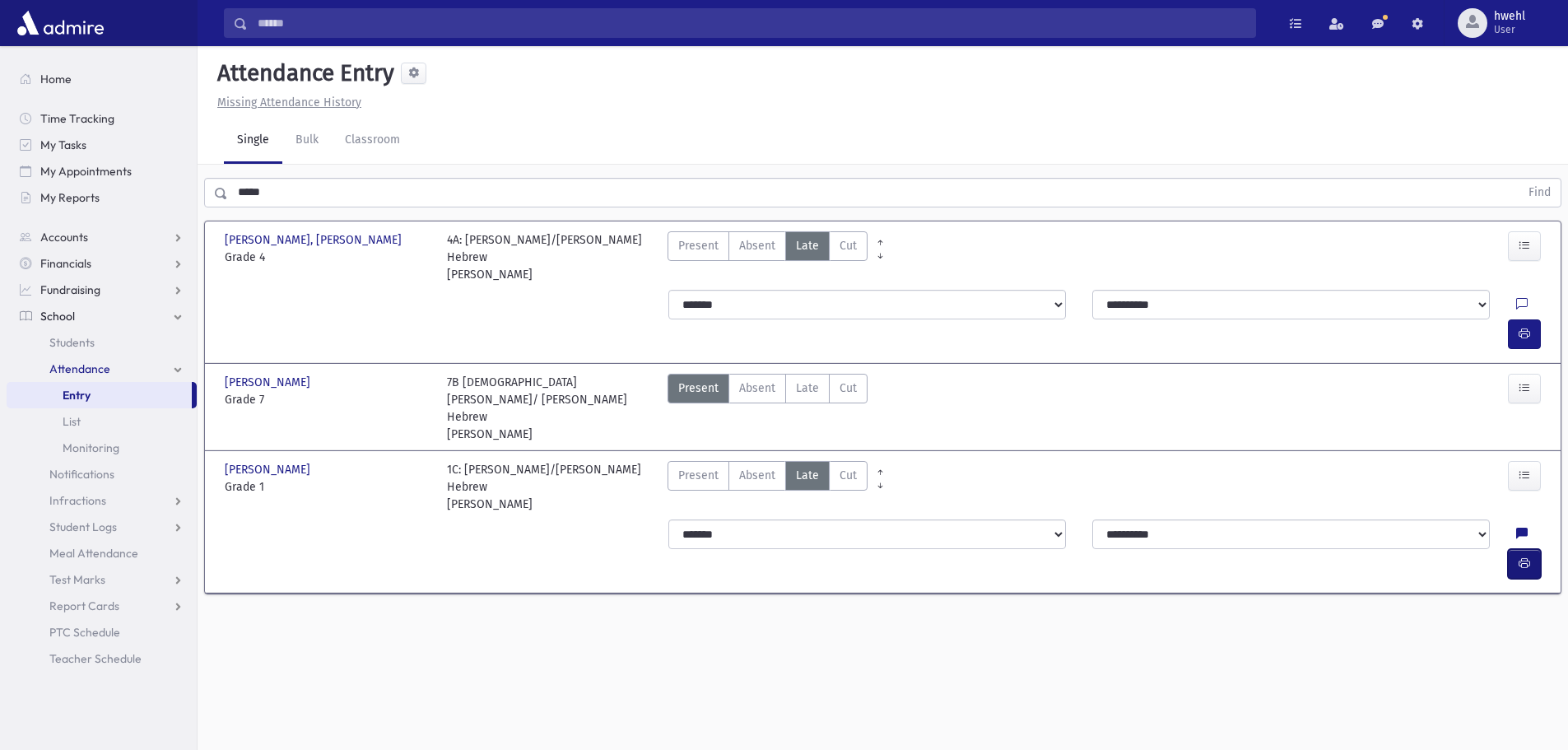
click at [1525, 556] on icon "button" at bounding box center [1525, 563] width 12 height 14
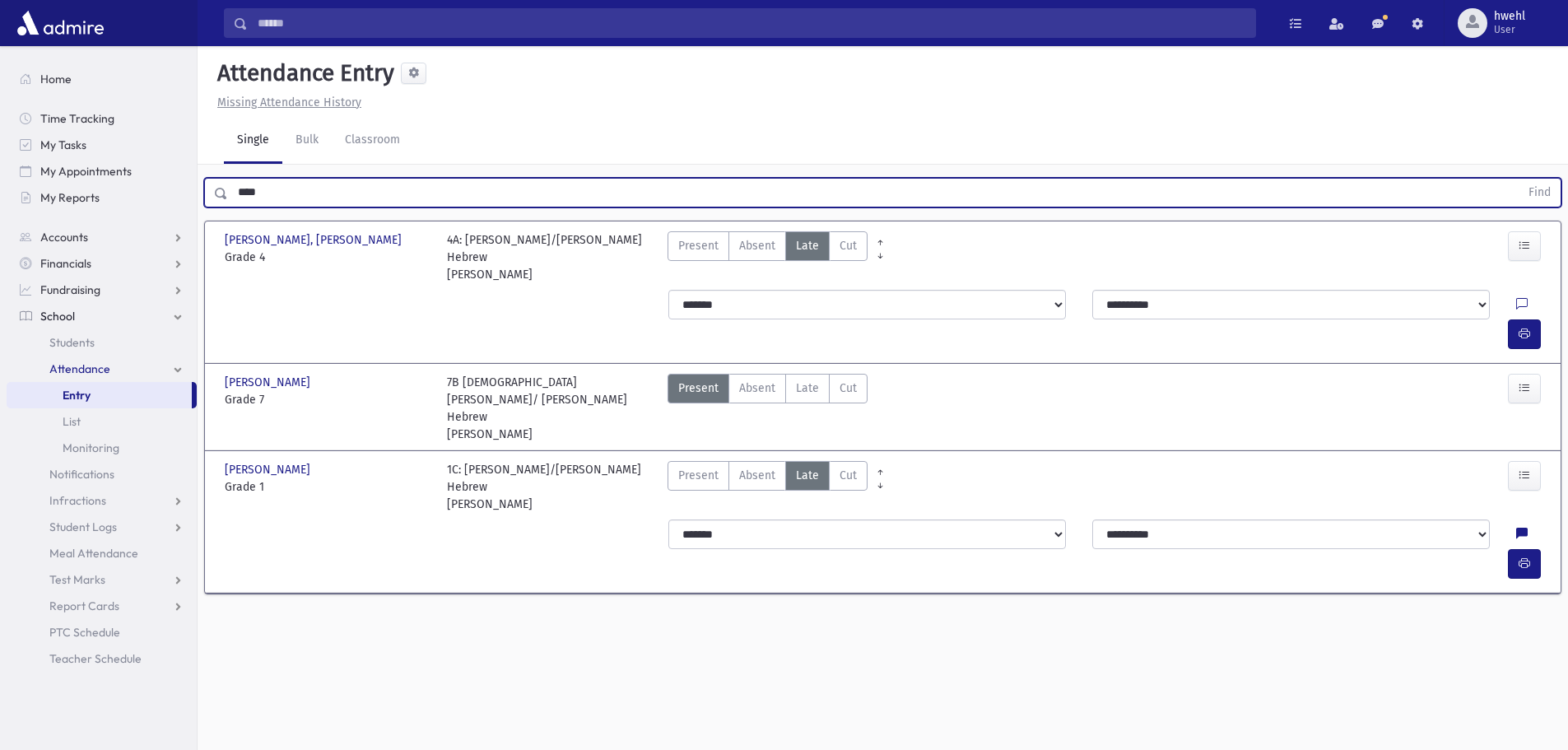
click at [1519, 178] on button "Find" at bounding box center [1540, 192] width 42 height 28
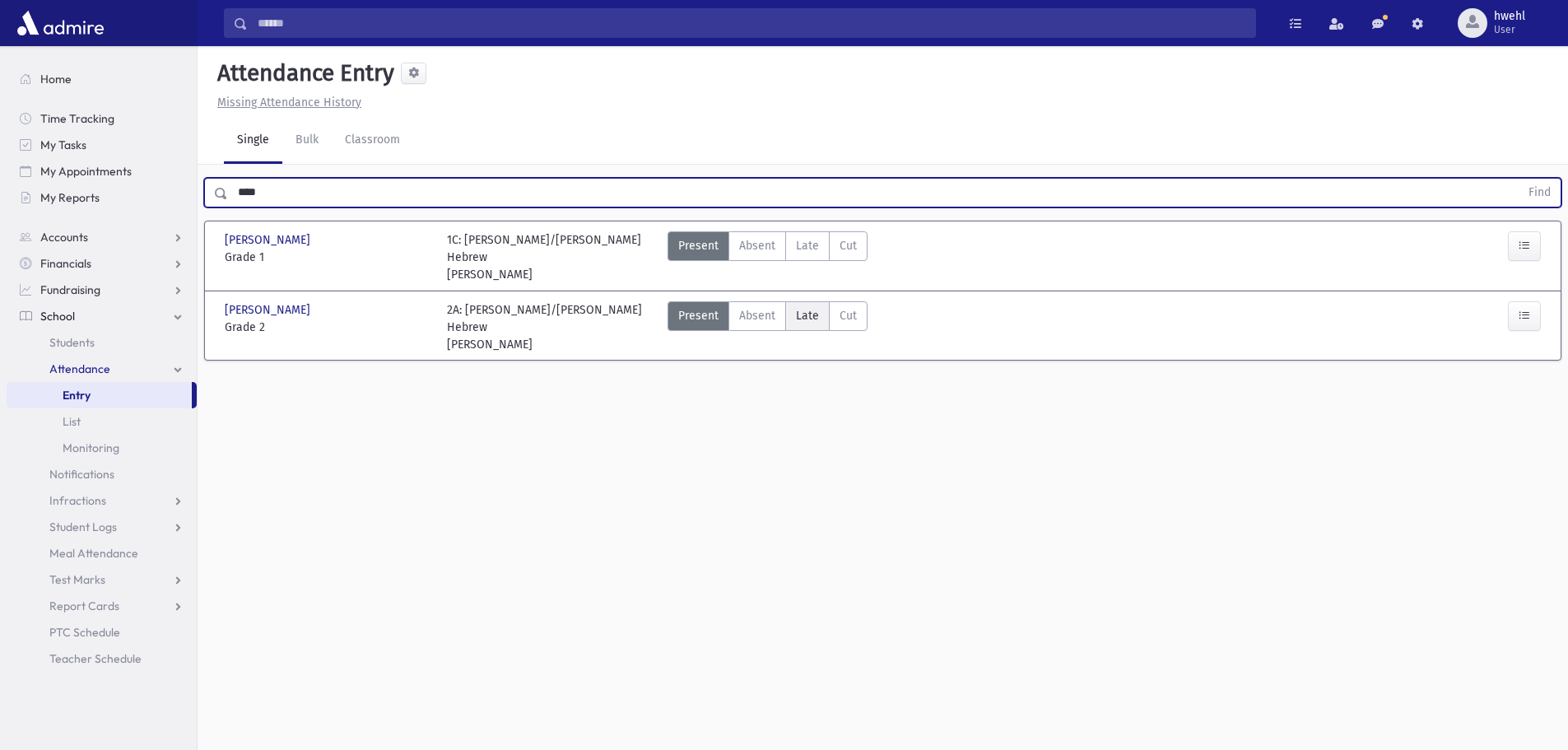
click at [814, 307] on span "Late" at bounding box center [808, 316] width 23 height 18
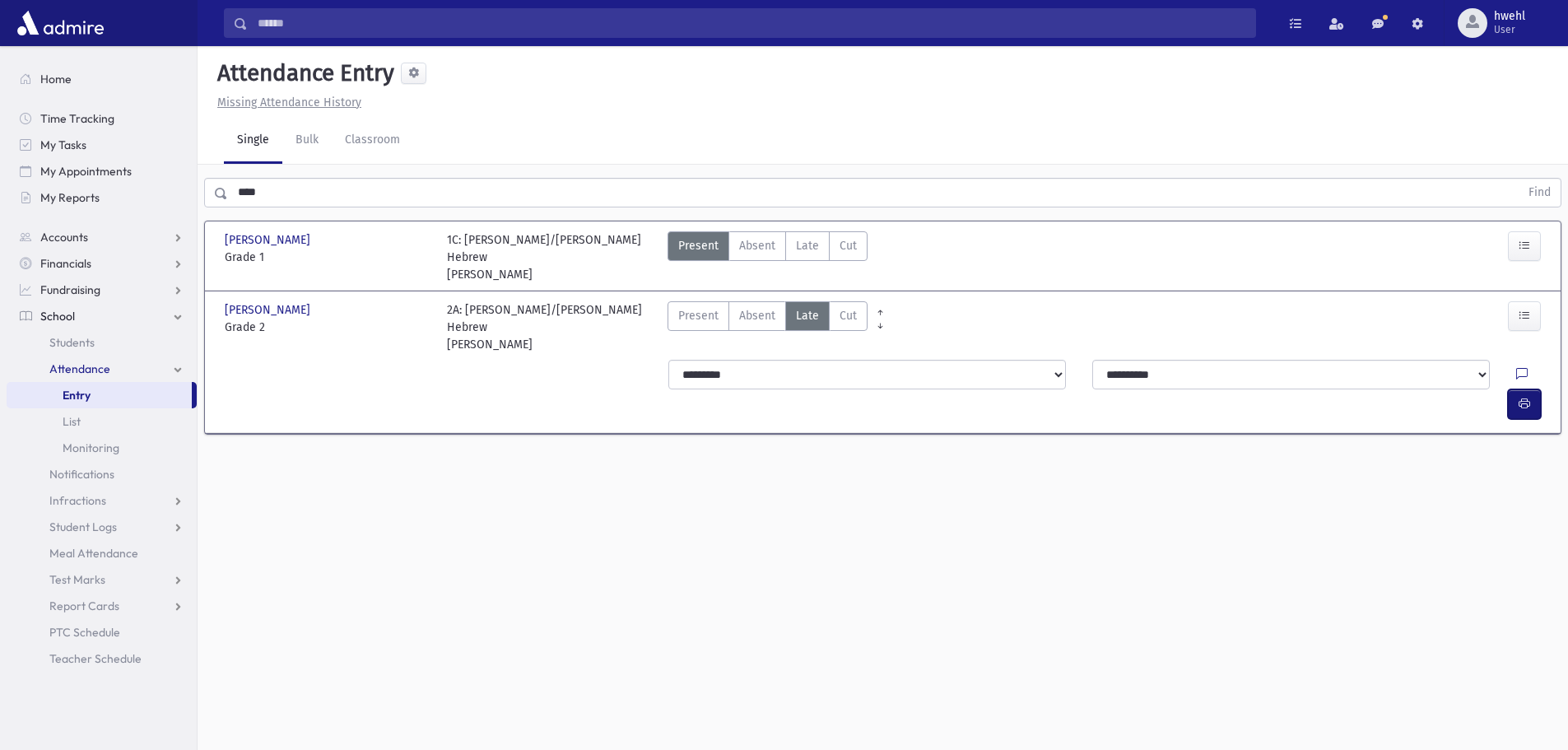
click at [1524, 397] on icon "button" at bounding box center [1525, 404] width 12 height 14
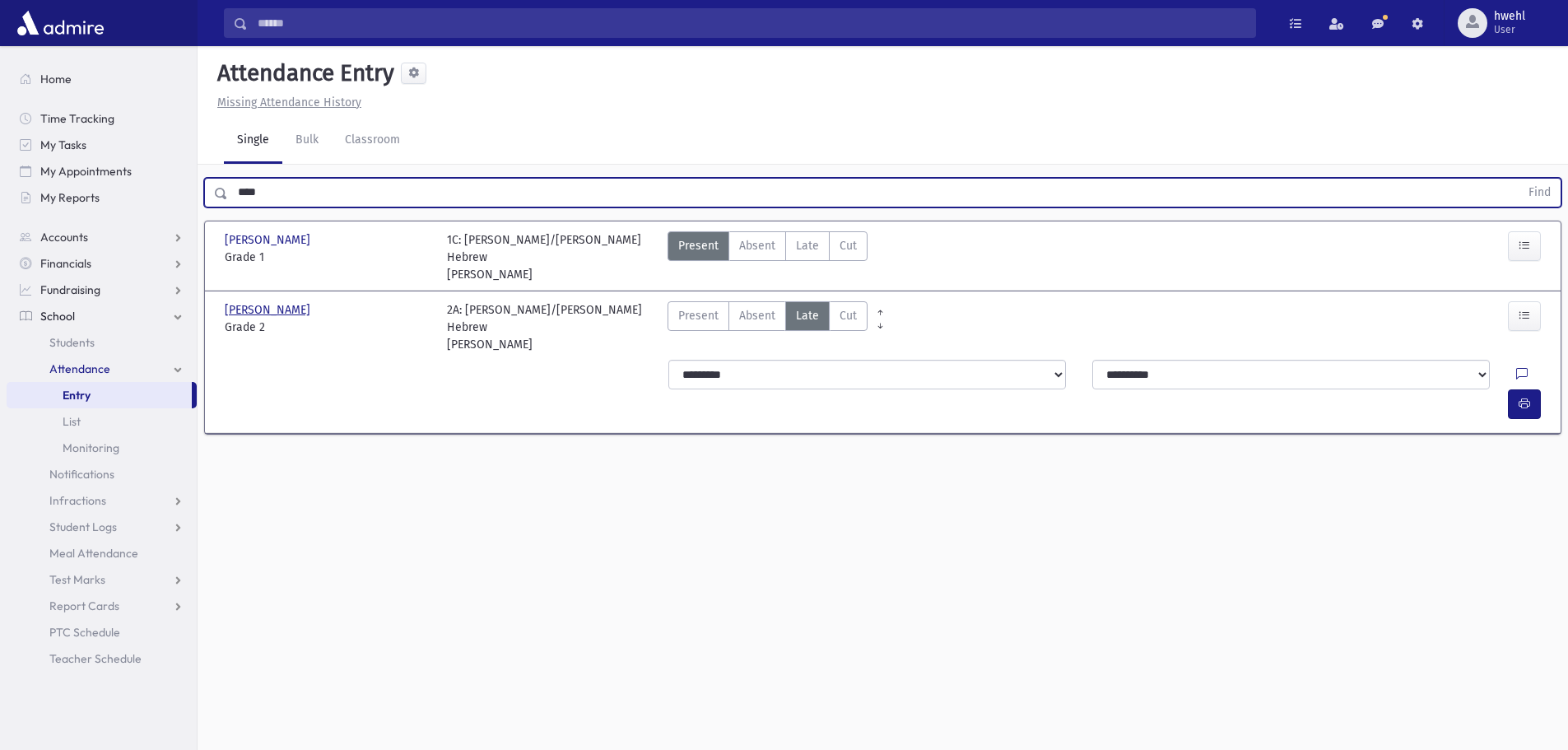
drag, startPoint x: 271, startPoint y: 195, endPoint x: 267, endPoint y: 295, distance: 100.1
click at [182, 208] on div "Search Results All Accounts" at bounding box center [784, 393] width 1568 height 787
click at [1519, 178] on button "Find" at bounding box center [1540, 192] width 42 height 28
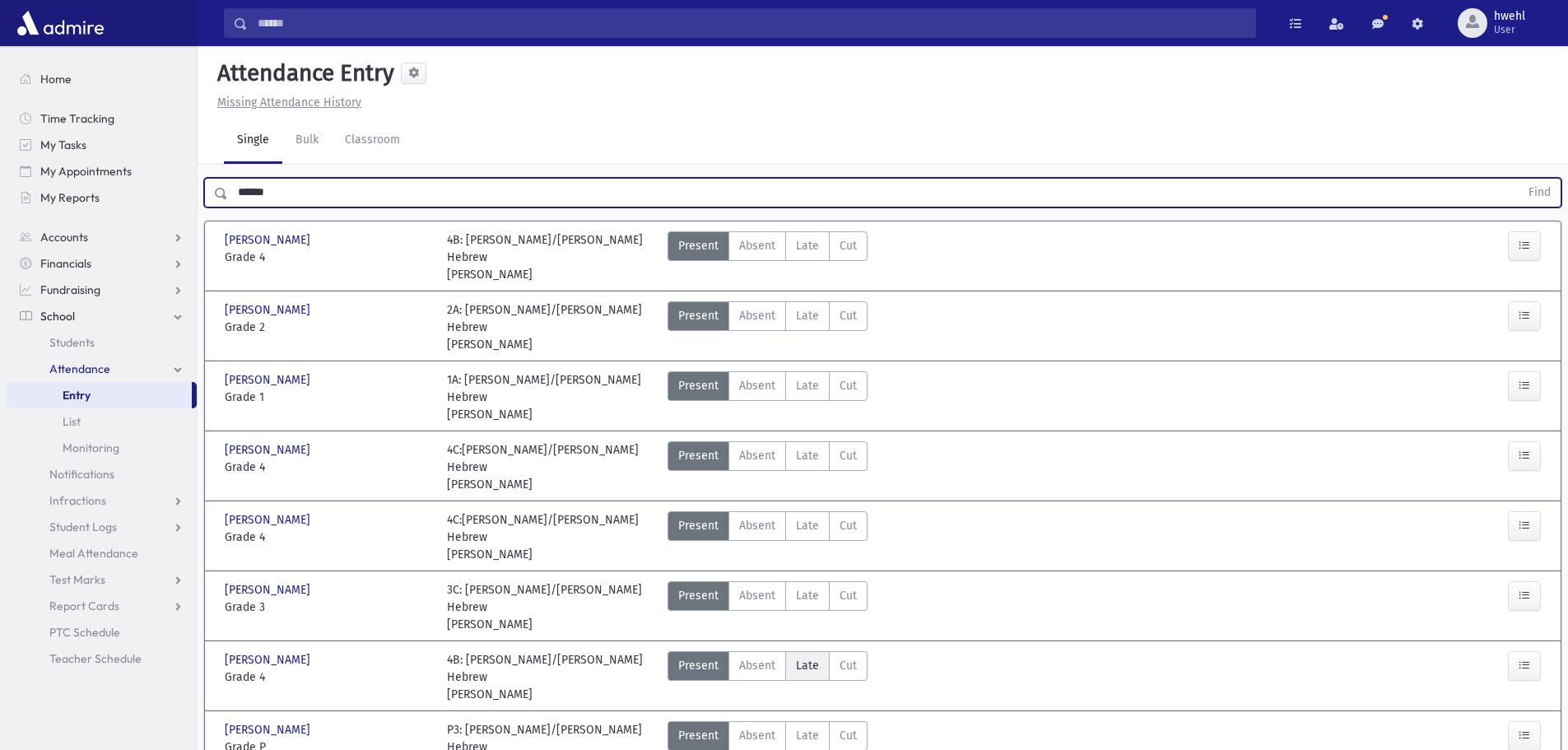
click at [812, 656] on span "Late" at bounding box center [808, 665] width 23 height 18
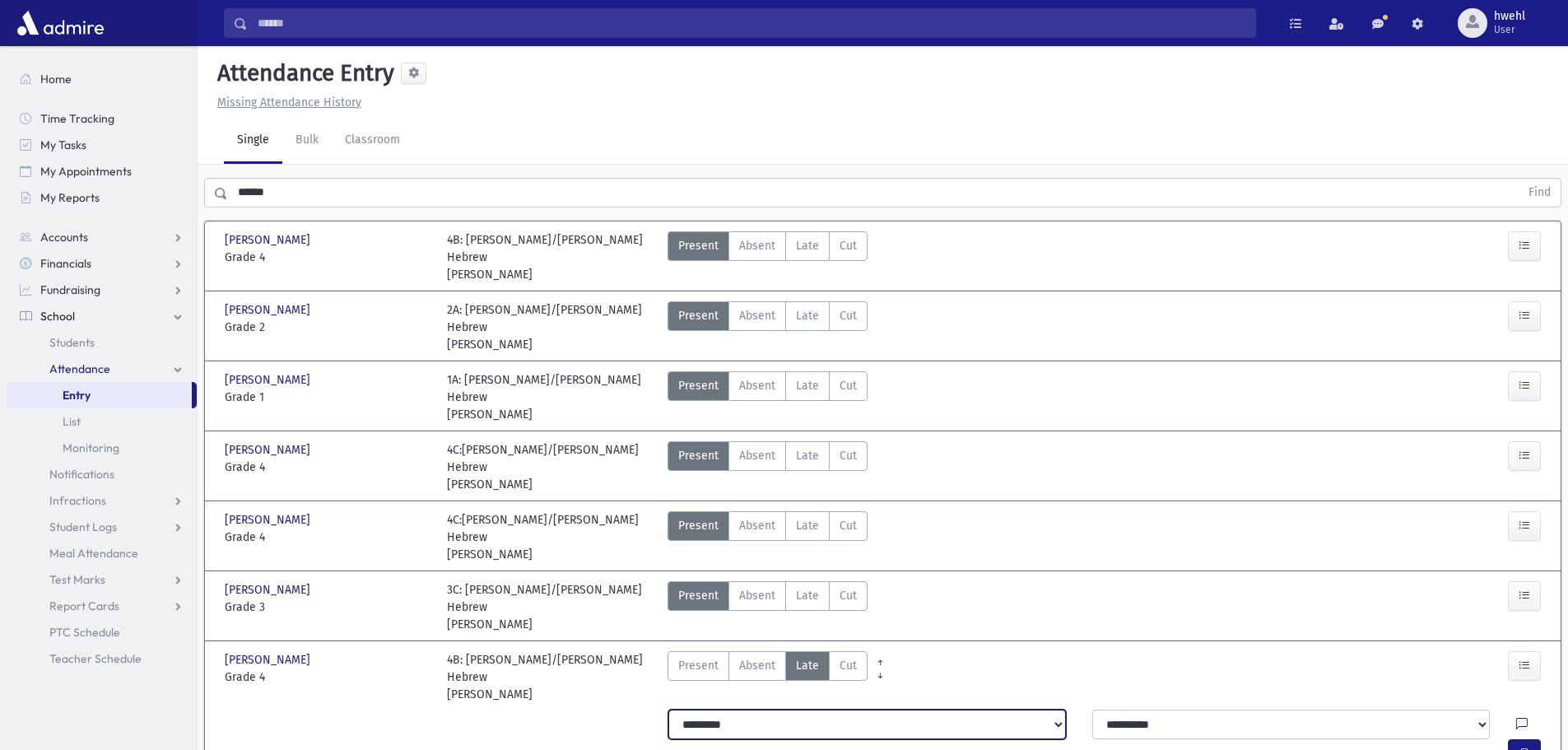
click at [824, 709] on select "**********" at bounding box center [867, 724] width 398 height 29
click at [668, 709] on select "**********" at bounding box center [867, 724] width 398 height 29
click at [1530, 746] on icon "button" at bounding box center [1525, 753] width 12 height 14
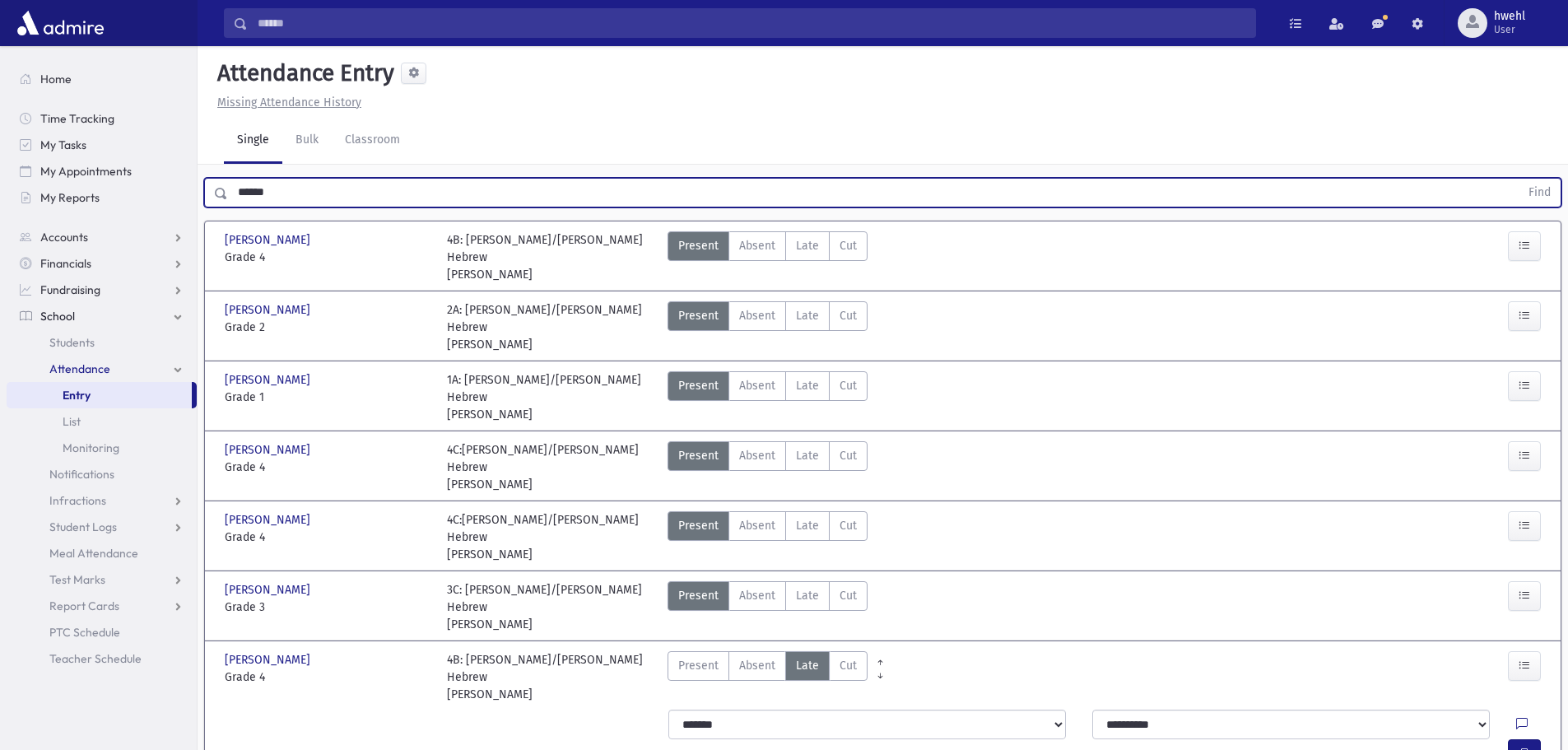
drag, startPoint x: 194, startPoint y: 199, endPoint x: 150, endPoint y: 211, distance: 45.6
click at [150, 211] on div "Search Results All Accounts" at bounding box center [784, 666] width 1568 height 1332
click at [1519, 178] on button "Find" at bounding box center [1540, 192] width 42 height 28
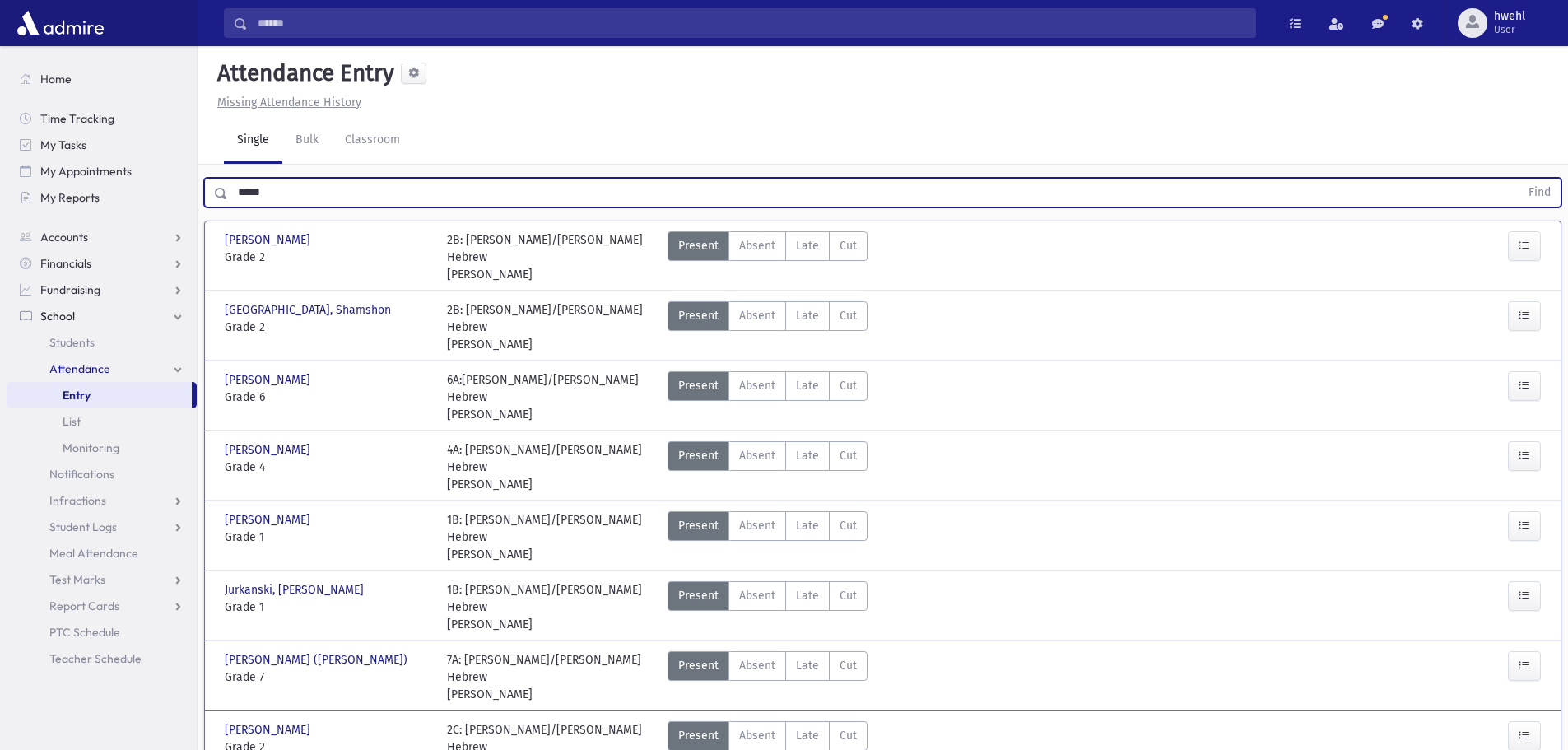
click at [1519, 178] on button "Find" at bounding box center [1540, 192] width 42 height 28
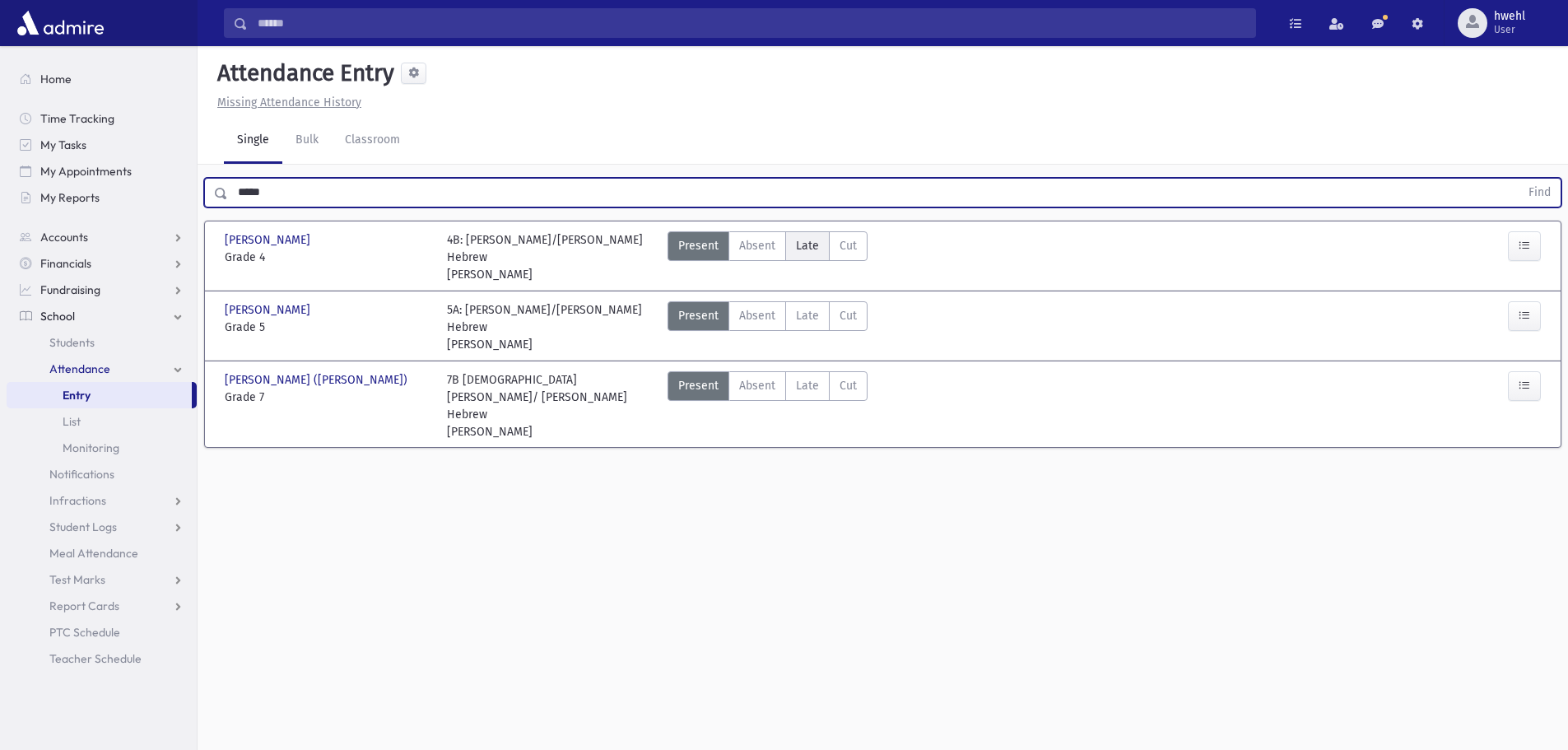
click at [811, 245] on span "Late" at bounding box center [808, 246] width 23 height 18
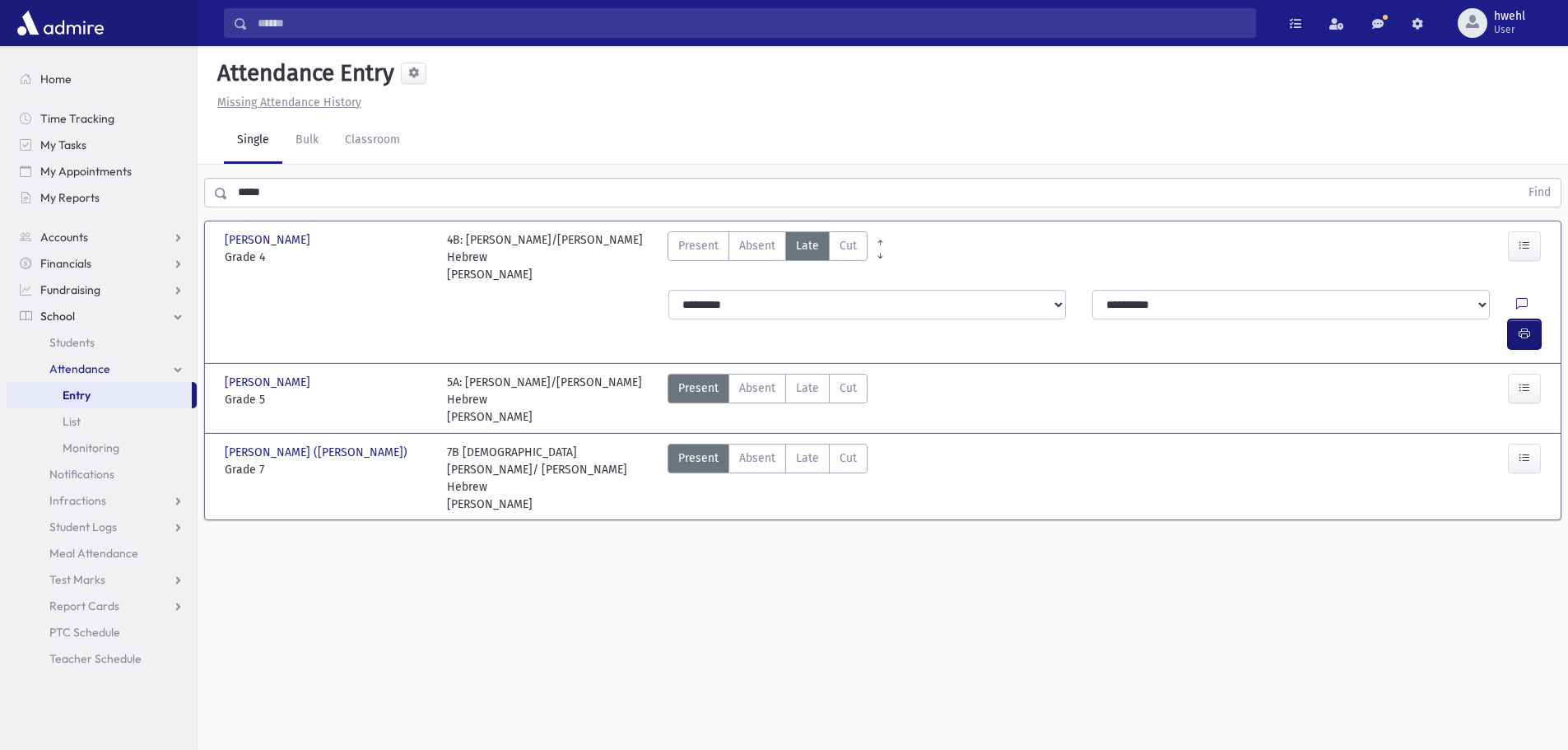
click at [1532, 319] on button "button" at bounding box center [1525, 334] width 33 height 29
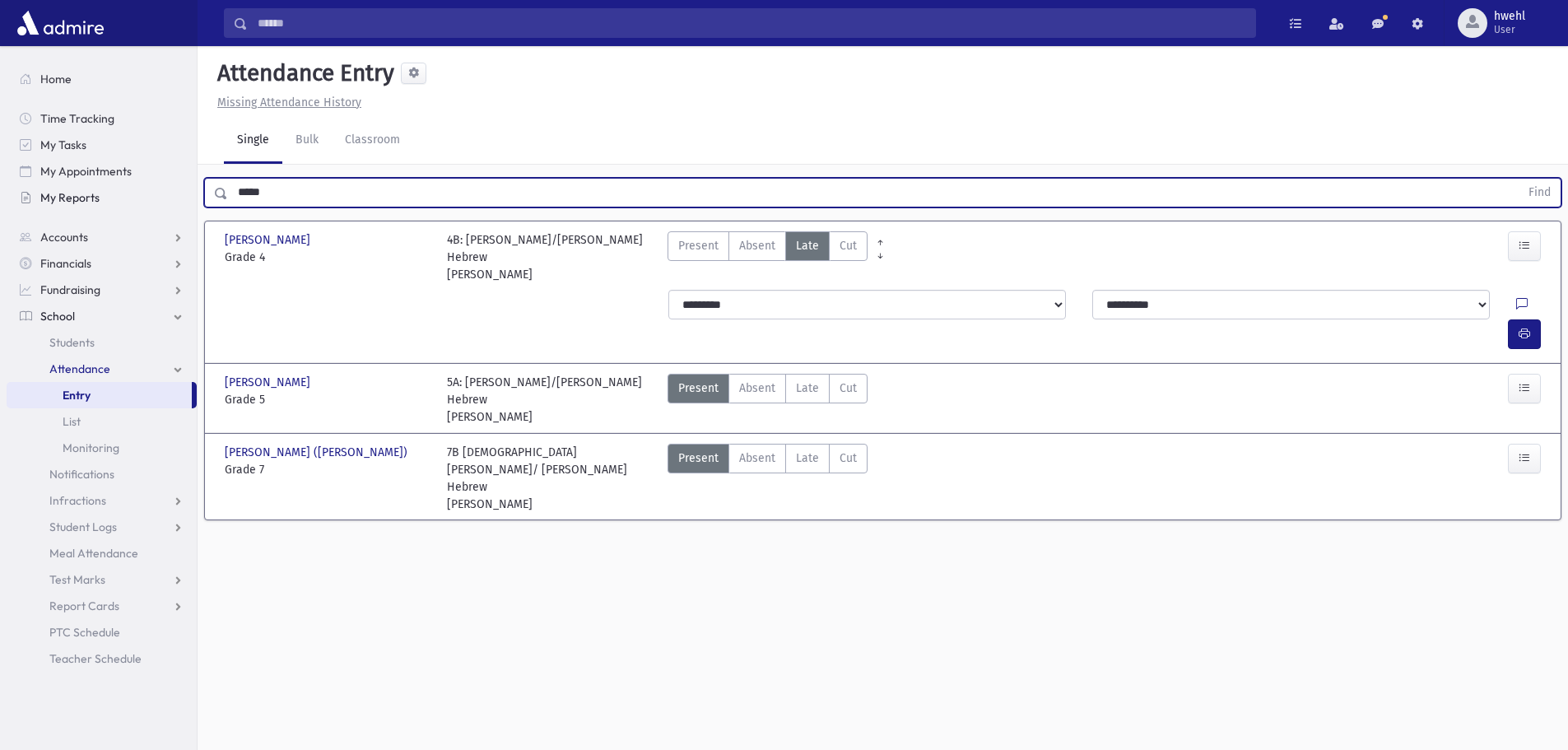
drag, startPoint x: 293, startPoint y: 203, endPoint x: 193, endPoint y: 210, distance: 100.2
click at [194, 210] on div "Search Results All Accounts" at bounding box center [784, 393] width 1568 height 787
click at [1519, 178] on button "Find" at bounding box center [1540, 192] width 42 height 28
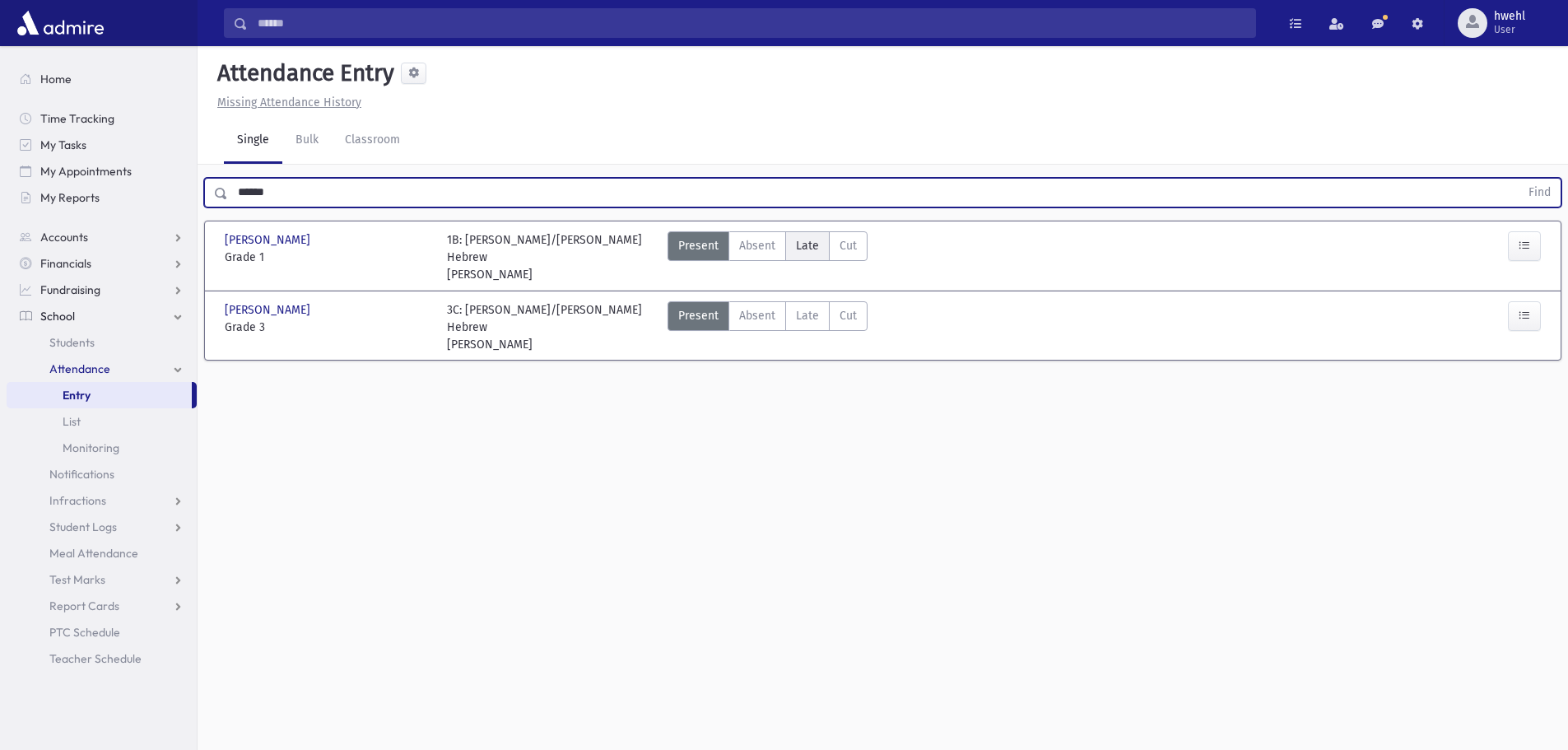
click at [809, 254] on span "Late" at bounding box center [808, 246] width 23 height 18
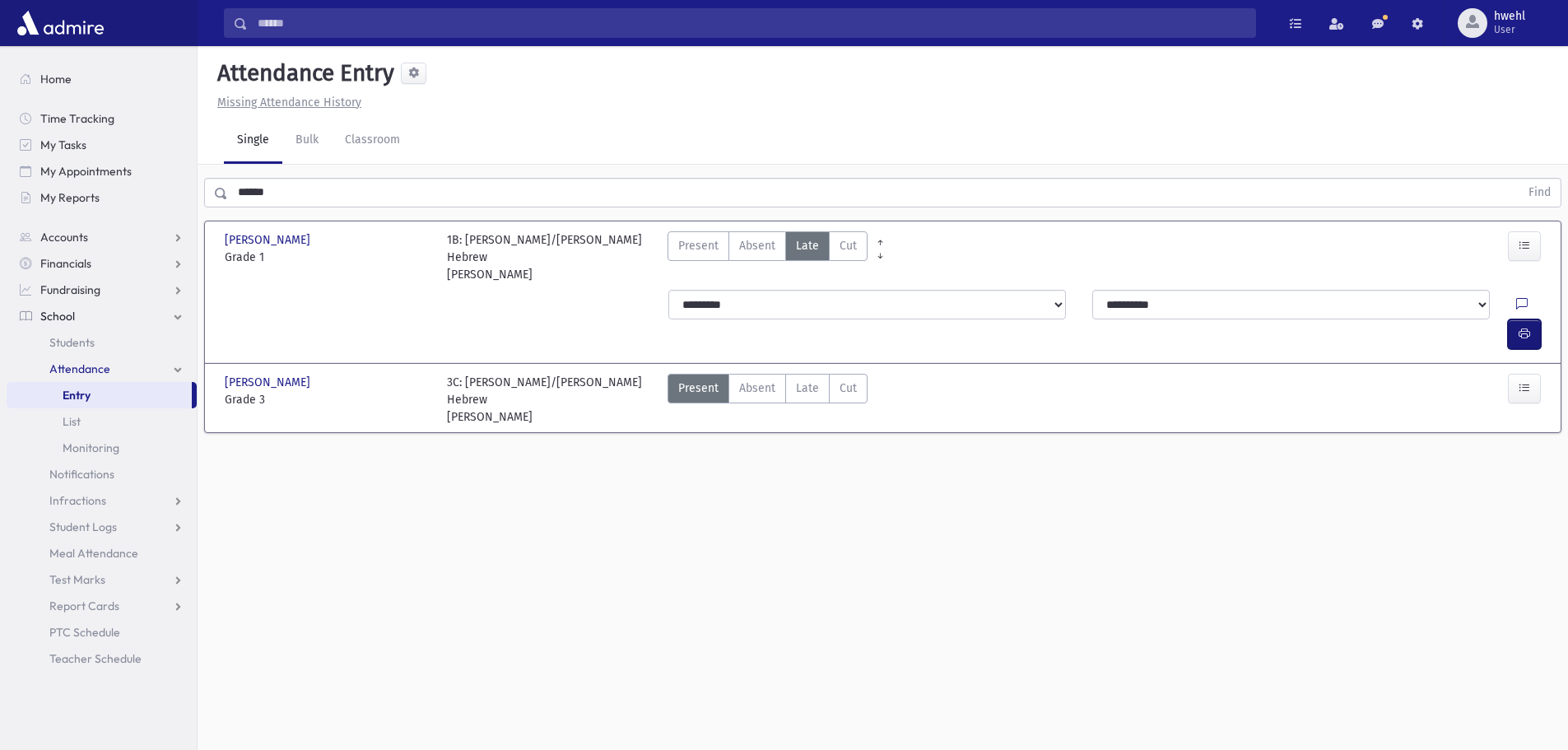
click at [1526, 327] on icon "button" at bounding box center [1525, 334] width 12 height 14
click at [798, 379] on span "Late" at bounding box center [808, 388] width 23 height 18
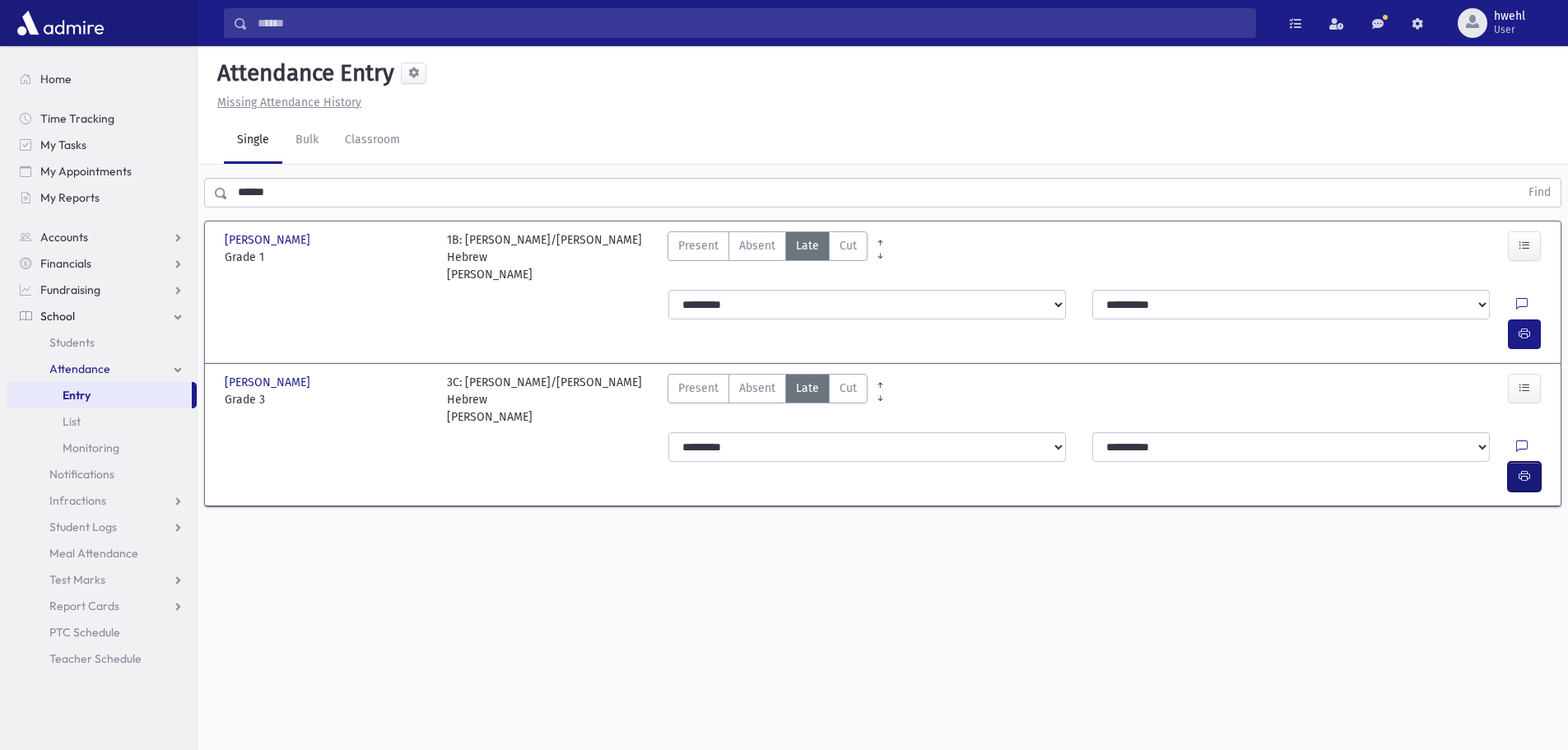
click at [1529, 469] on icon "button" at bounding box center [1525, 476] width 12 height 14
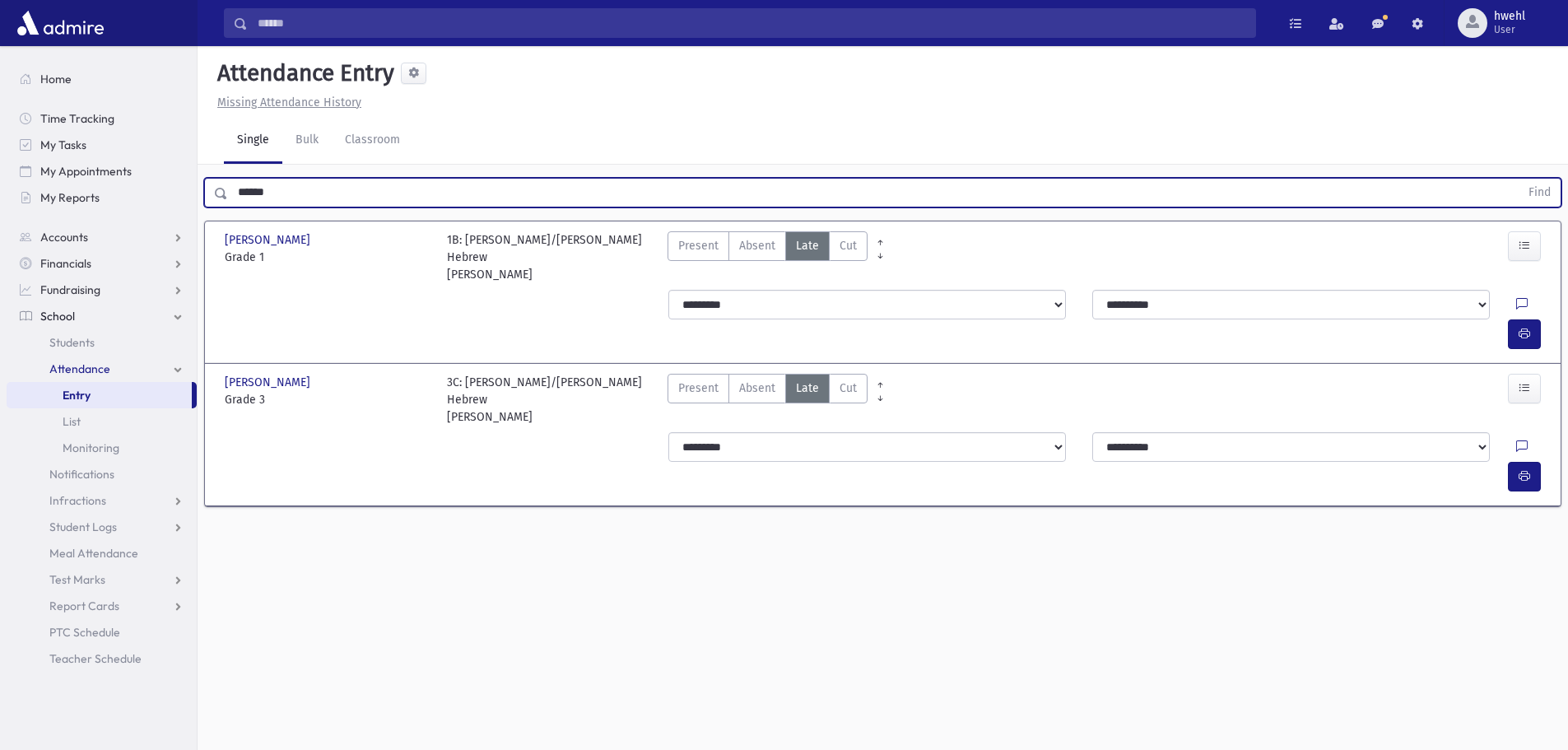
drag, startPoint x: 281, startPoint y: 188, endPoint x: 155, endPoint y: 216, distance: 129.1
click at [155, 216] on div "Search Results All Accounts" at bounding box center [784, 393] width 1568 height 787
click at [1519, 178] on button "Find" at bounding box center [1540, 192] width 42 height 28
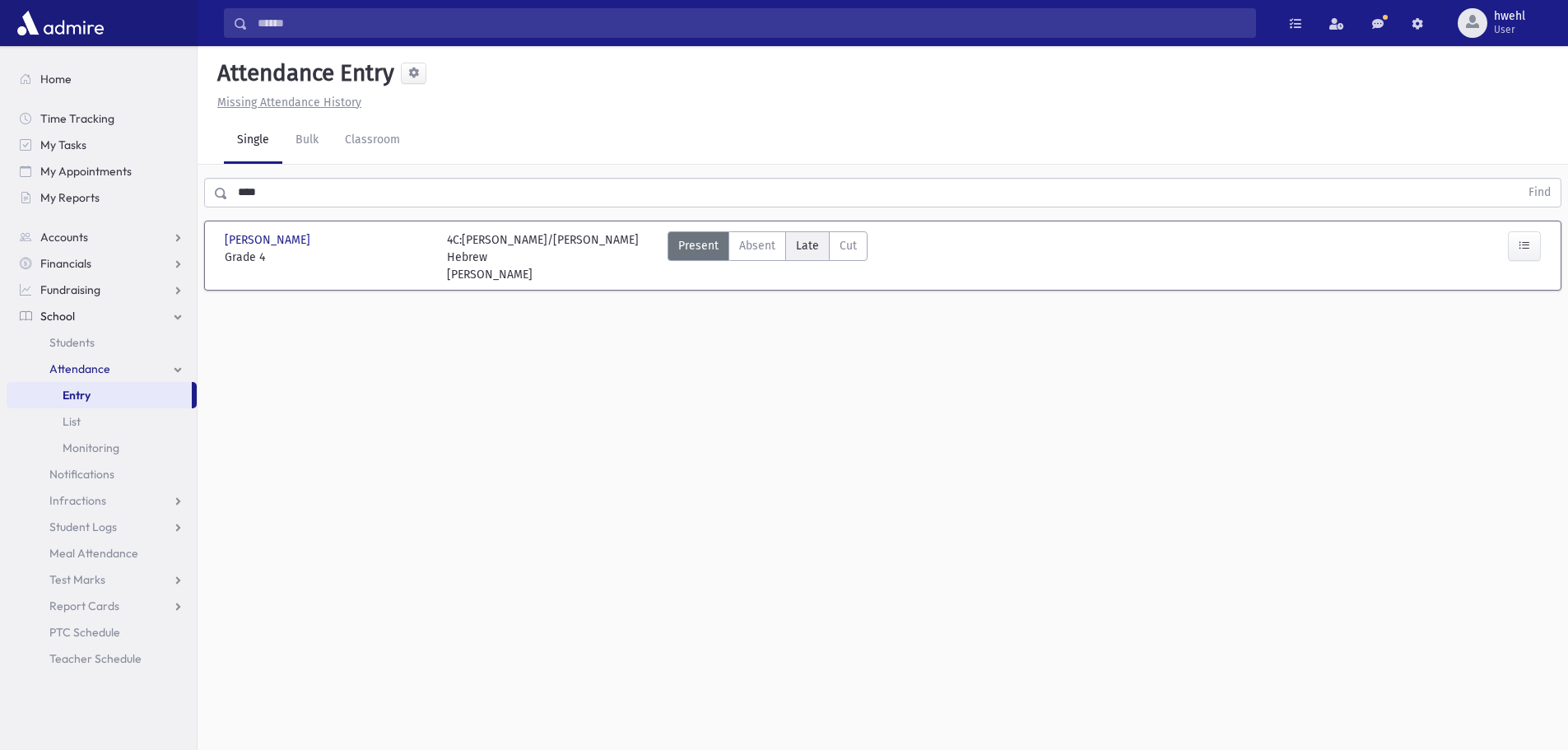
click at [813, 246] on span "Late" at bounding box center [808, 246] width 23 height 18
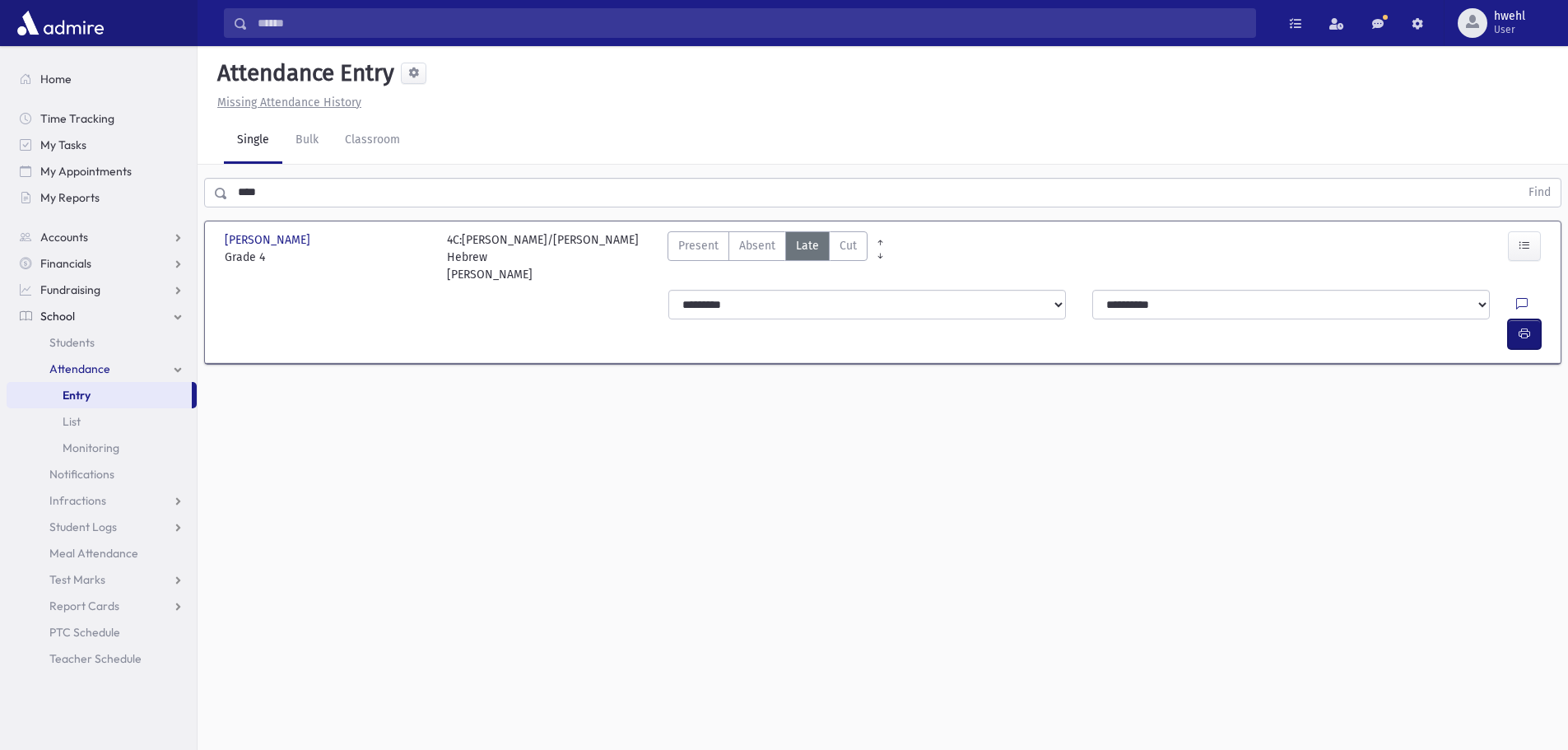
click at [1537, 319] on button "button" at bounding box center [1525, 334] width 33 height 29
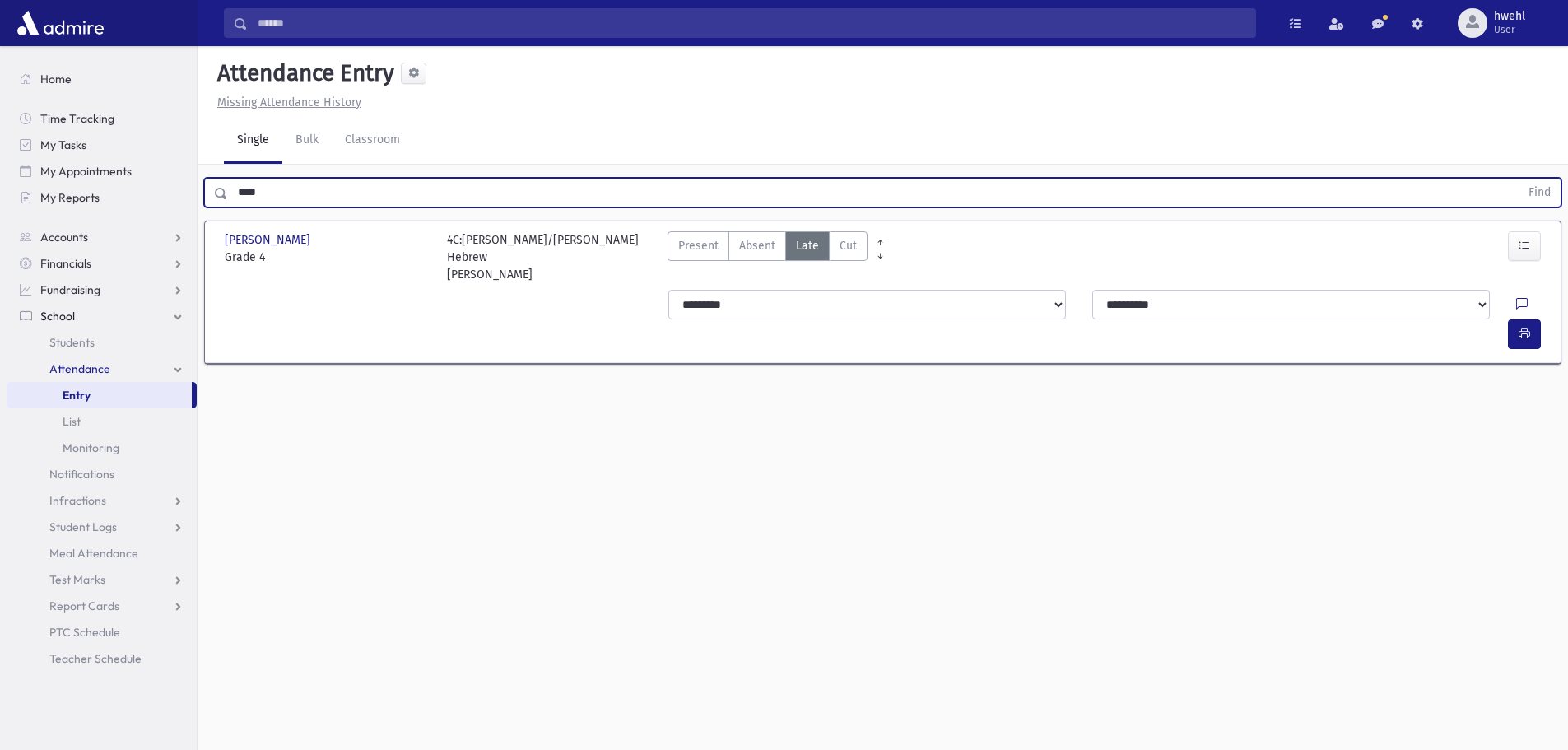
drag, startPoint x: 248, startPoint y: 198, endPoint x: 208, endPoint y: 197, distance: 40.0
click at [213, 198] on div "**** Find" at bounding box center [882, 192] width 1357 height 29
click at [1519, 178] on button "Find" at bounding box center [1540, 192] width 42 height 28
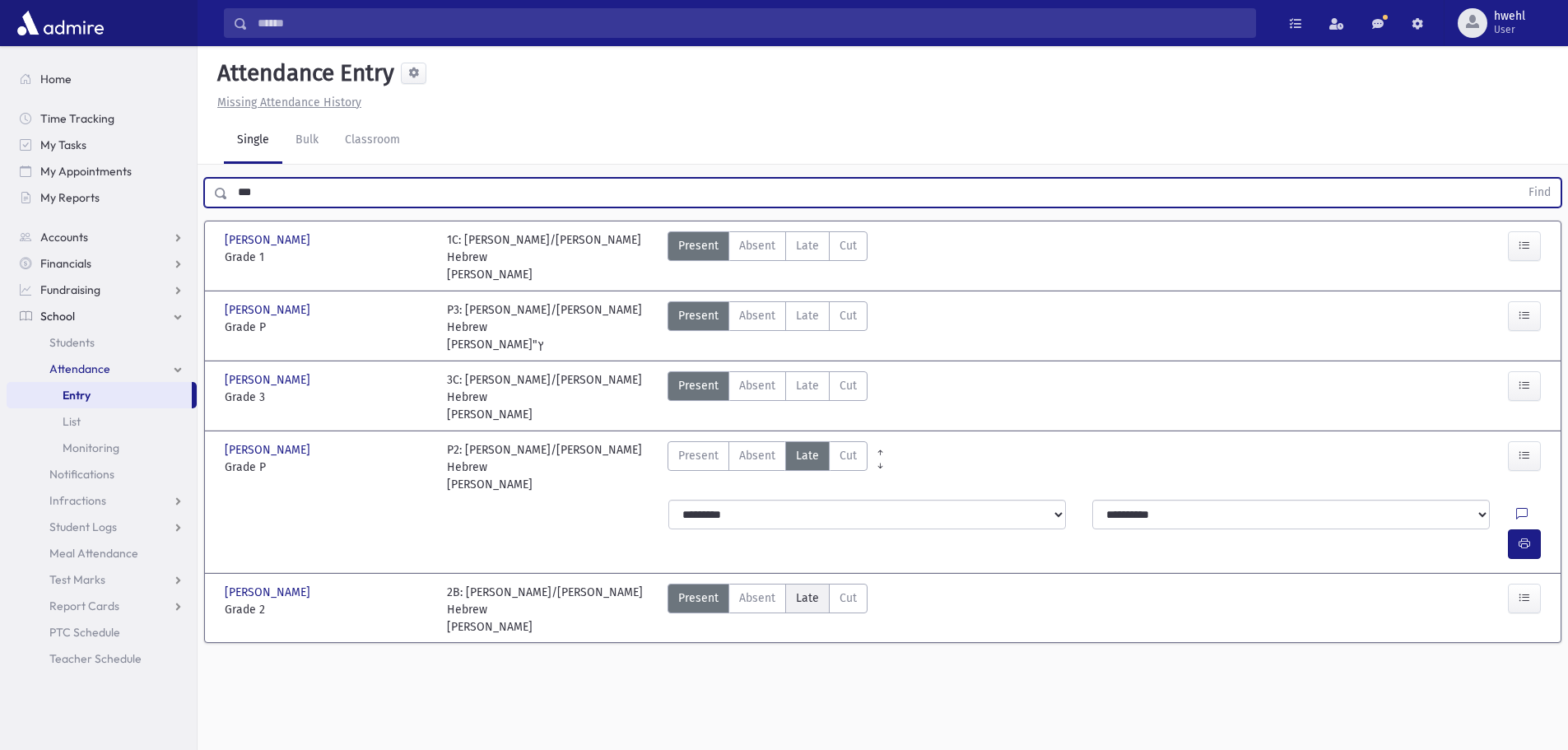
click at [806, 589] on span "Late" at bounding box center [808, 598] width 23 height 18
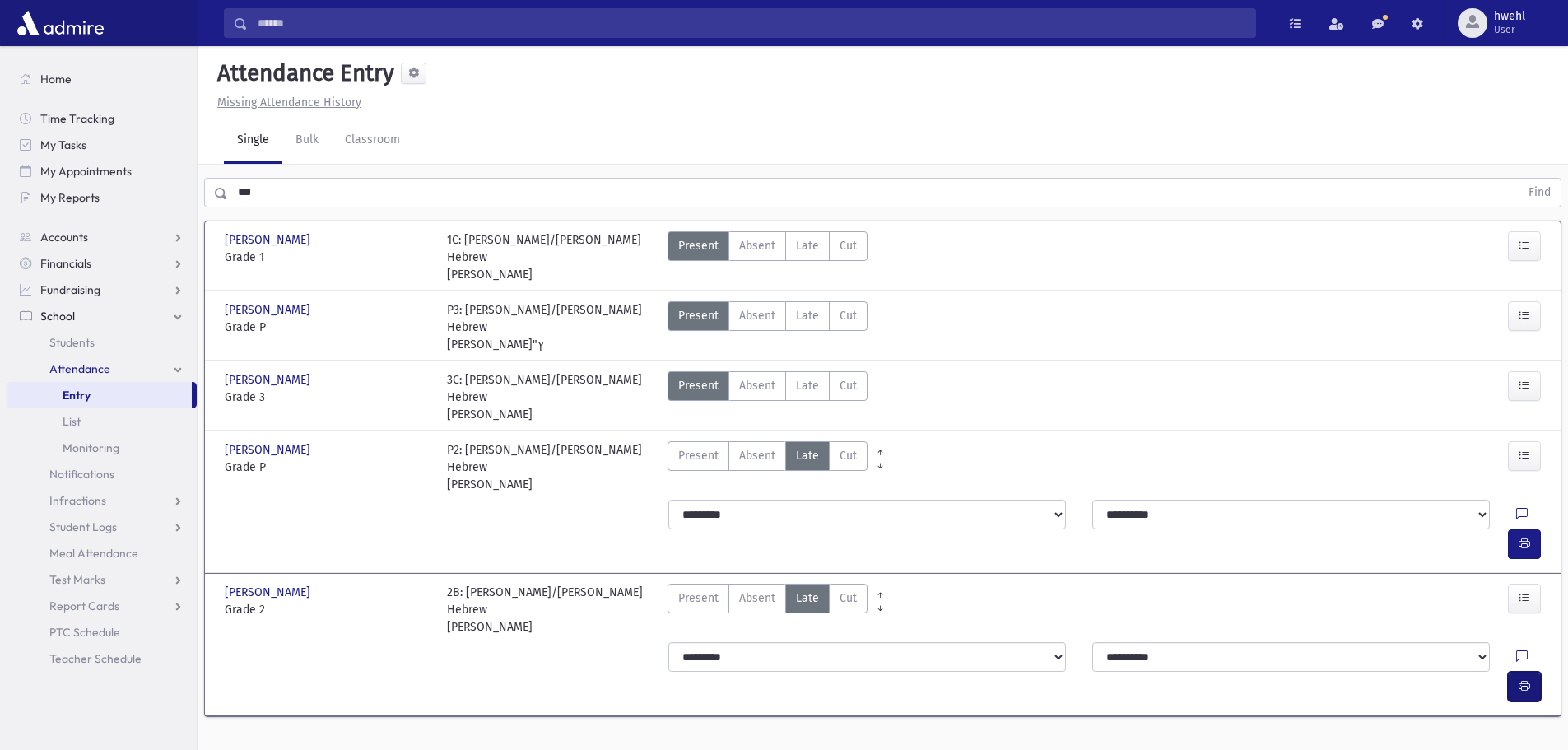
click at [1532, 672] on button "button" at bounding box center [1525, 687] width 33 height 29
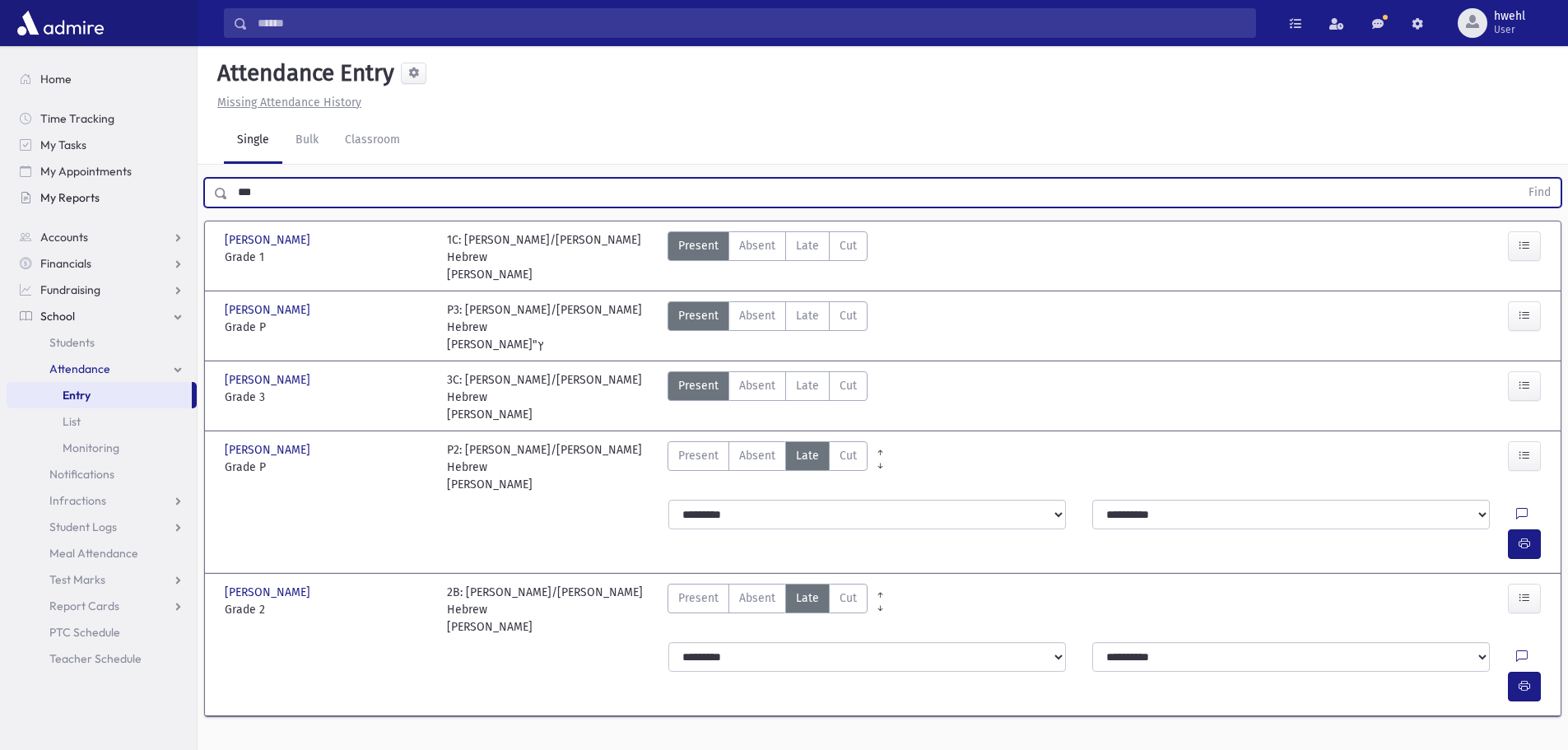
drag, startPoint x: 276, startPoint y: 194, endPoint x: 172, endPoint y: 200, distance: 104.2
click at [177, 200] on div "Search Results All Accounts" at bounding box center [784, 393] width 1568 height 787
click at [1519, 178] on button "Find" at bounding box center [1540, 192] width 42 height 28
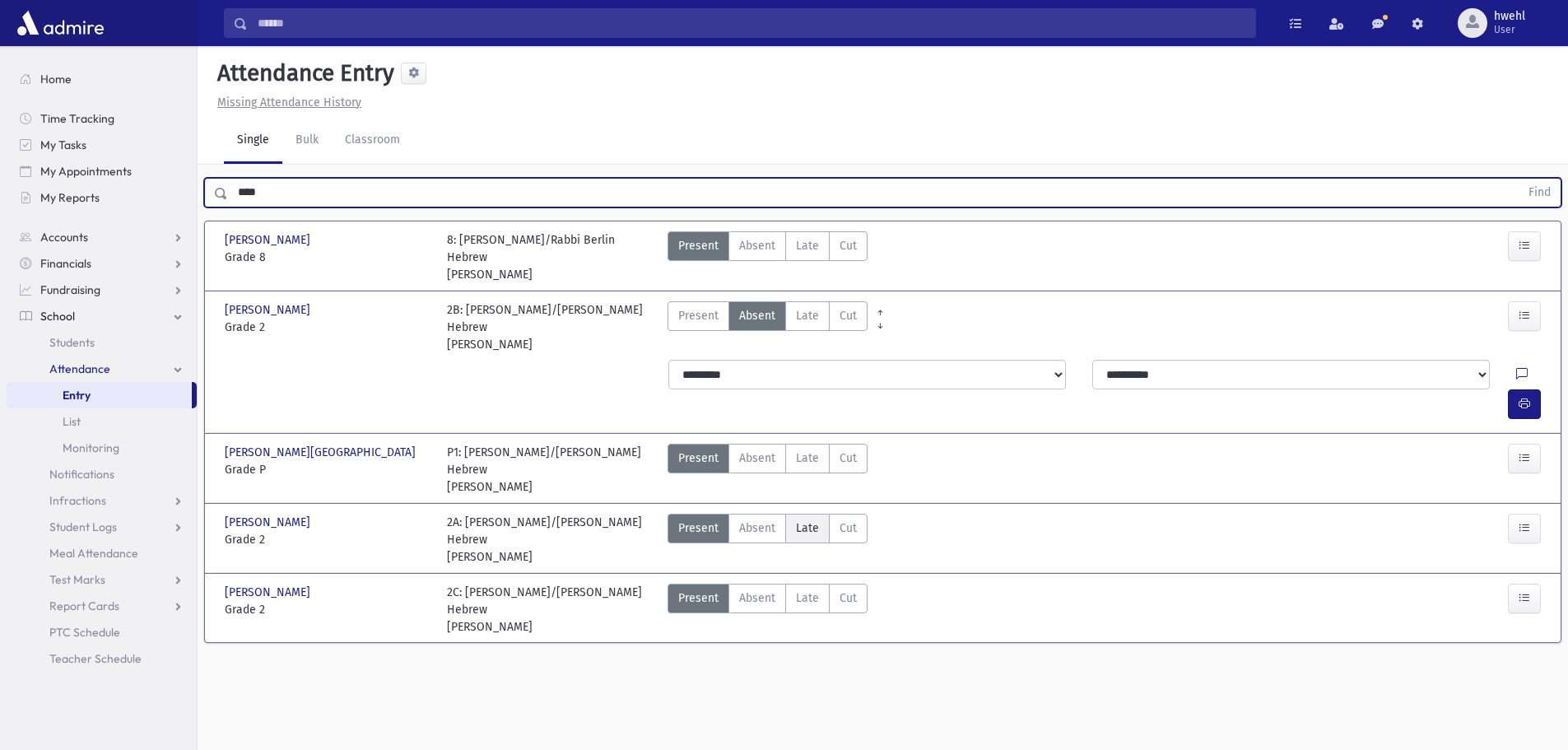
click at [813, 519] on span "Late" at bounding box center [808, 528] width 23 height 18
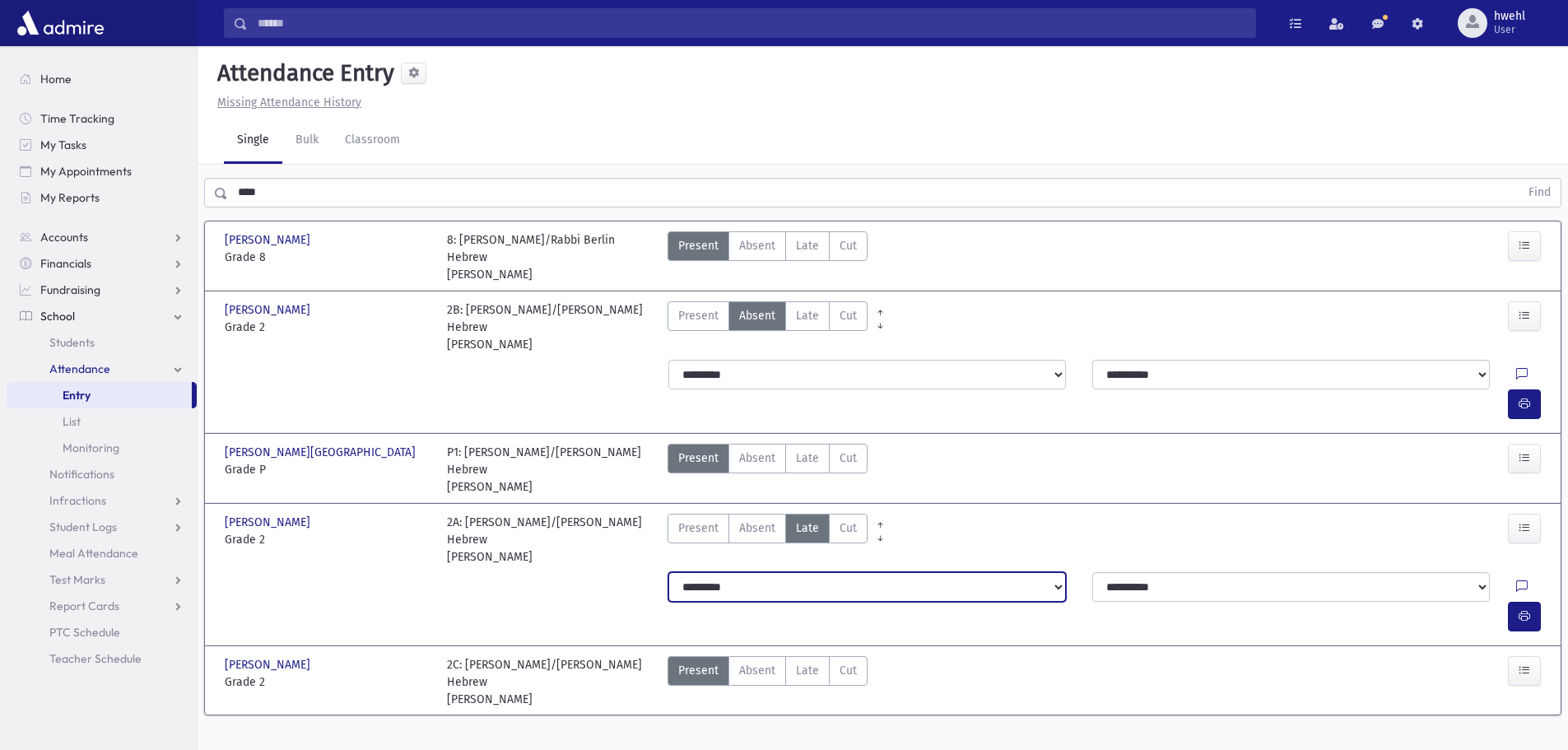
drag, startPoint x: 826, startPoint y: 539, endPoint x: 828, endPoint y: 549, distance: 10.2
click at [826, 572] on select "**********" at bounding box center [867, 586] width 398 height 29
click at [668, 572] on select "**********" at bounding box center [867, 586] width 398 height 29
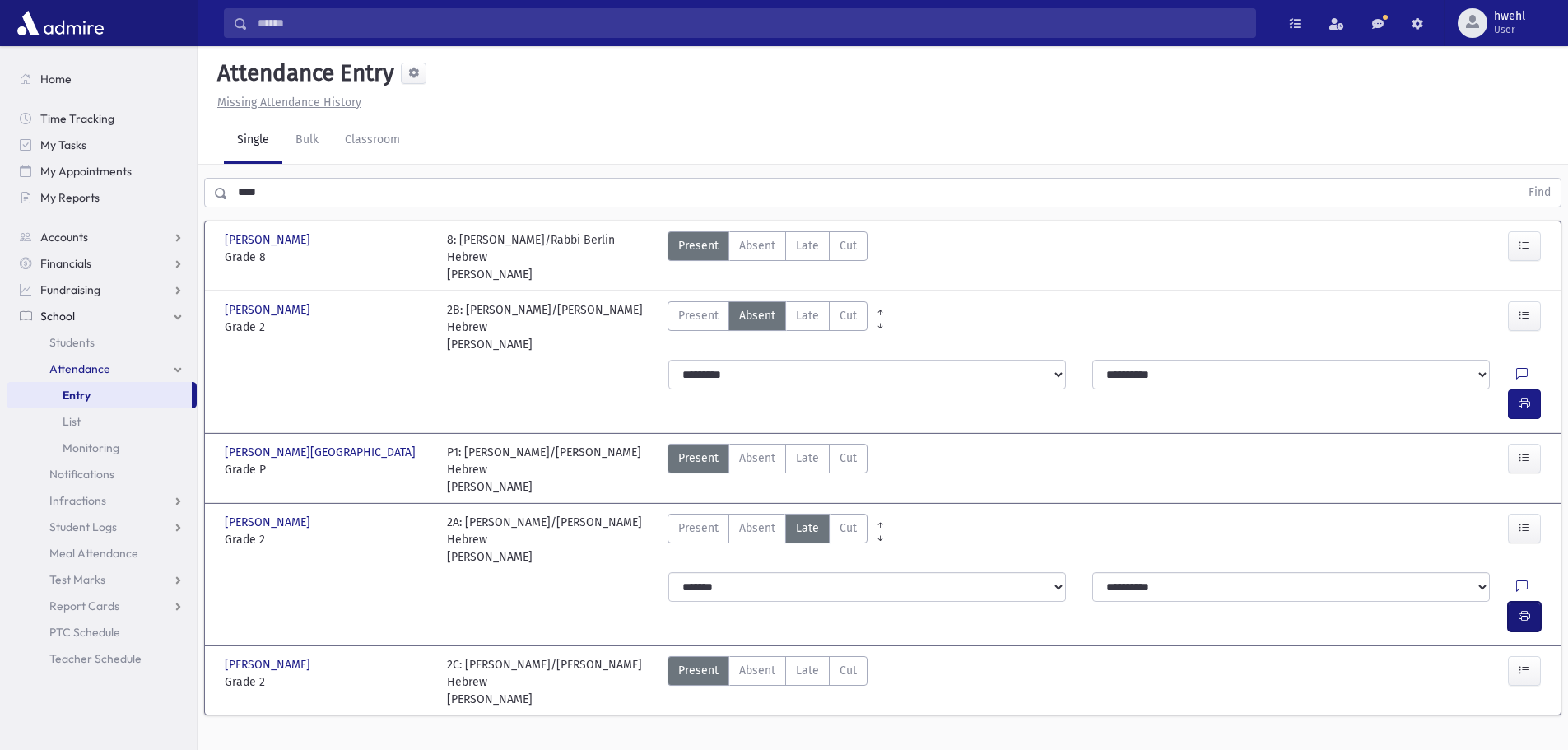
click at [1516, 602] on button "button" at bounding box center [1525, 616] width 33 height 29
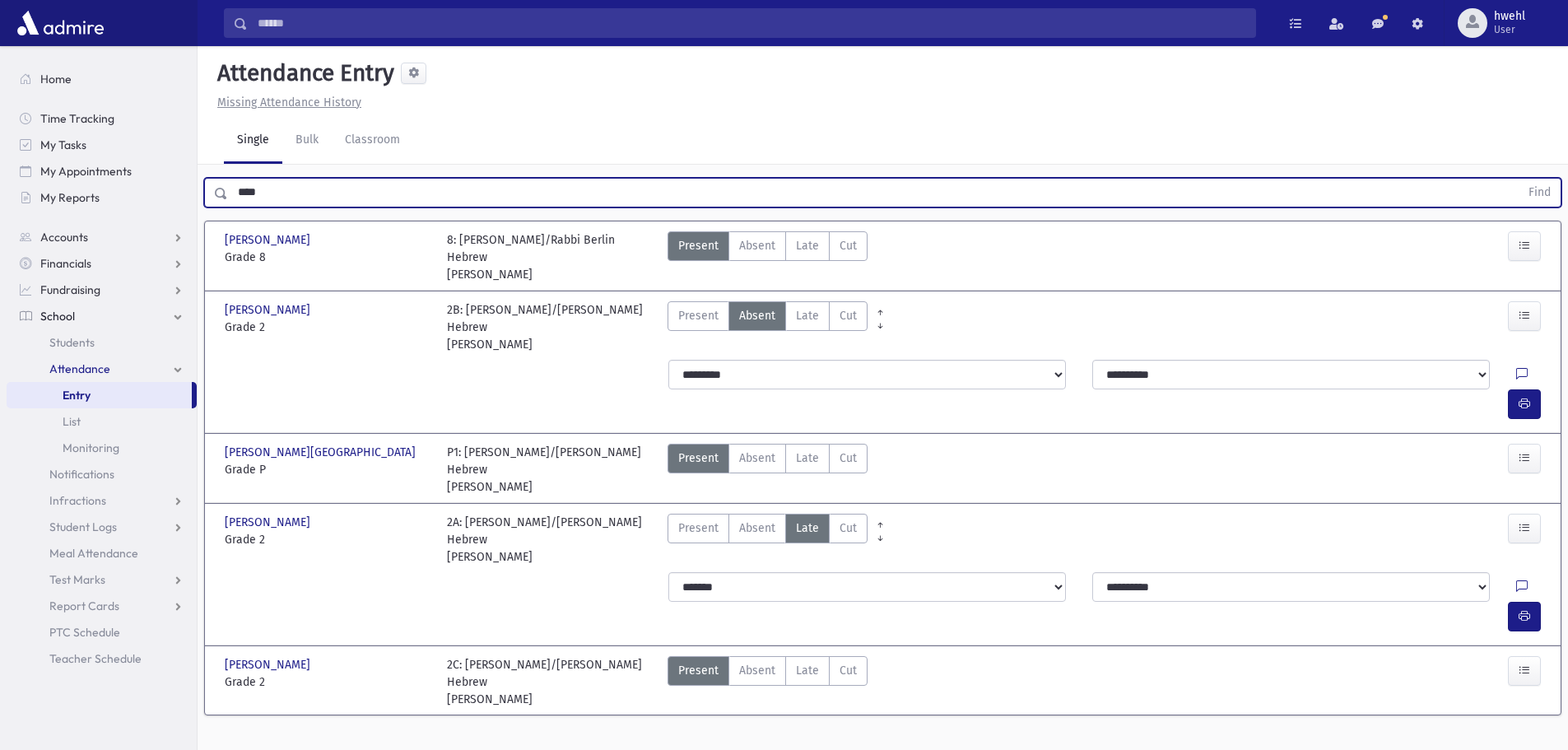
drag, startPoint x: 191, startPoint y: 199, endPoint x: 172, endPoint y: 214, distance: 24.2
click at [167, 206] on div "Search Results All Accounts" at bounding box center [784, 393] width 1568 height 787
click at [1519, 178] on button "Find" at bounding box center [1540, 192] width 42 height 28
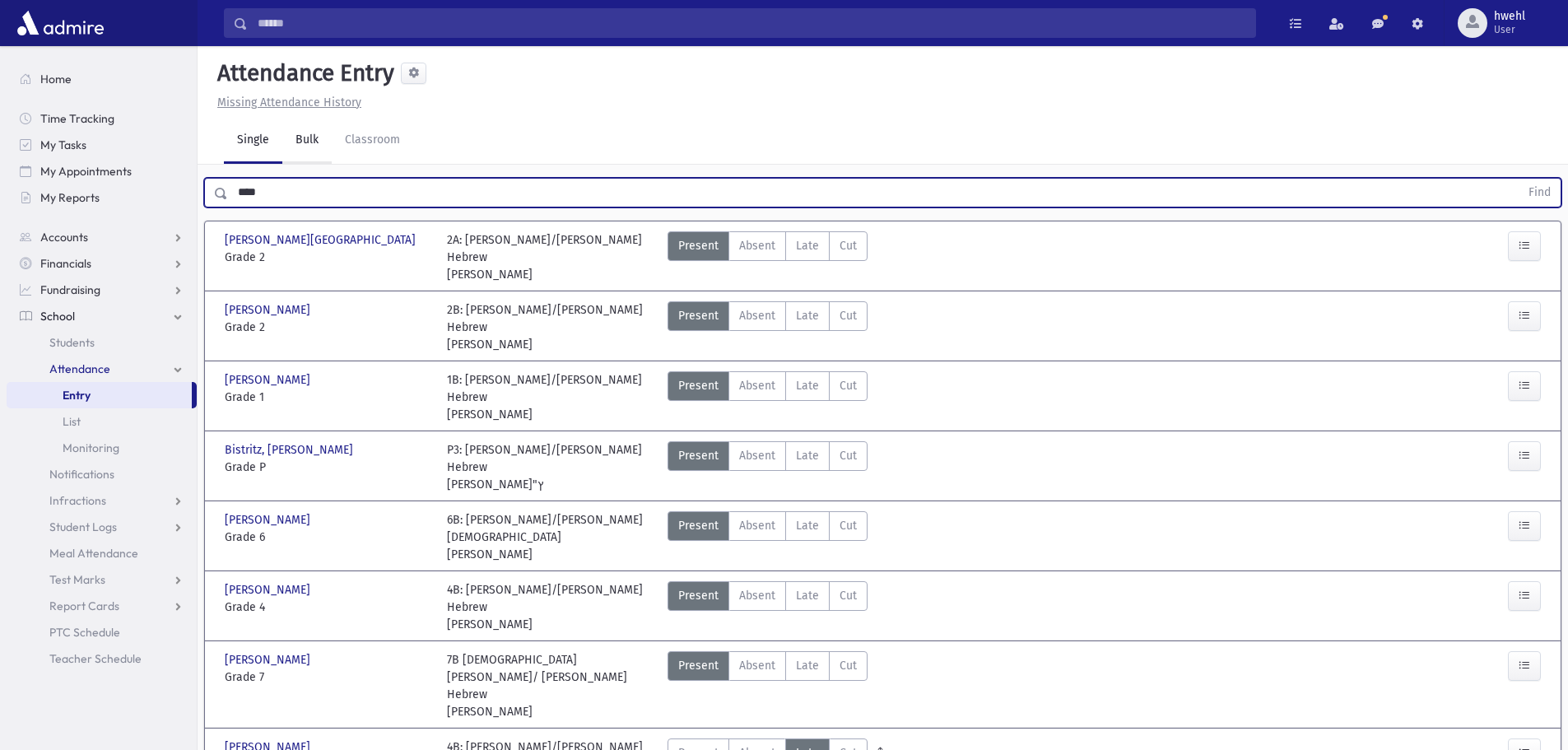
click at [1519, 178] on button "Find" at bounding box center [1540, 192] width 42 height 28
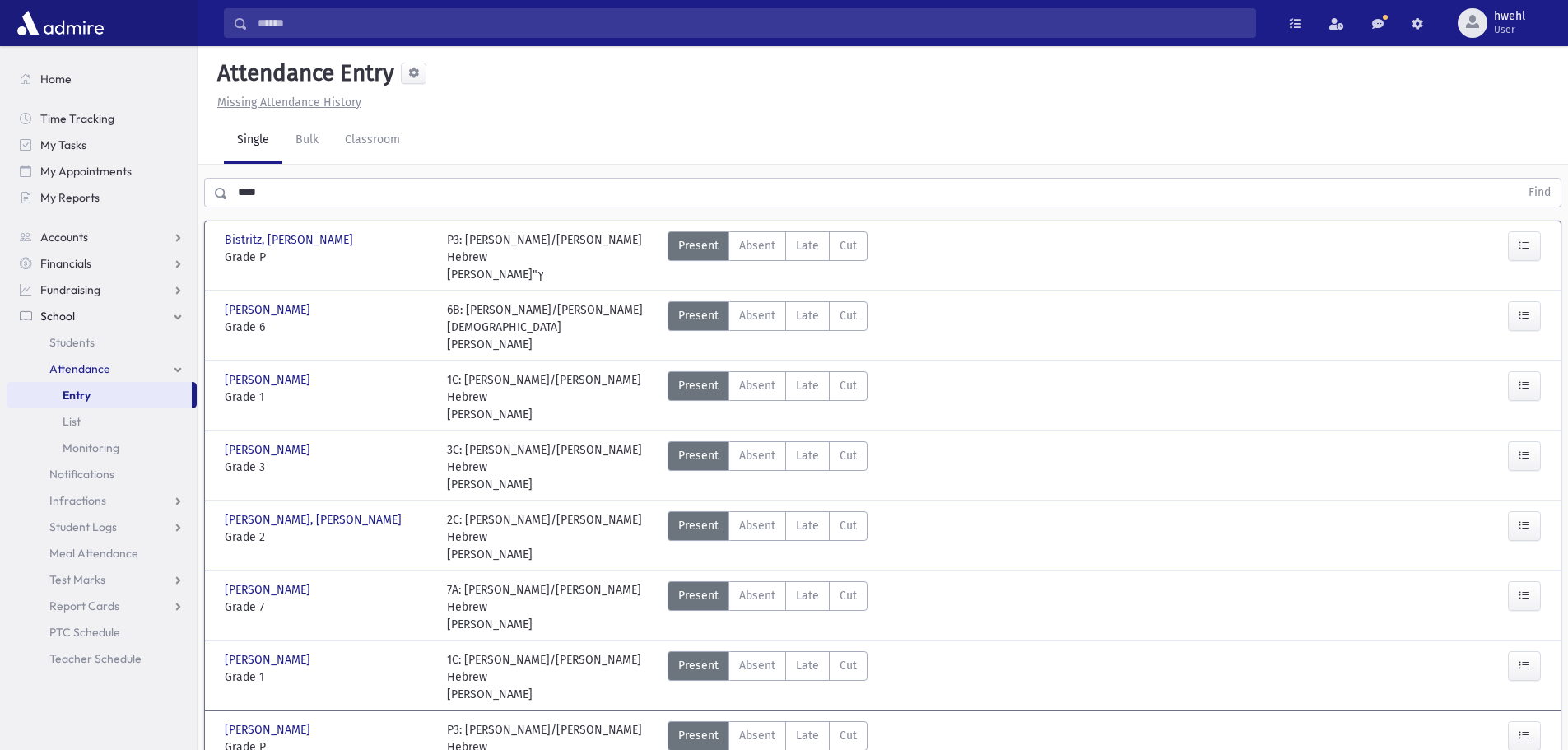
drag, startPoint x: 277, startPoint y: 197, endPoint x: 203, endPoint y: 208, distance: 74.8
click at [206, 205] on div "**** Find" at bounding box center [882, 192] width 1357 height 29
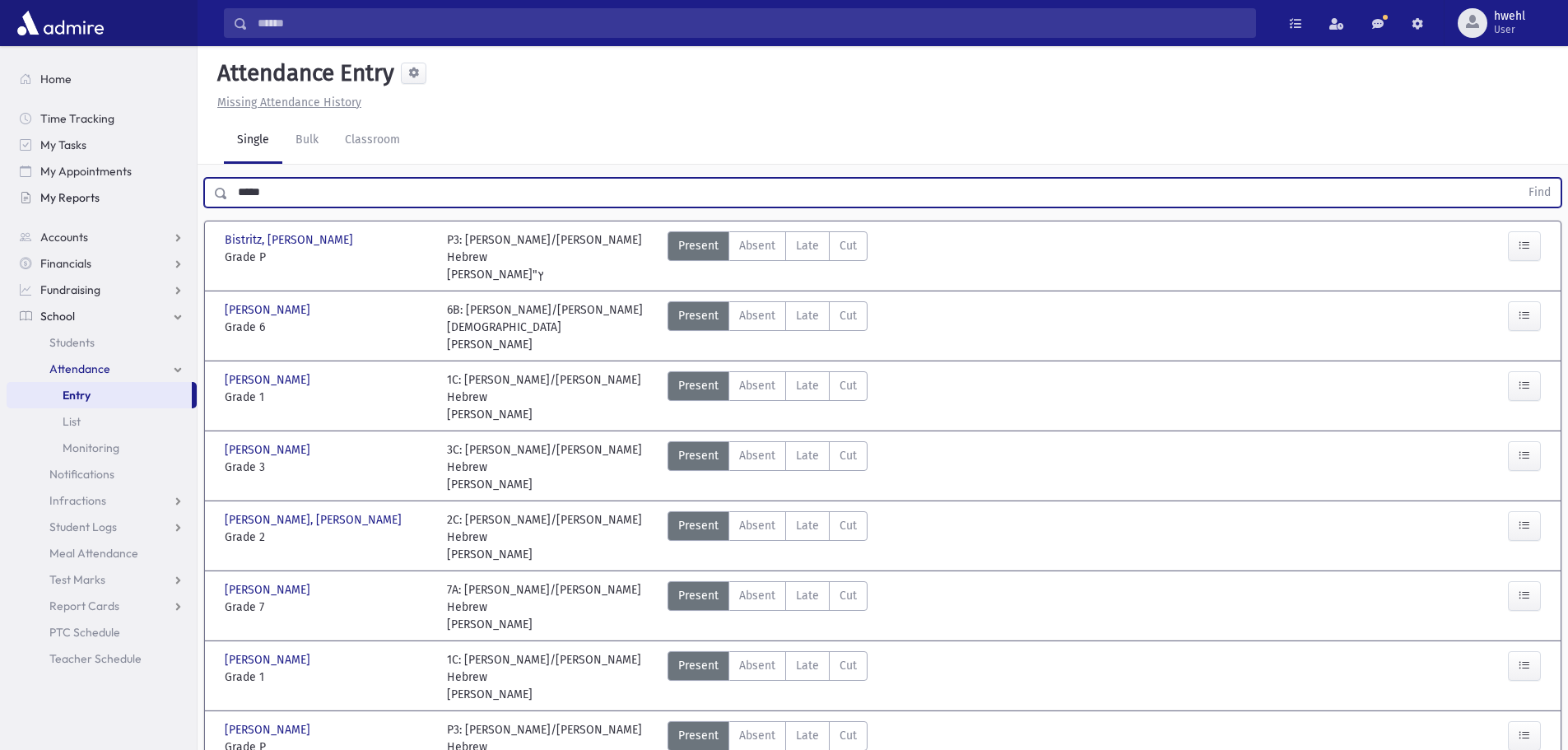
click at [1519, 178] on button "Find" at bounding box center [1540, 192] width 42 height 28
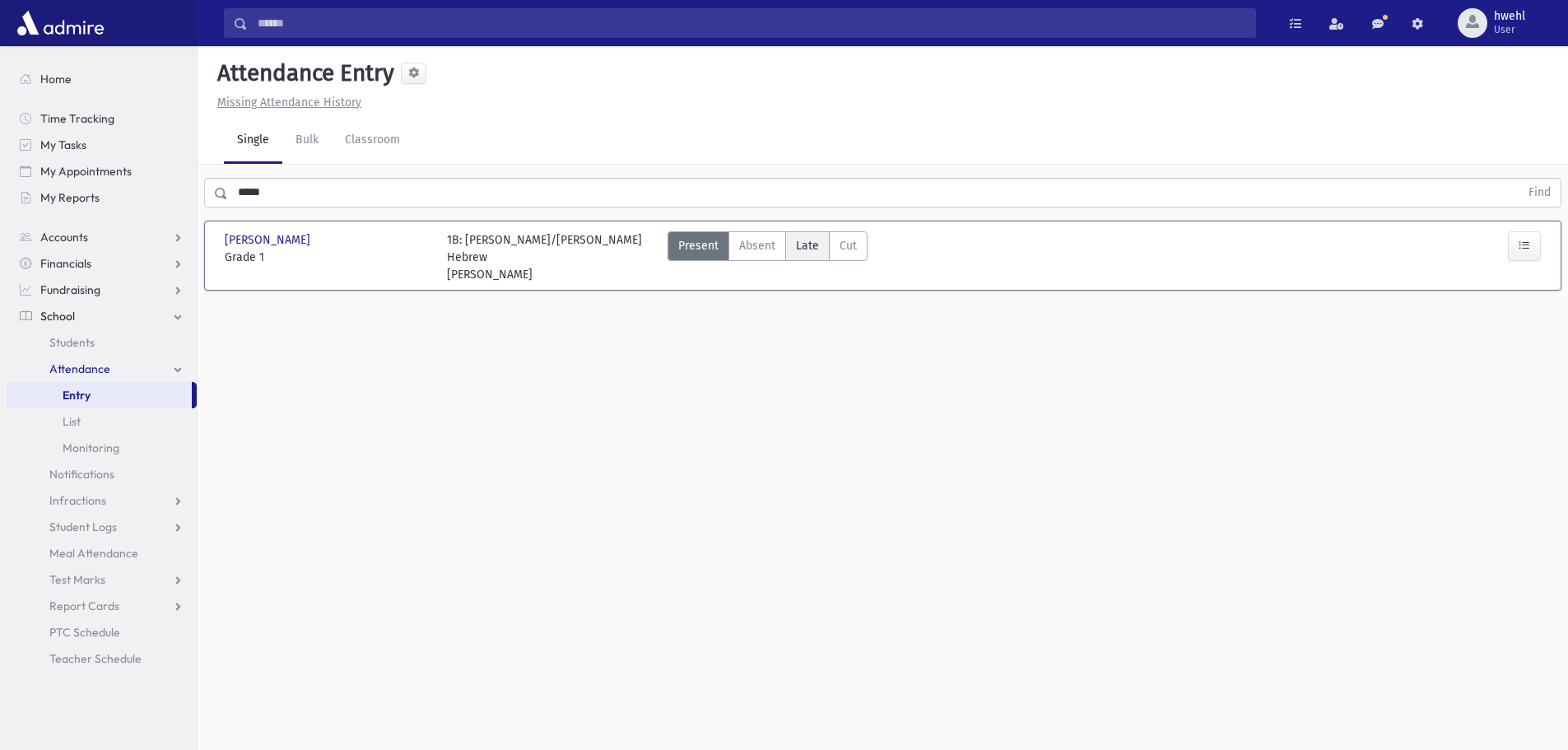
click at [802, 242] on span "Late" at bounding box center [808, 246] width 23 height 18
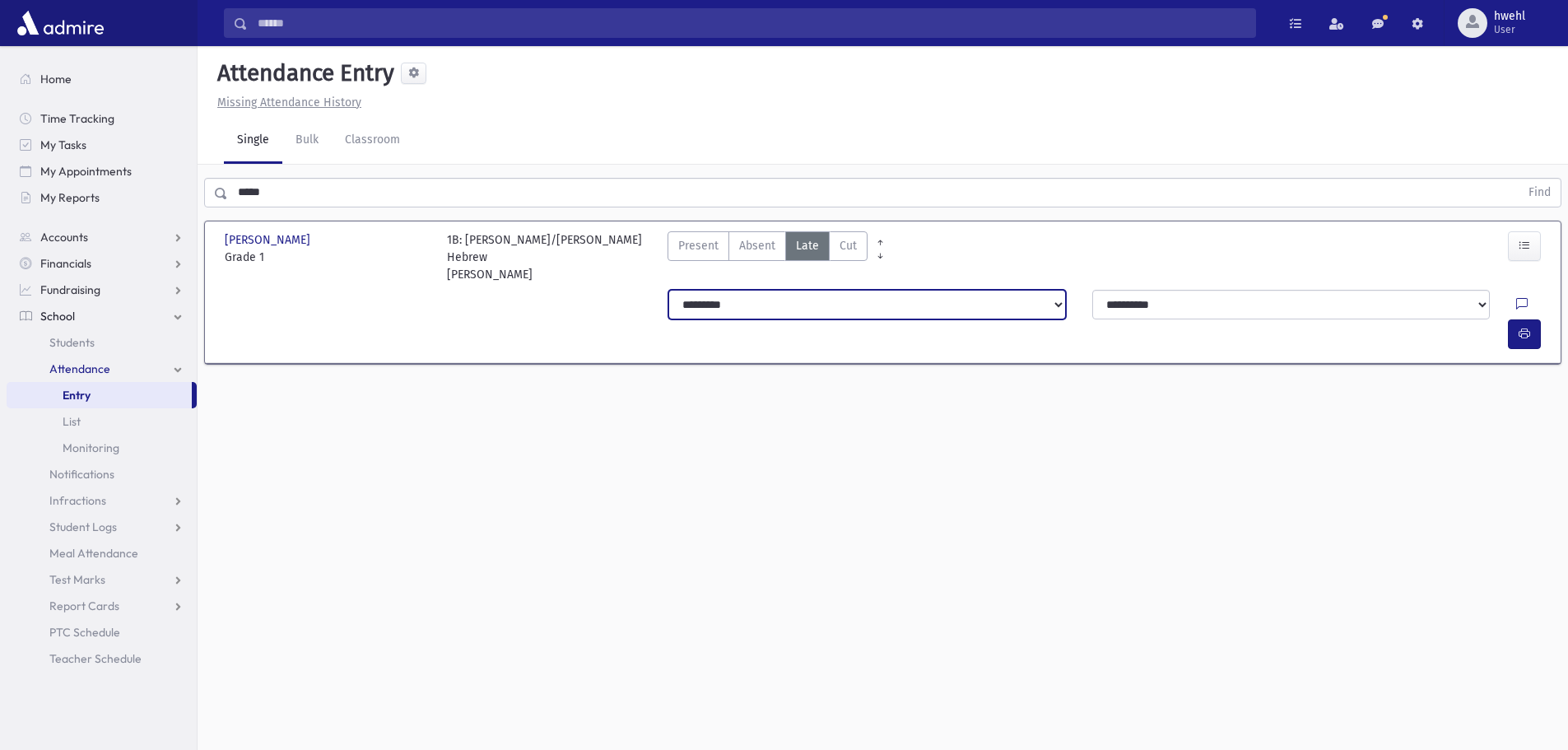
click at [815, 313] on select "**********" at bounding box center [867, 304] width 398 height 29
click at [668, 290] on select "**********" at bounding box center [867, 304] width 398 height 29
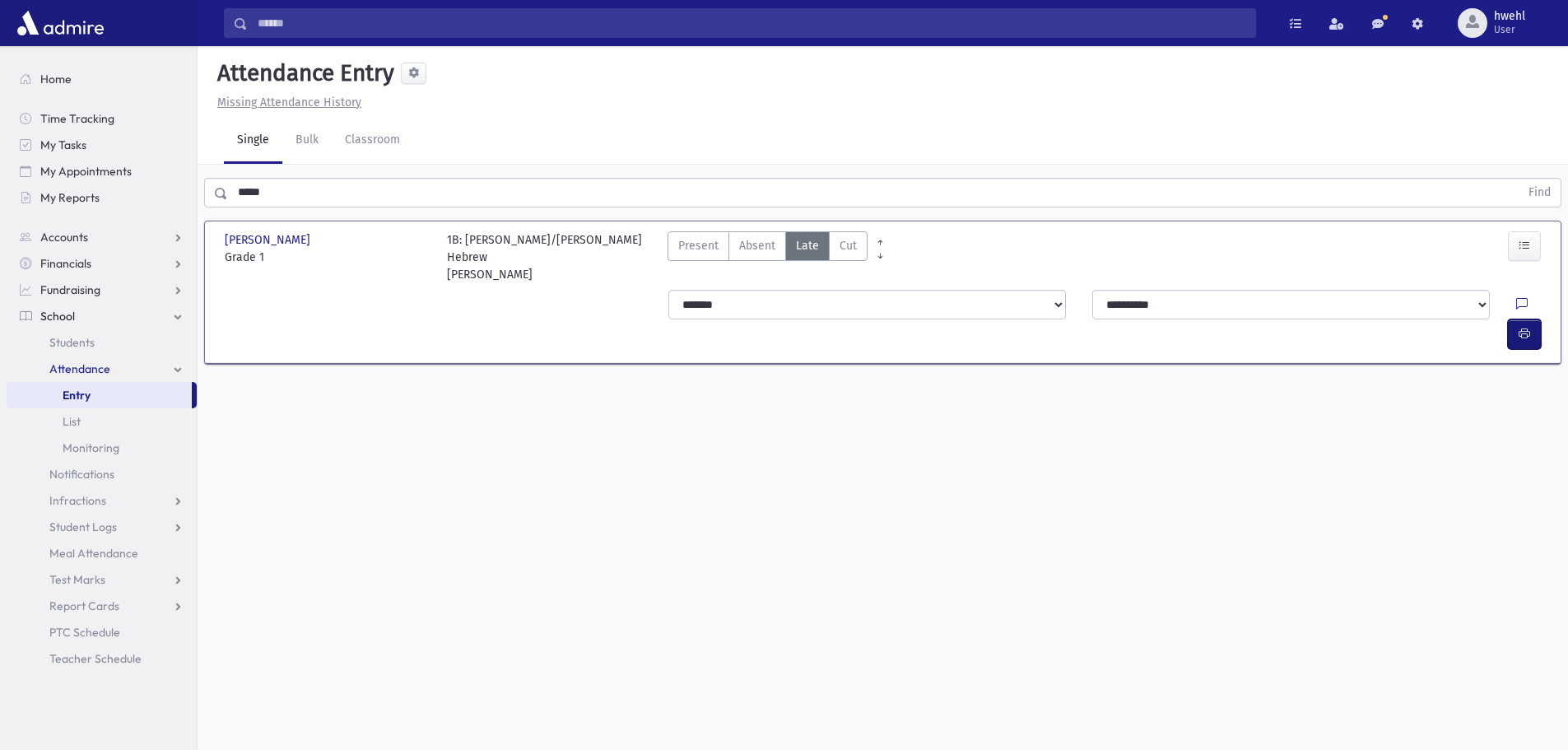
click at [1523, 319] on button "button" at bounding box center [1525, 334] width 33 height 29
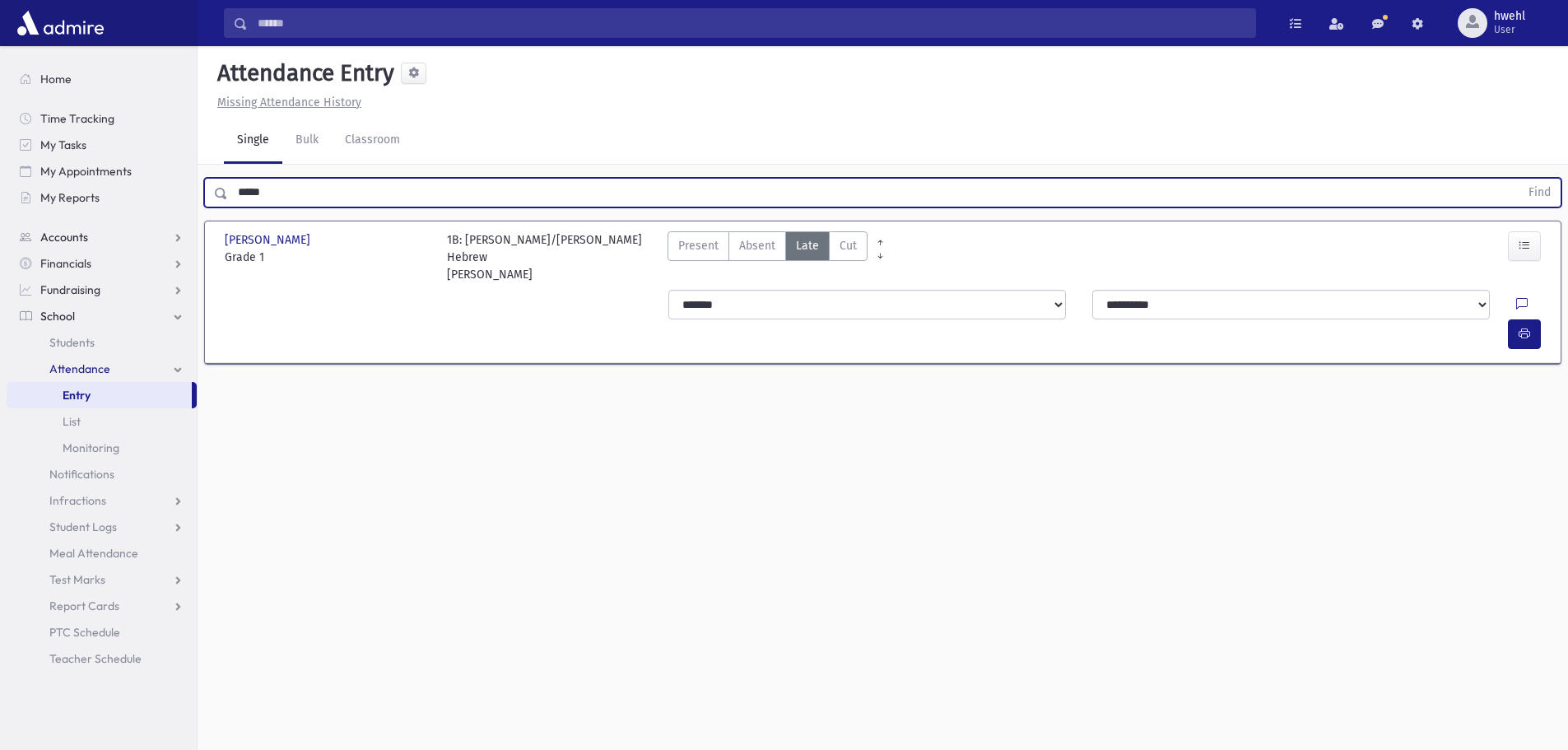
drag, startPoint x: 254, startPoint y: 191, endPoint x: 183, endPoint y: 230, distance: 81.0
click at [192, 198] on div "Search Results All Accounts" at bounding box center [784, 393] width 1568 height 787
click at [1519, 178] on button "Find" at bounding box center [1540, 192] width 42 height 28
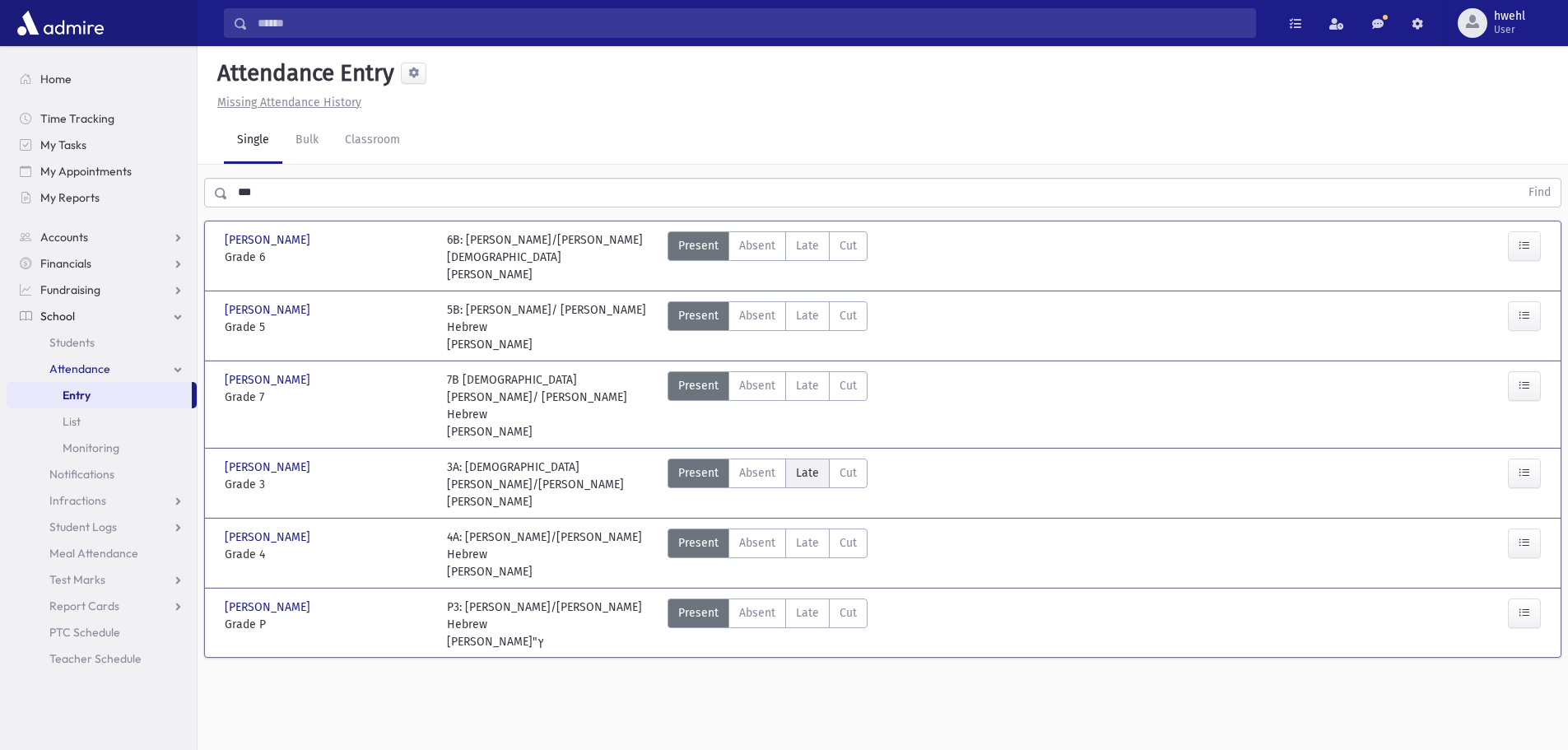
click at [808, 464] on span "Late" at bounding box center [808, 473] width 23 height 18
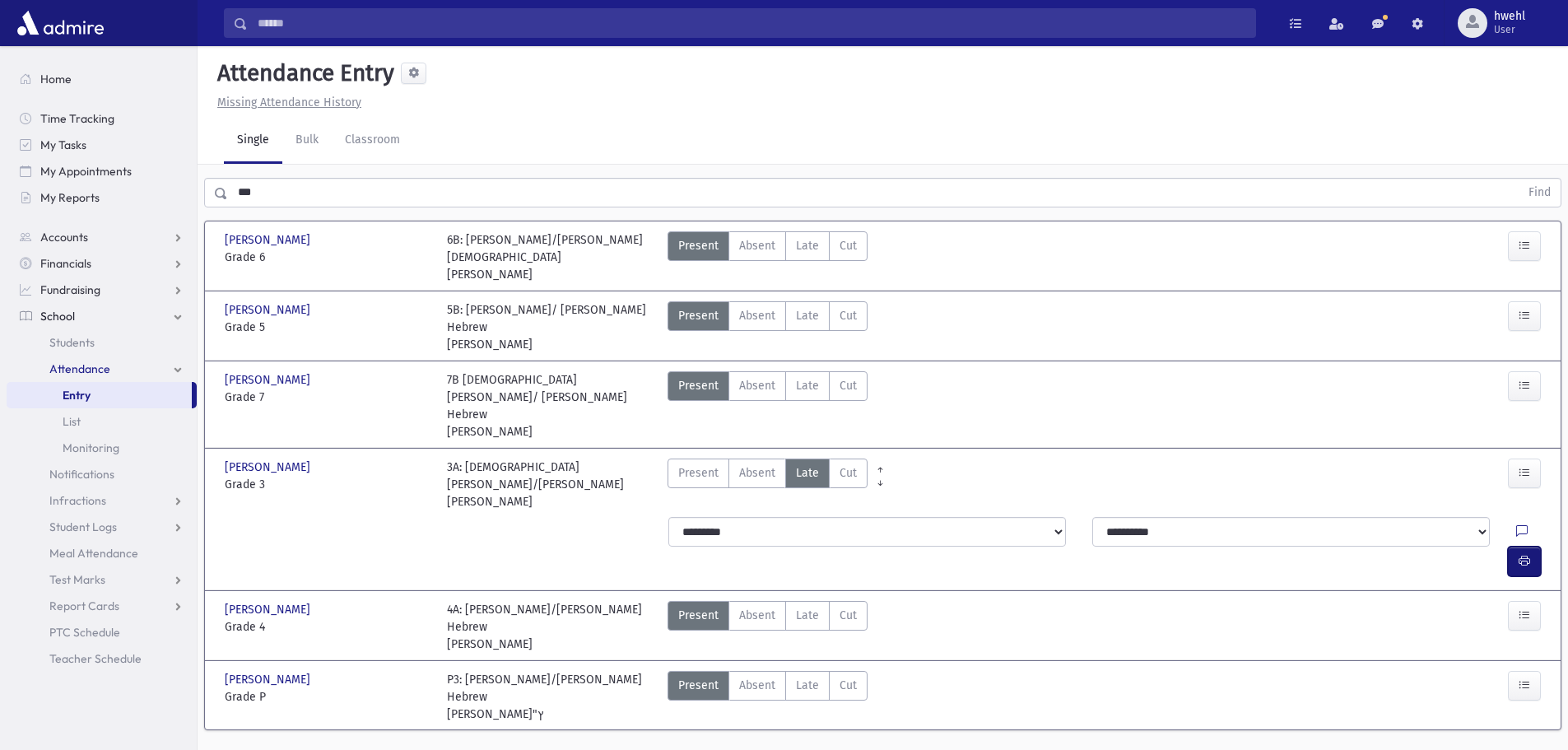
click at [1526, 554] on icon "button" at bounding box center [1525, 561] width 12 height 14
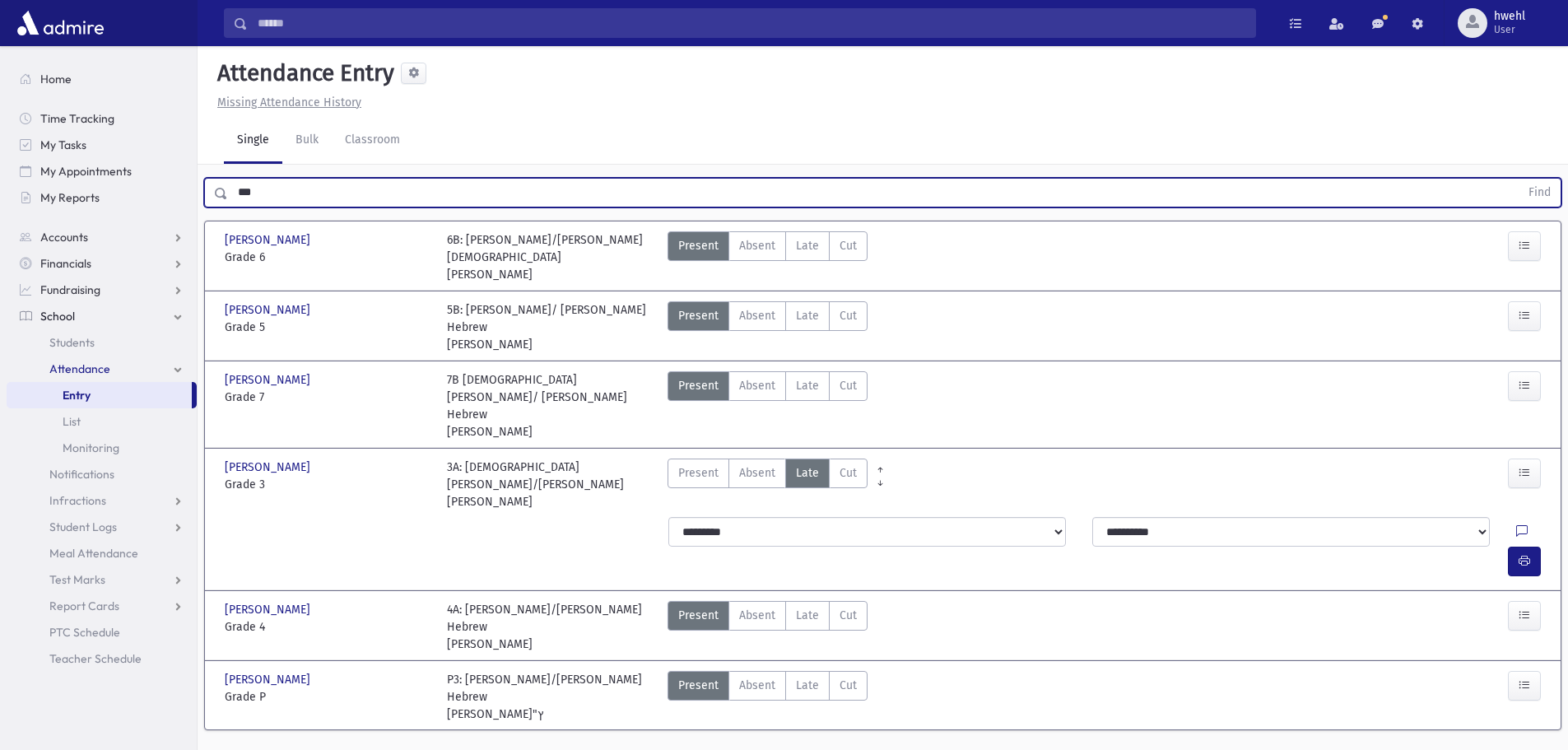
drag, startPoint x: 265, startPoint y: 193, endPoint x: 0, endPoint y: 215, distance: 265.9
click at [57, 192] on div "Search Results All Accounts" at bounding box center [784, 395] width 1568 height 790
type input "*"
type input "******"
click at [1519, 178] on button "Find" at bounding box center [1540, 192] width 42 height 28
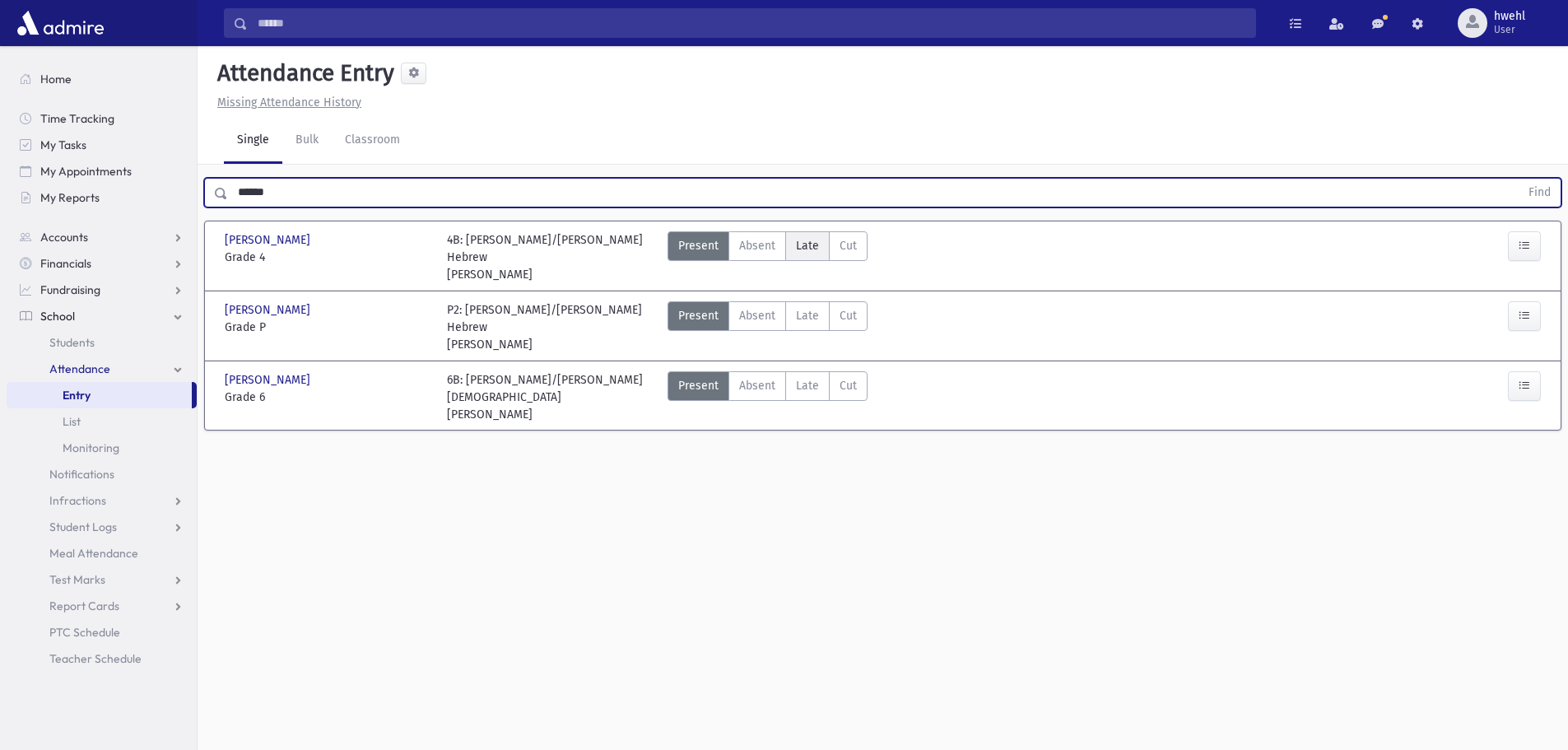
click at [806, 251] on span "Late" at bounding box center [808, 246] width 23 height 18
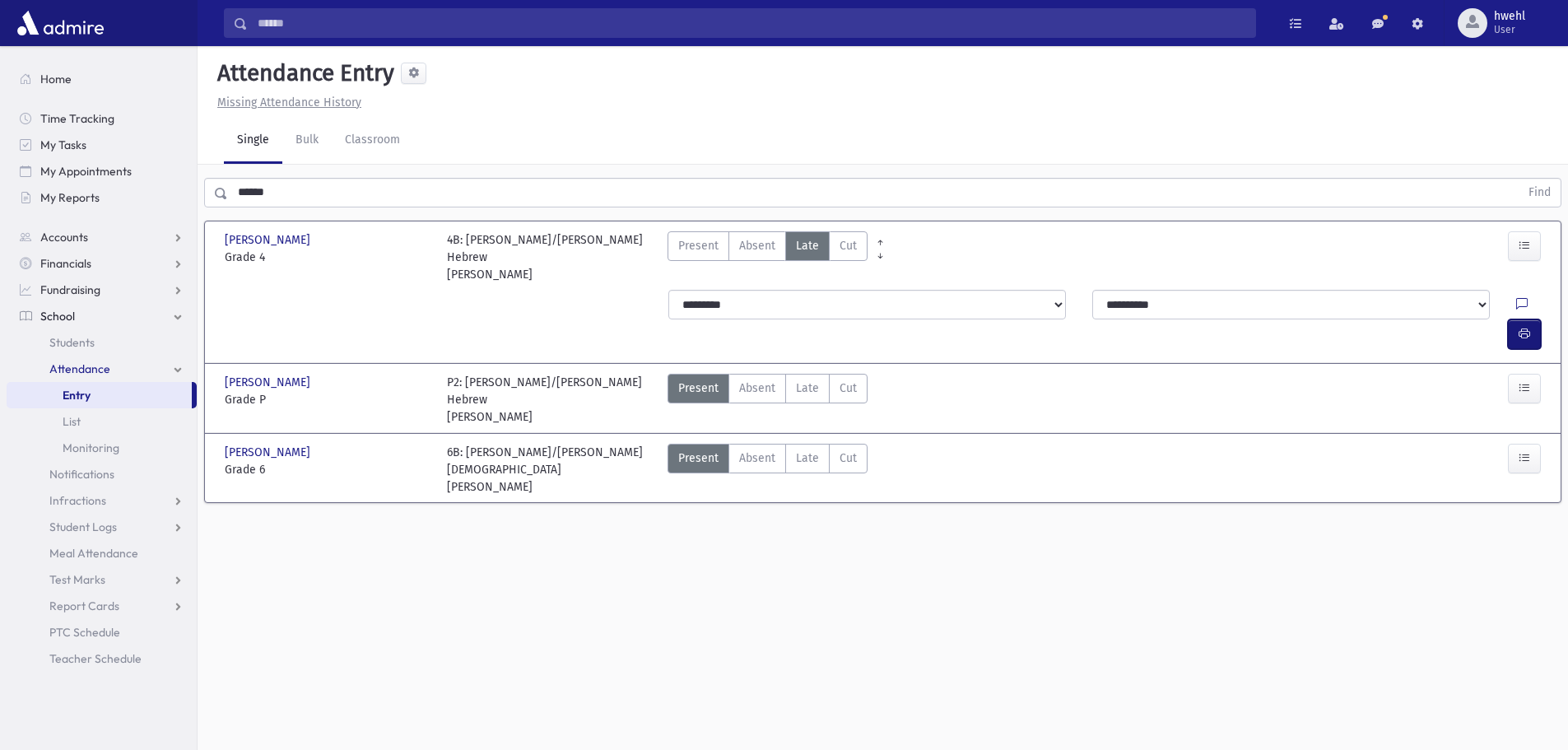
click at [1527, 327] on icon "button" at bounding box center [1525, 334] width 12 height 14
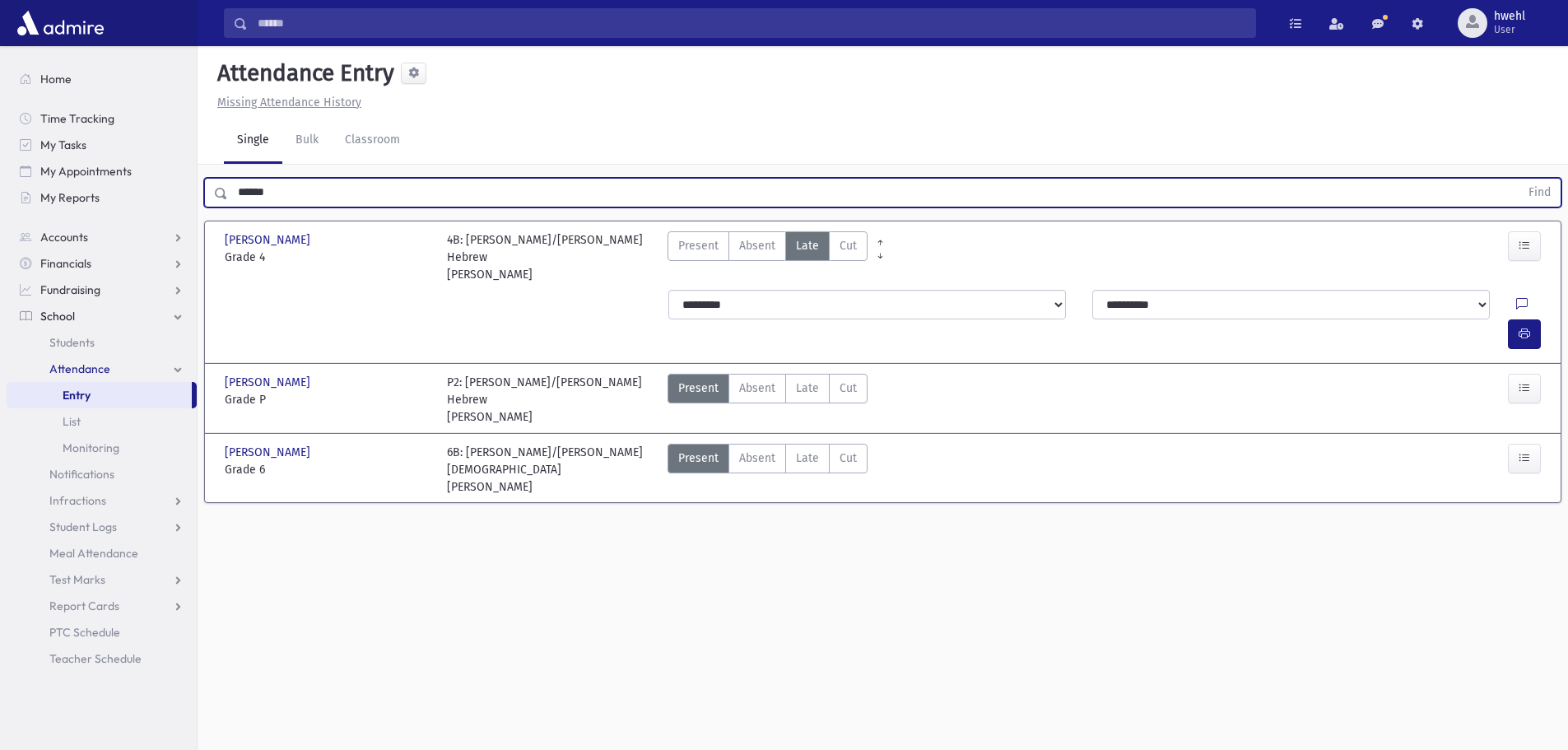
drag, startPoint x: 273, startPoint y: 196, endPoint x: 199, endPoint y: 196, distance: 74.0
click at [201, 195] on div "****** Find" at bounding box center [883, 189] width 1371 height 50
